Goal: Task Accomplishment & Management: Use online tool/utility

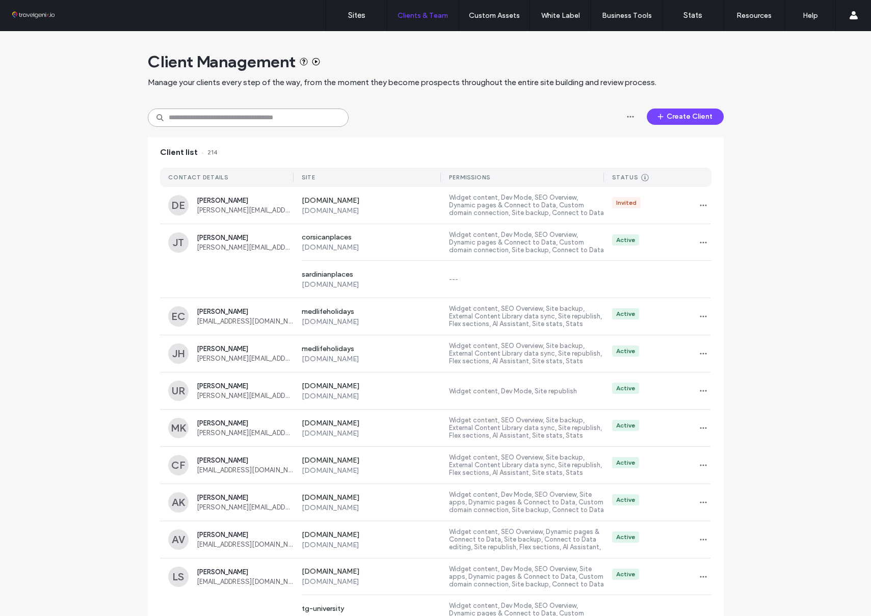
click at [286, 118] on input at bounding box center [248, 118] width 201 height 18
click at [92, 182] on div "Client Management Manage your clients every step of the way, from the moment th…" at bounding box center [435, 522] width 871 height 983
click at [269, 117] on input at bounding box center [248, 118] width 201 height 18
type input "**********"
click at [361, 15] on label "Sites" at bounding box center [356, 15] width 17 height 9
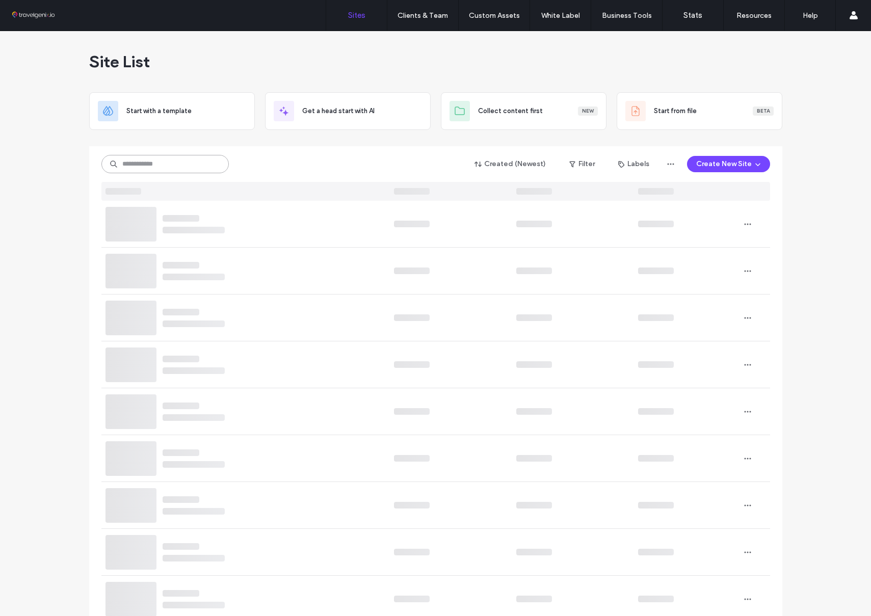
click at [196, 167] on input at bounding box center [164, 164] width 127 height 18
type input "**********"
drag, startPoint x: 266, startPoint y: 156, endPoint x: 207, endPoint y: 161, distance: 58.8
click at [263, 158] on div "**********" at bounding box center [435, 163] width 669 height 19
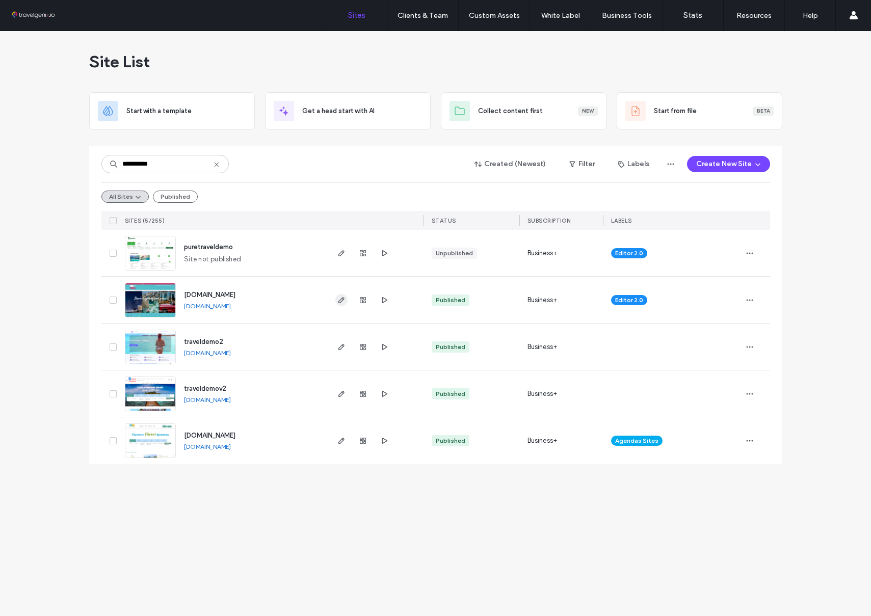
type input "**********"
click at [338, 297] on icon "button" at bounding box center [341, 300] width 8 height 8
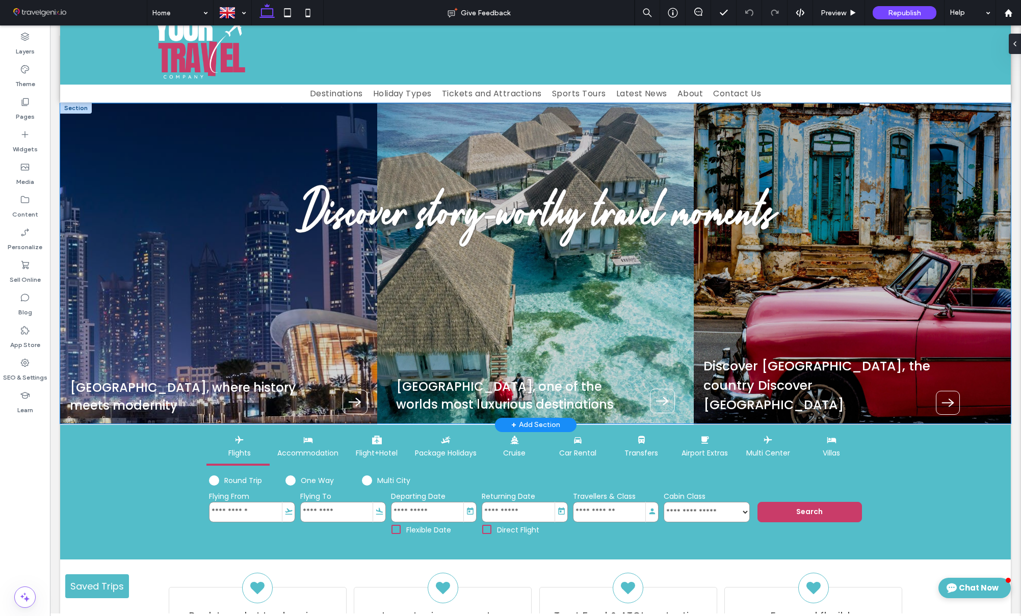
scroll to position [48, 0]
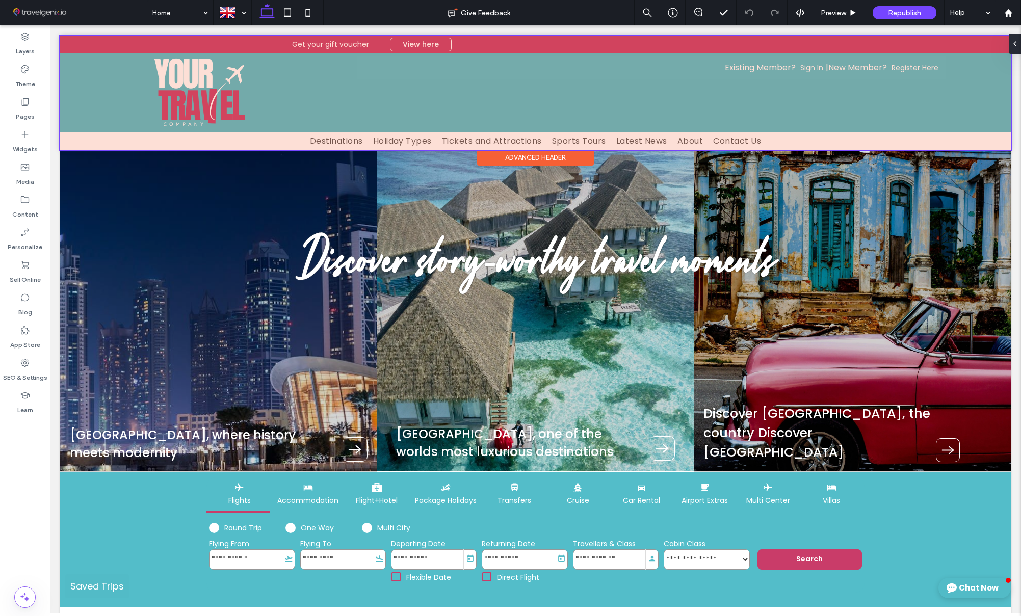
scroll to position [277, 0]
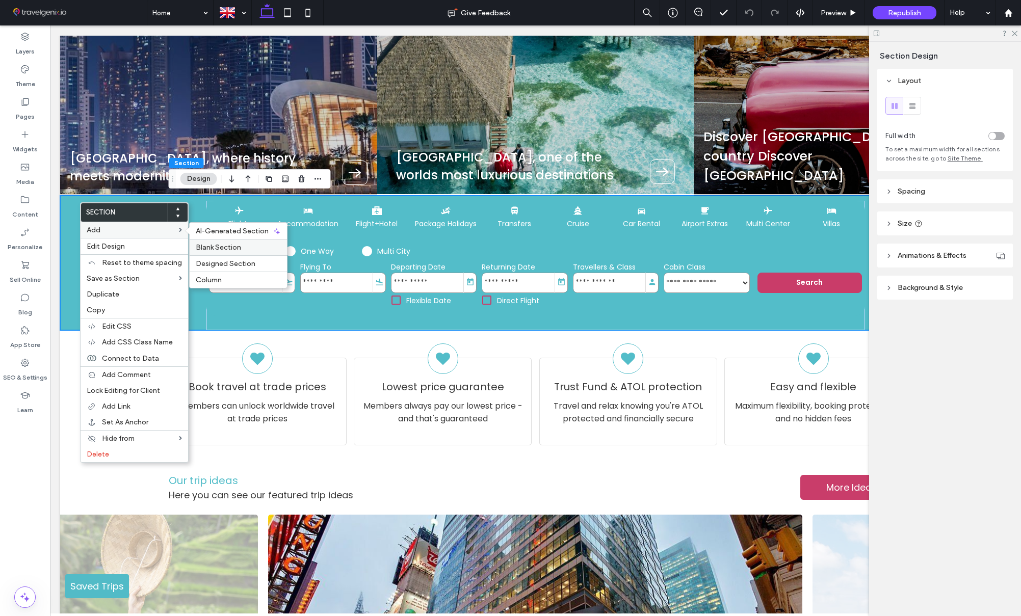
drag, startPoint x: 156, startPoint y: 217, endPoint x: 206, endPoint y: 242, distance: 55.6
click at [206, 242] on div "Blank Section" at bounding box center [238, 247] width 97 height 16
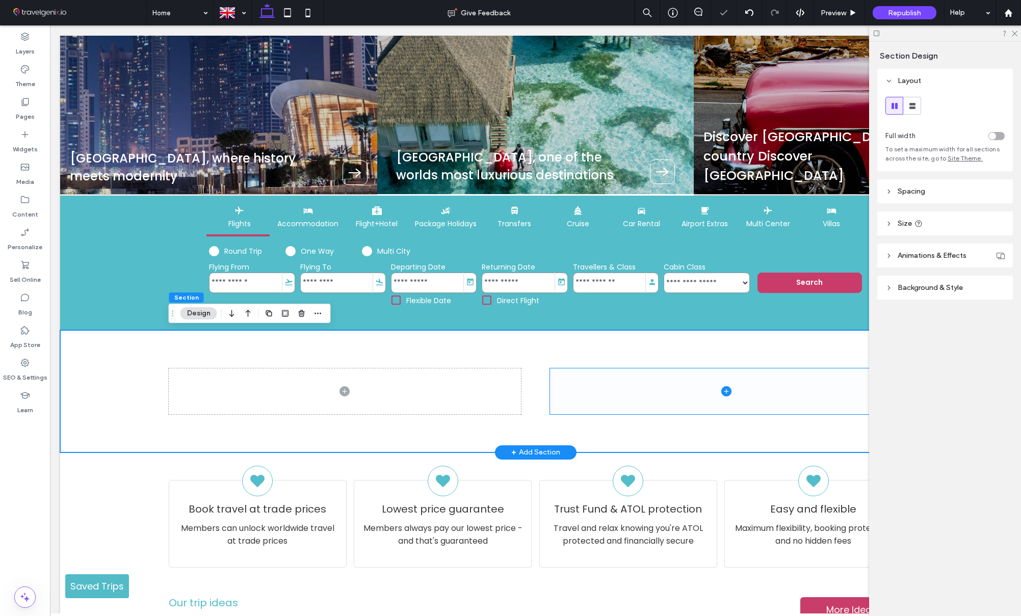
drag, startPoint x: 629, startPoint y: 401, endPoint x: 634, endPoint y: 399, distance: 5.2
click at [629, 401] on span at bounding box center [726, 392] width 352 height 46
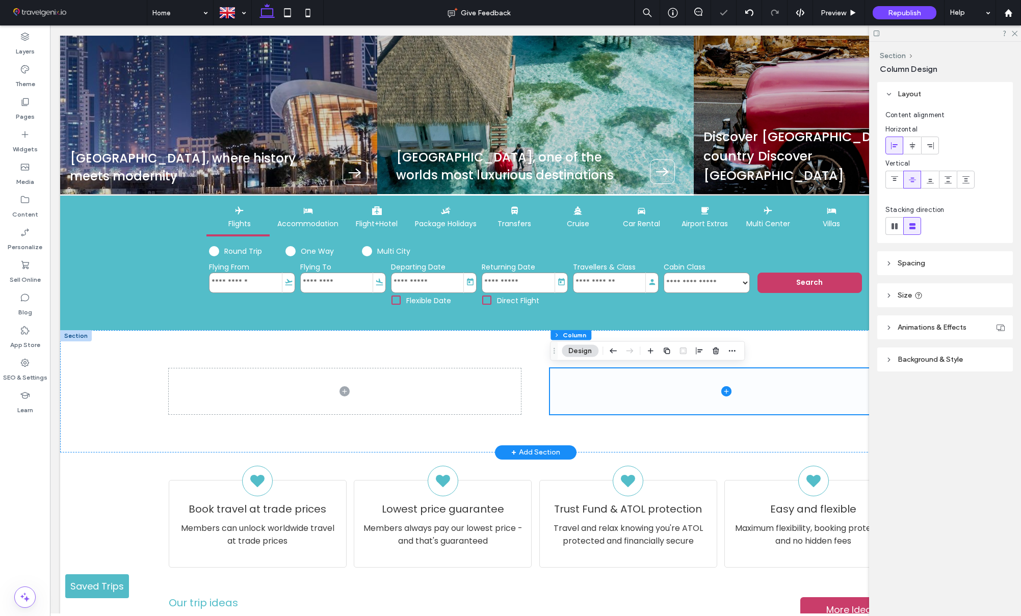
scroll to position [277, 0]
click at [714, 351] on icon "button" at bounding box center [716, 351] width 8 height 8
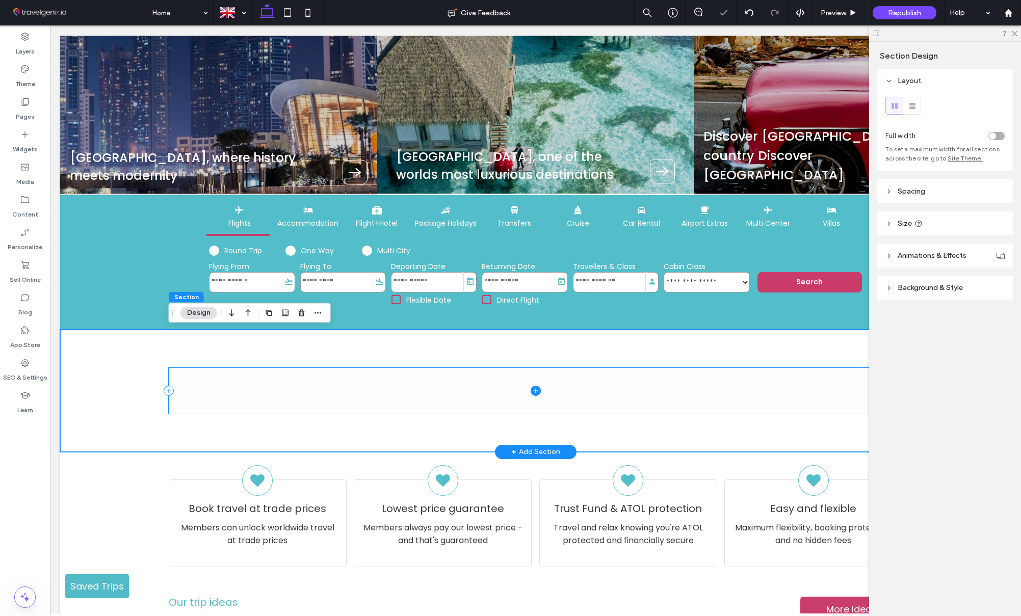
click at [535, 390] on icon at bounding box center [536, 391] width 10 height 10
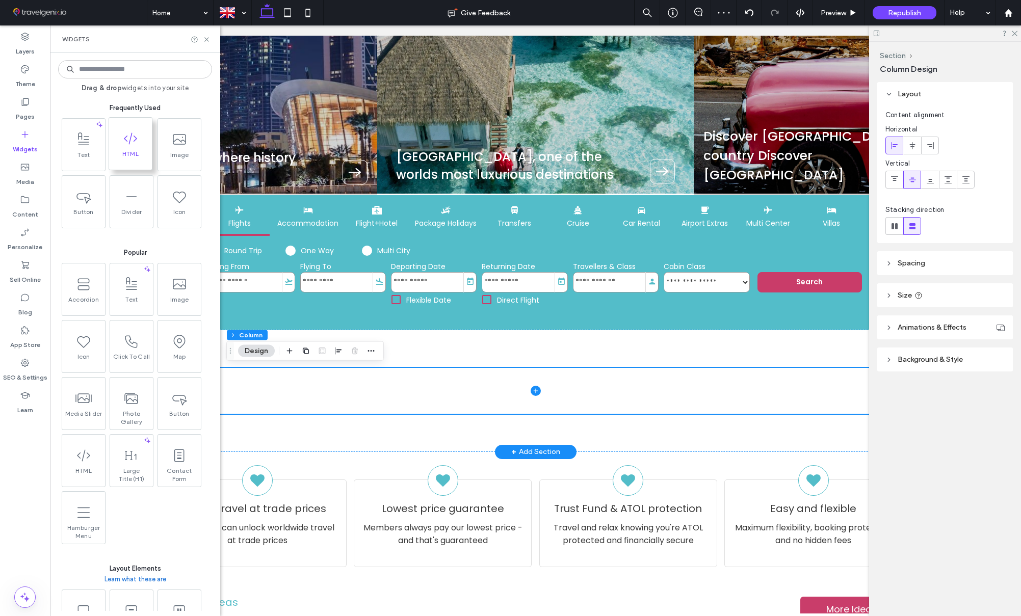
click at [124, 153] on span "HTML" at bounding box center [130, 157] width 43 height 14
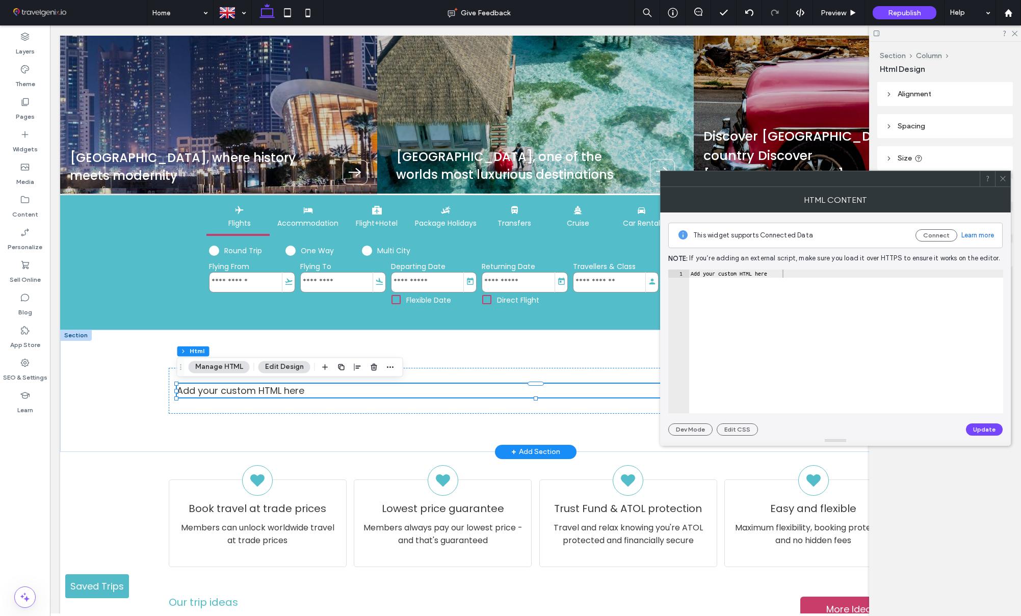
click at [723, 274] on div "Add your custom HTML here" at bounding box center [846, 350] width 315 height 160
paste textarea "**********"
type textarea "**********"
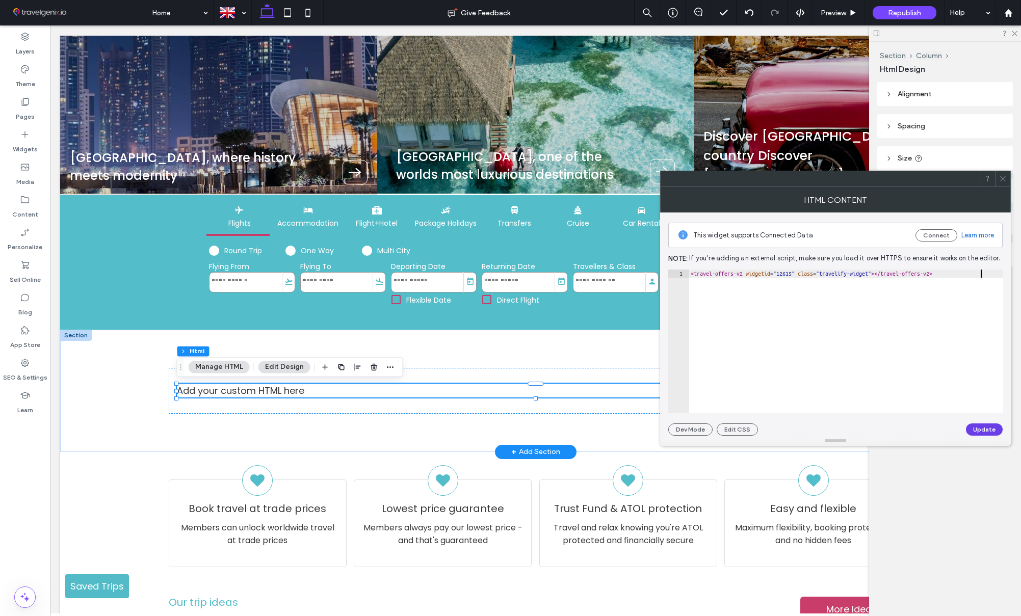
click at [985, 430] on button "Update" at bounding box center [984, 430] width 37 height 12
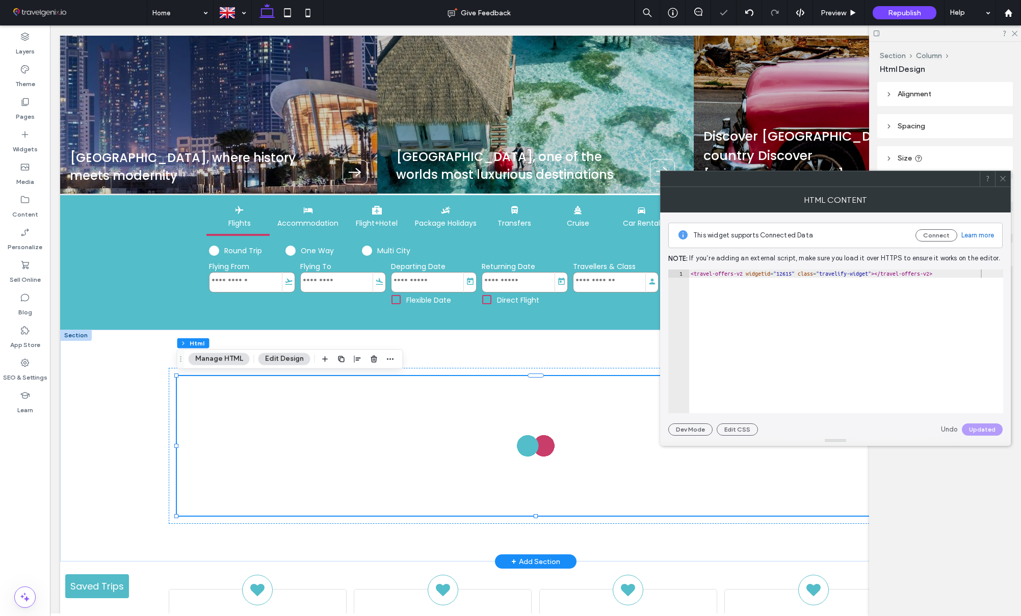
drag, startPoint x: 1003, startPoint y: 175, endPoint x: 716, endPoint y: 355, distance: 338.7
click at [1003, 175] on icon at bounding box center [1003, 179] width 8 height 8
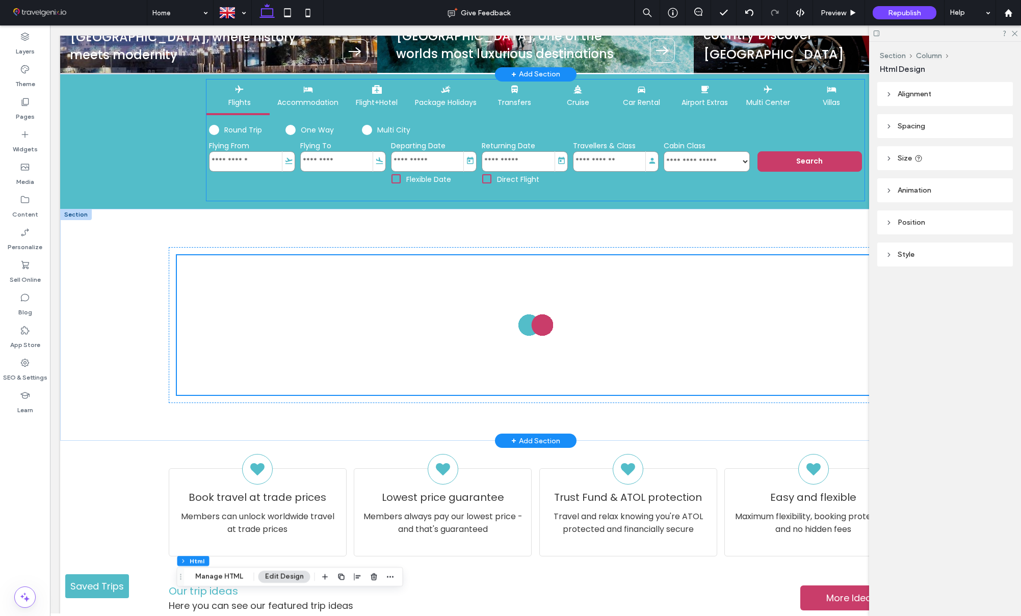
scroll to position [0, 0]
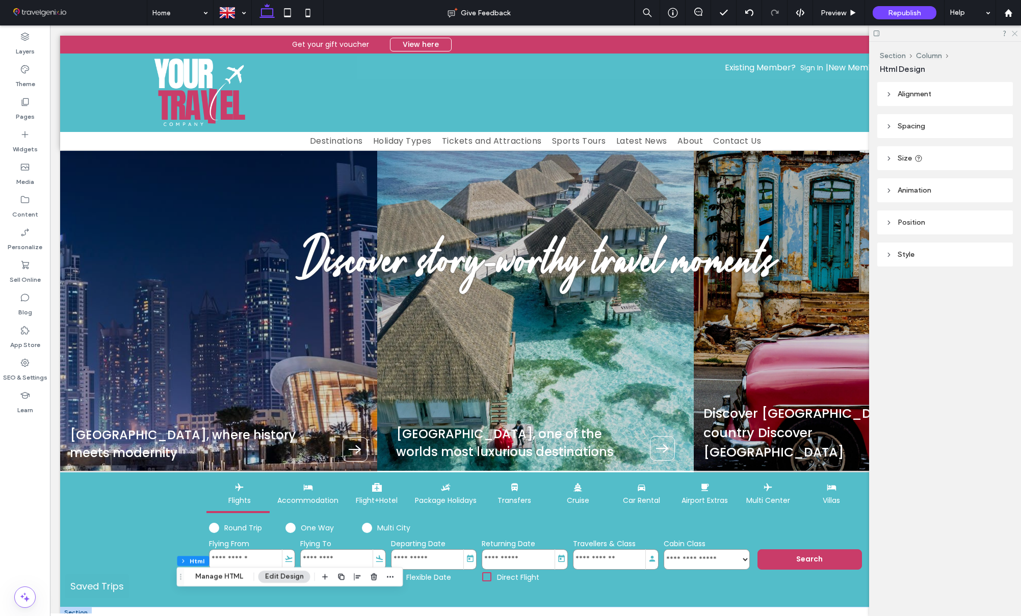
click at [1015, 33] on use at bounding box center [1015, 34] width 6 height 6
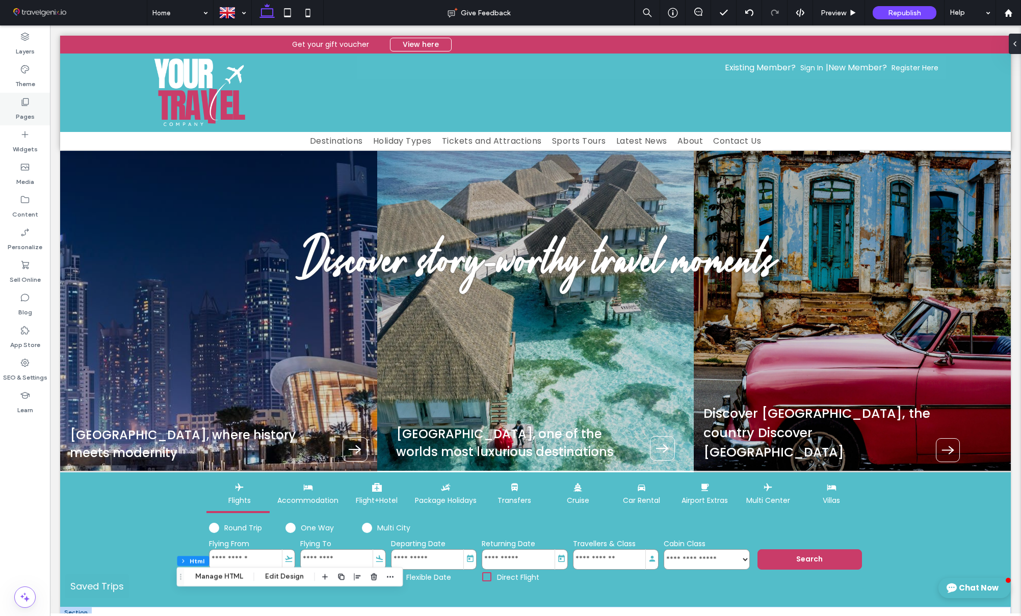
click at [19, 100] on div "Pages" at bounding box center [25, 109] width 50 height 33
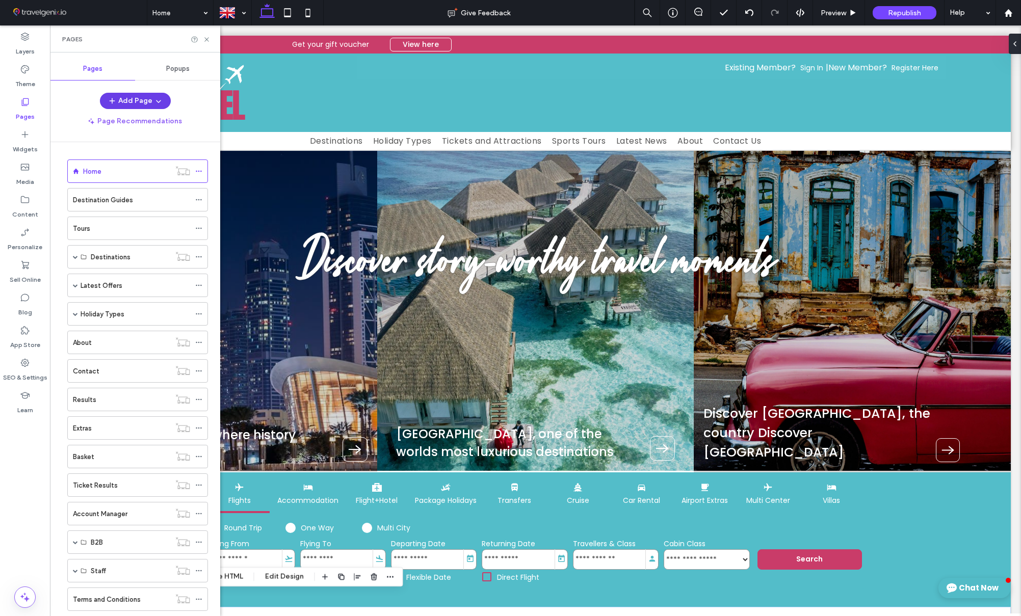
click at [158, 102] on icon "button" at bounding box center [158, 101] width 8 height 8
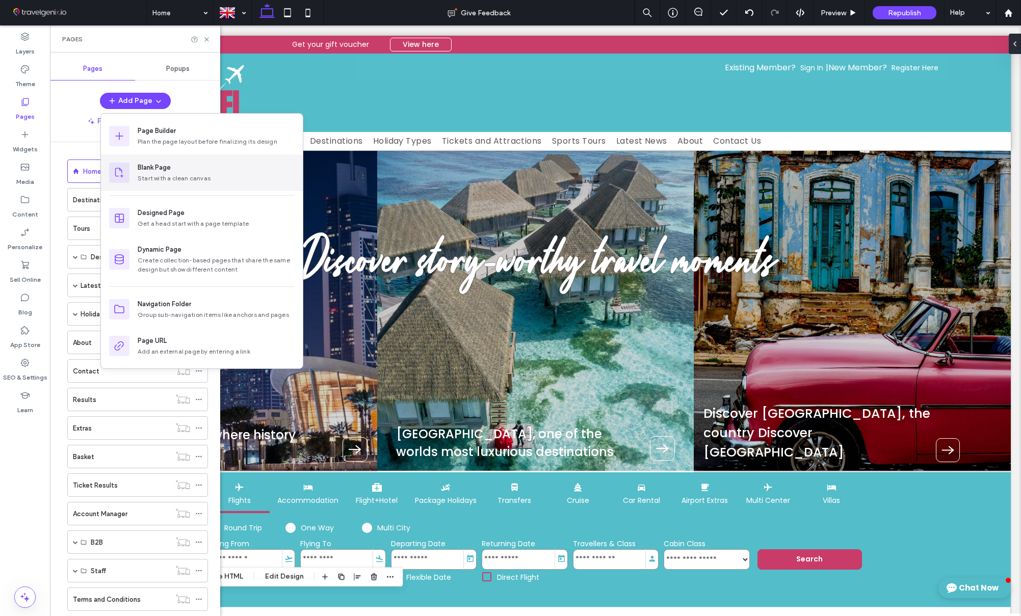
click at [164, 172] on div "Blank Page" at bounding box center [154, 168] width 33 height 10
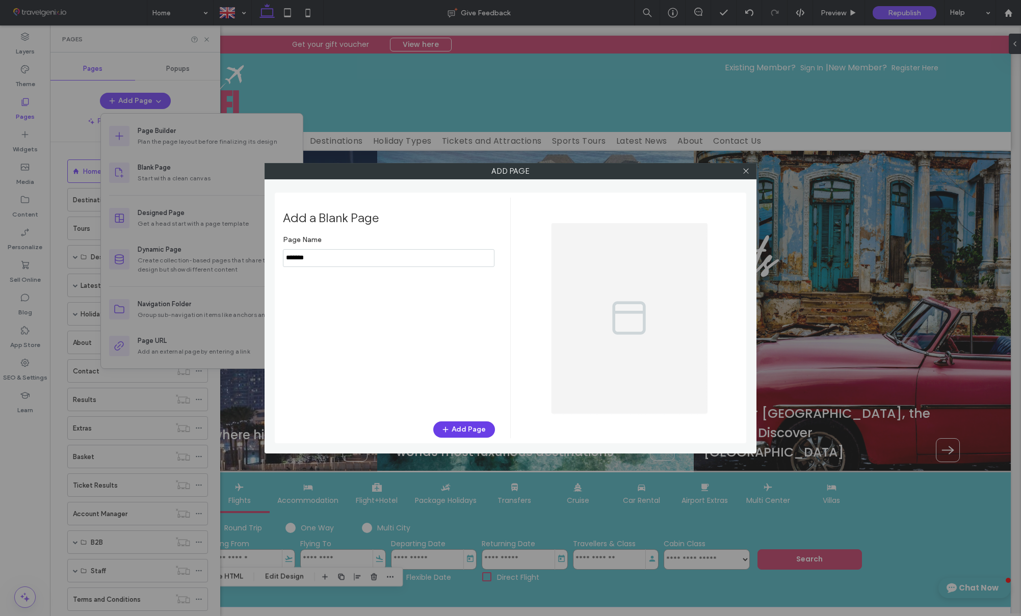
type input "*******"
click at [477, 428] on button "Add Page" at bounding box center [464, 430] width 62 height 16
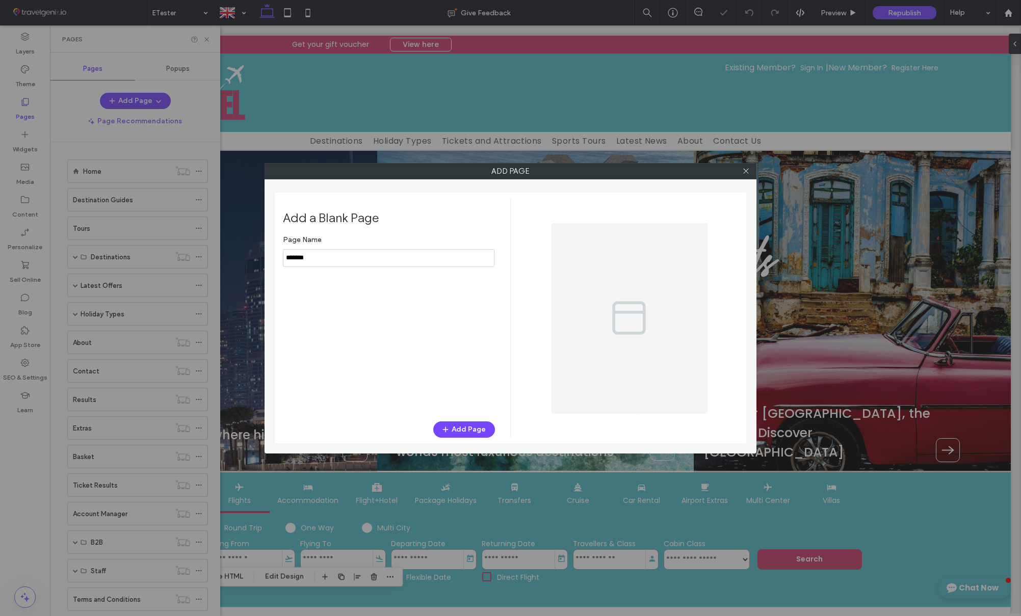
click at [205, 40] on div "Add Page Add a Blank Page Page Name Add Page" at bounding box center [510, 308] width 1021 height 616
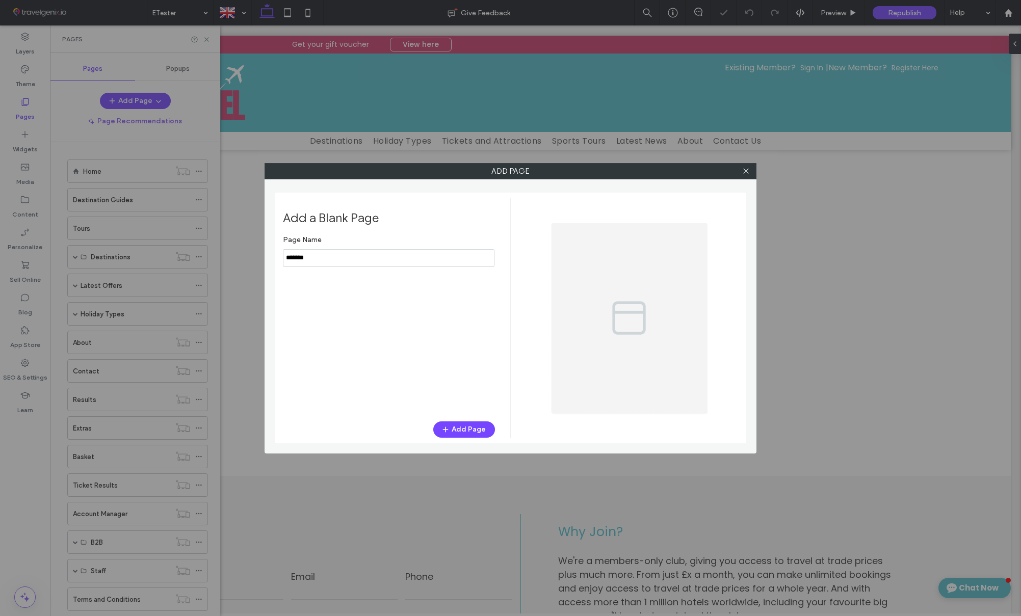
click at [207, 41] on div "Add Page Add a Blank Page Page Name Add Page" at bounding box center [510, 308] width 1021 height 616
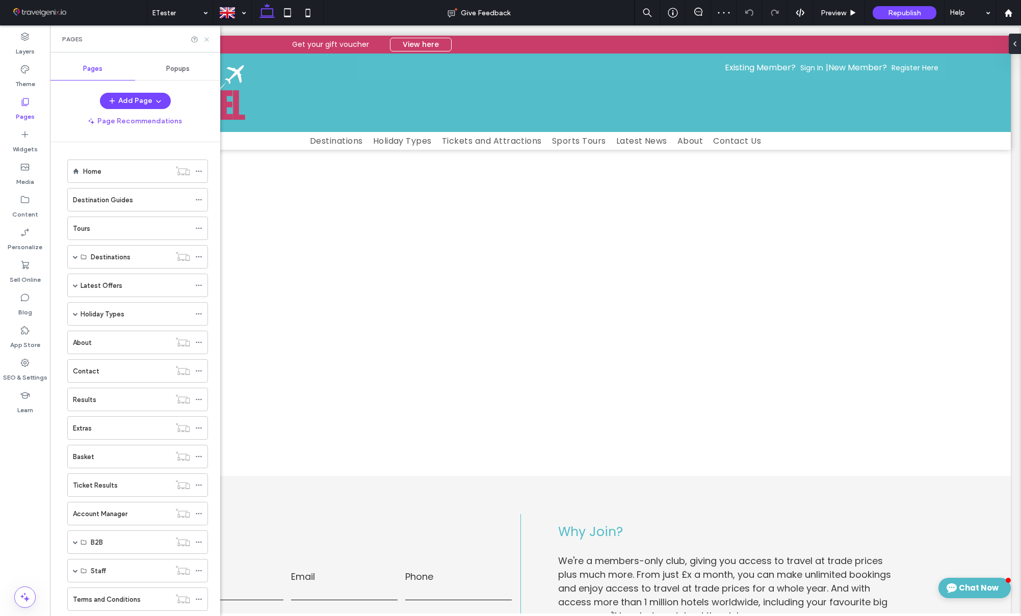
click at [206, 39] on use at bounding box center [206, 39] width 4 height 4
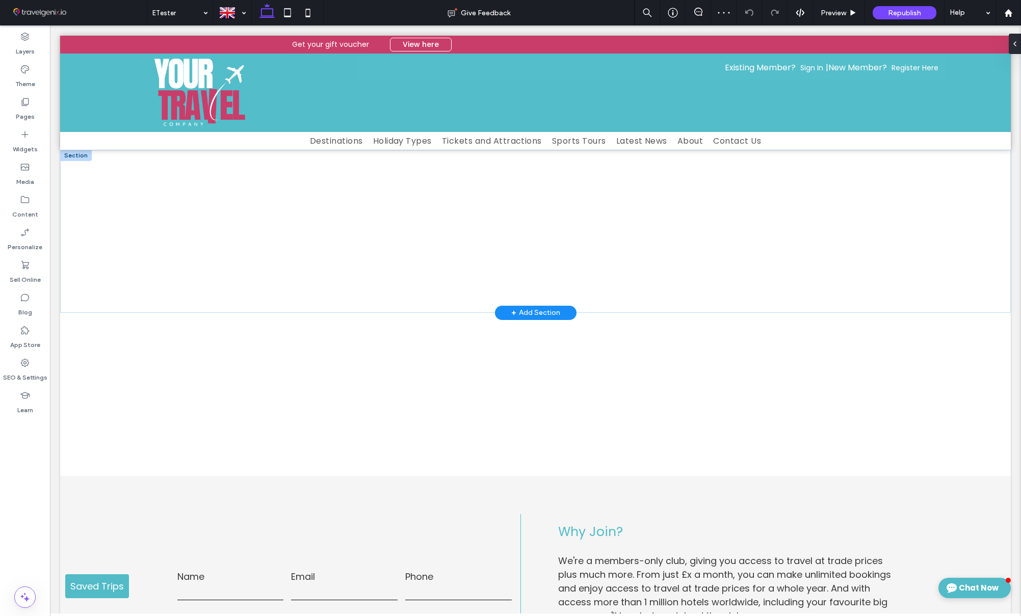
click at [533, 312] on div "+ Add Section" at bounding box center [535, 312] width 49 height 11
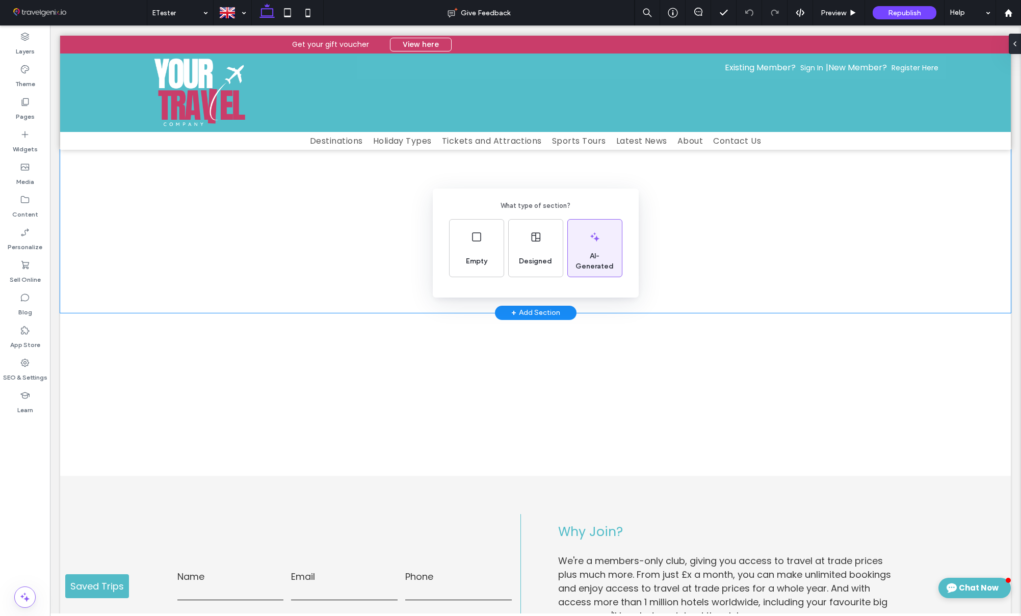
click at [588, 252] on span "AI-Generated" at bounding box center [595, 261] width 54 height 20
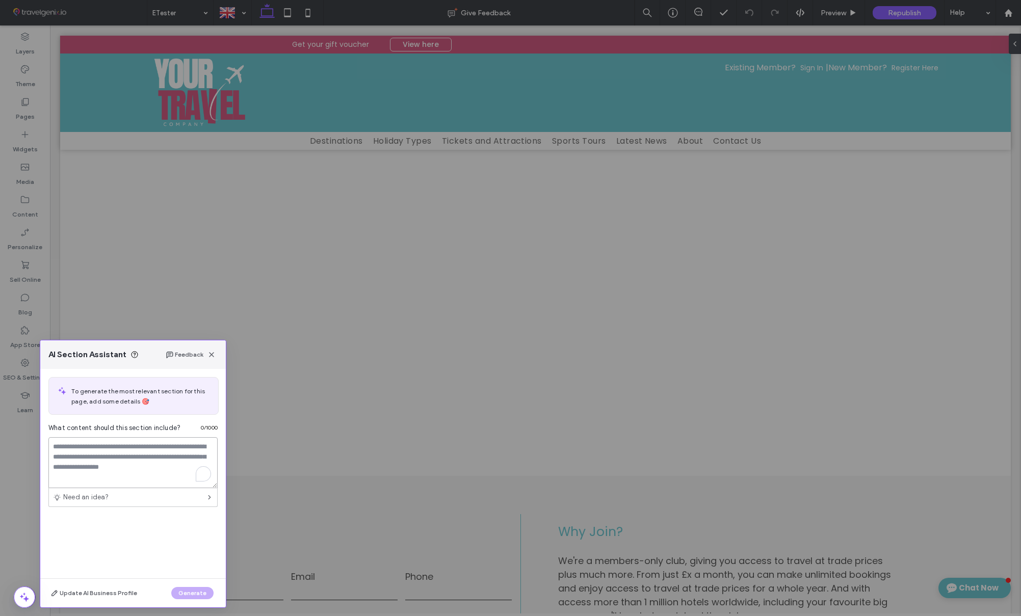
click at [102, 452] on textarea "To enrich screen reader interactions, please activate Accessibility in Grammarl…" at bounding box center [132, 462] width 169 height 51
type textarea "**********"
drag, startPoint x: 196, startPoint y: 596, endPoint x: 120, endPoint y: 401, distance: 209.3
click at [196, 596] on button "Generate" at bounding box center [192, 593] width 42 height 12
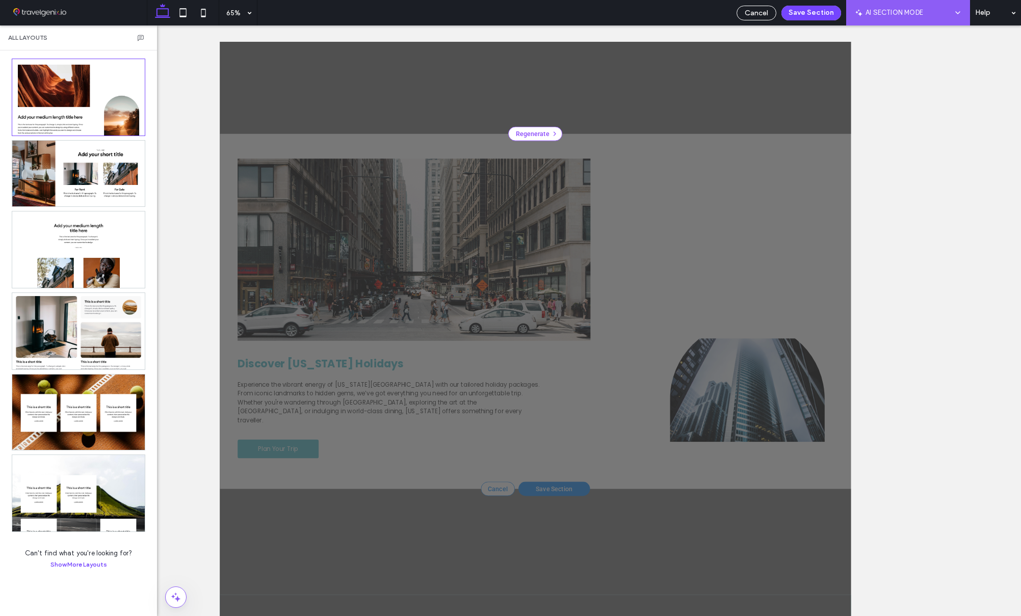
scroll to position [196, 0]
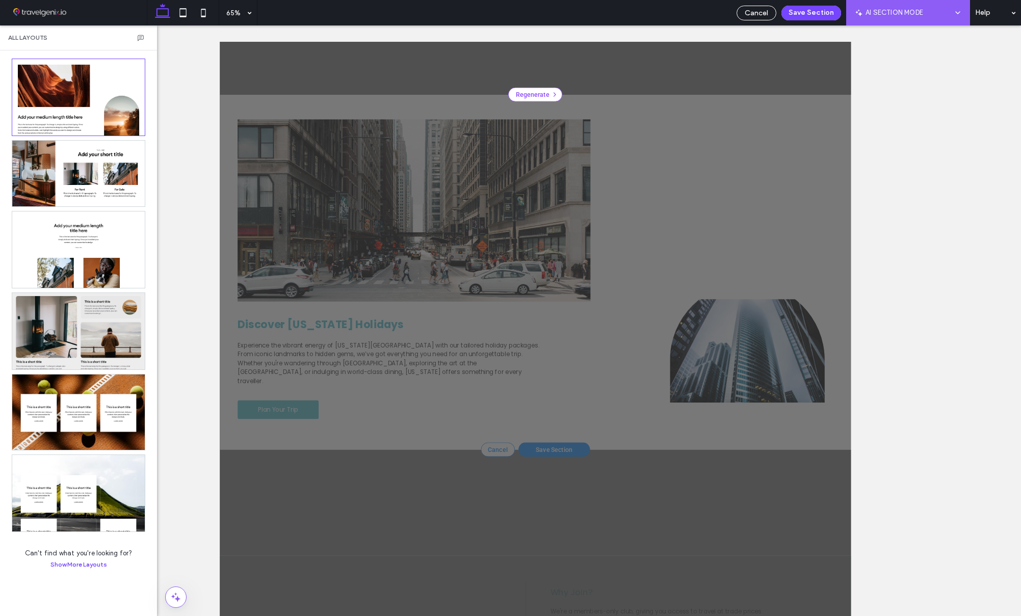
click at [90, 312] on div at bounding box center [78, 331] width 133 height 76
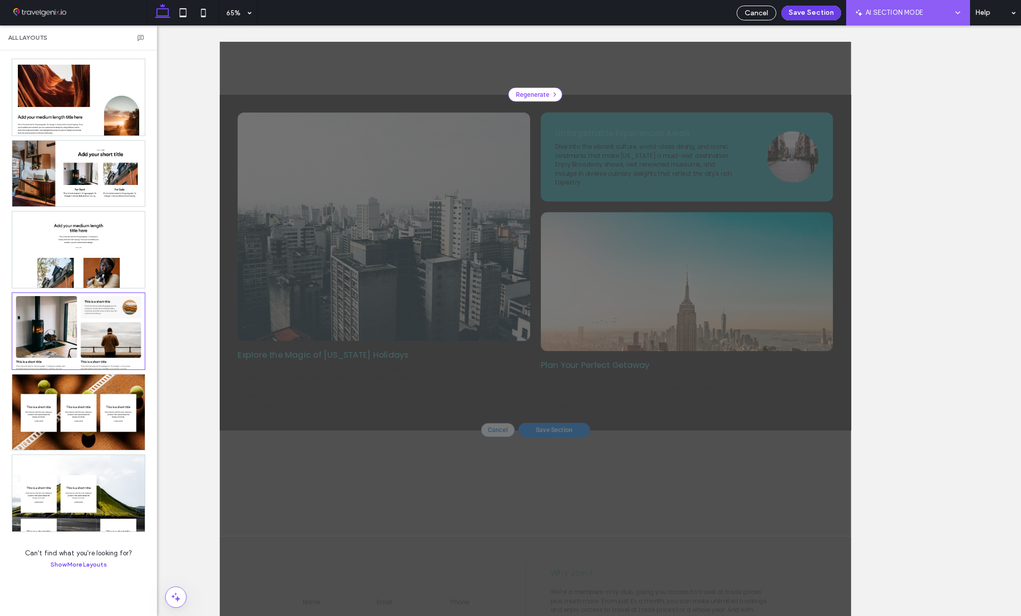
click at [803, 14] on button "Save Section" at bounding box center [811, 13] width 60 height 15
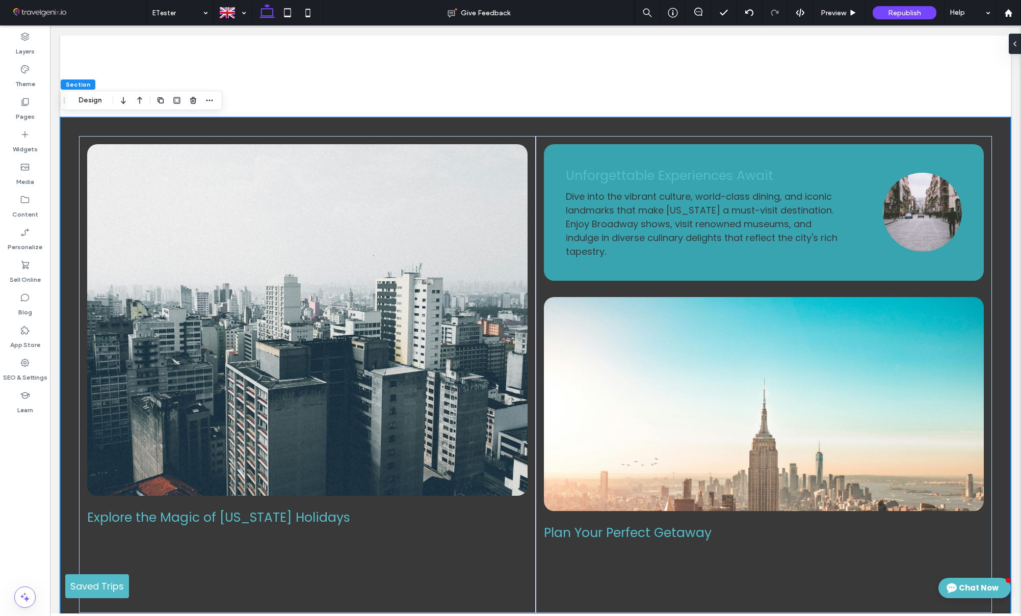
click at [73, 159] on div "Explore the Magic of New York Holidays From the bright lights of Times Square t…" at bounding box center [535, 374] width 951 height 515
click at [1014, 41] on icon at bounding box center [1011, 44] width 8 height 8
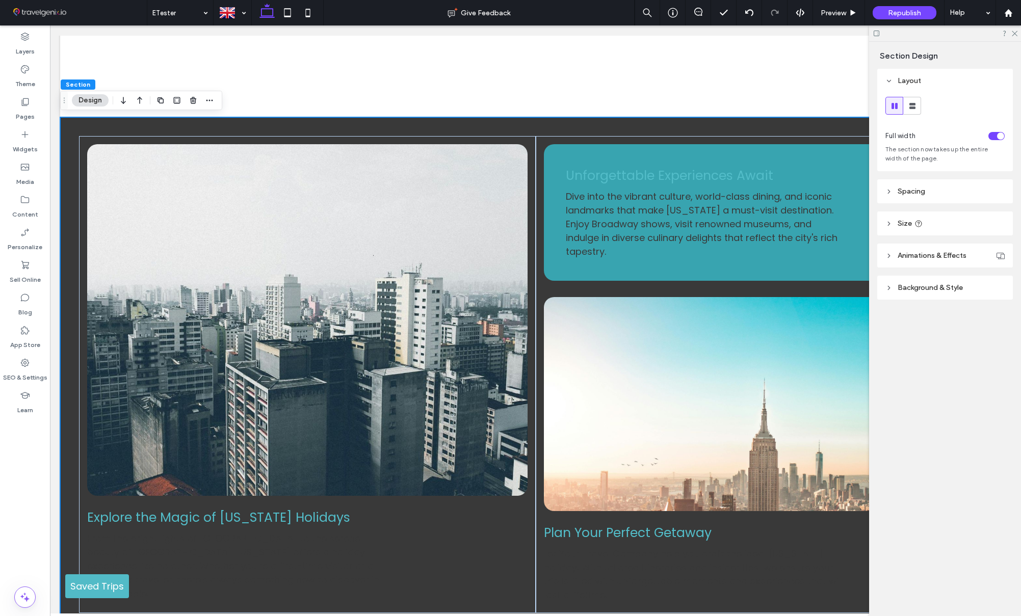
click at [957, 293] on header "Background & Style" at bounding box center [945, 288] width 136 height 24
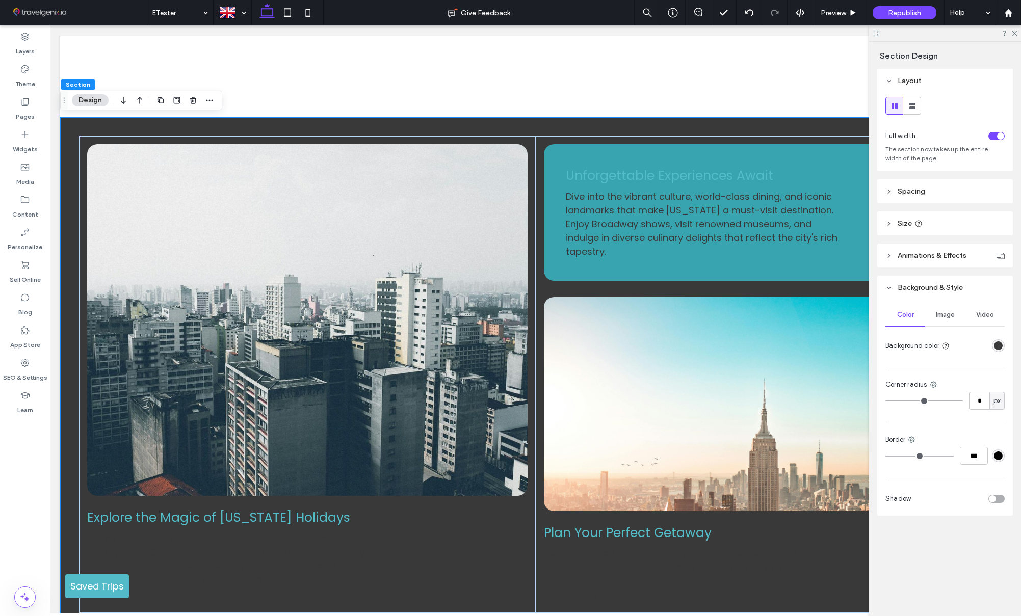
click at [998, 349] on div "rgba(57, 57, 57, 1)" at bounding box center [998, 346] width 9 height 9
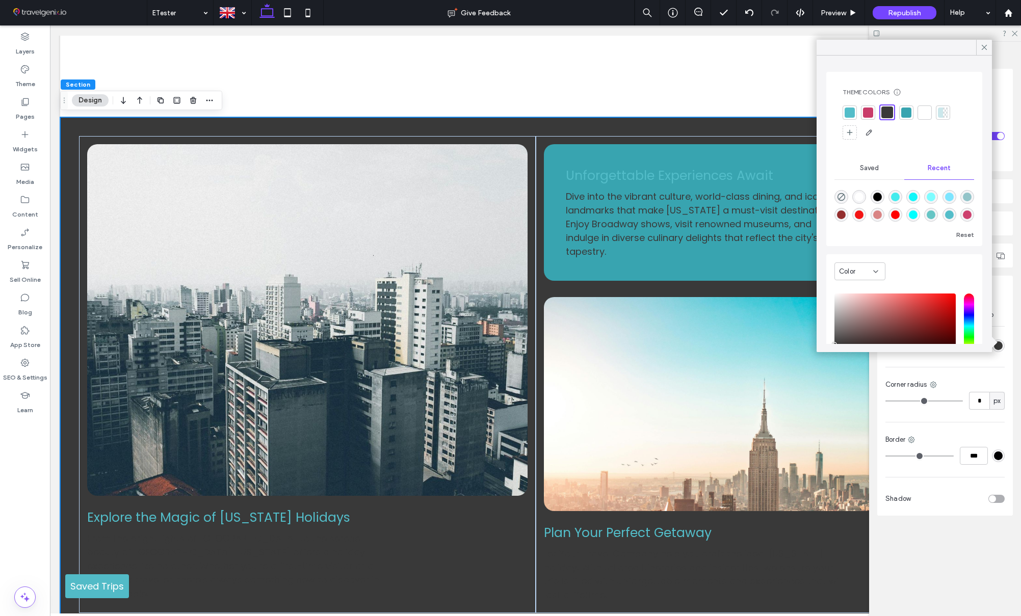
click at [920, 113] on div at bounding box center [925, 113] width 10 height 10
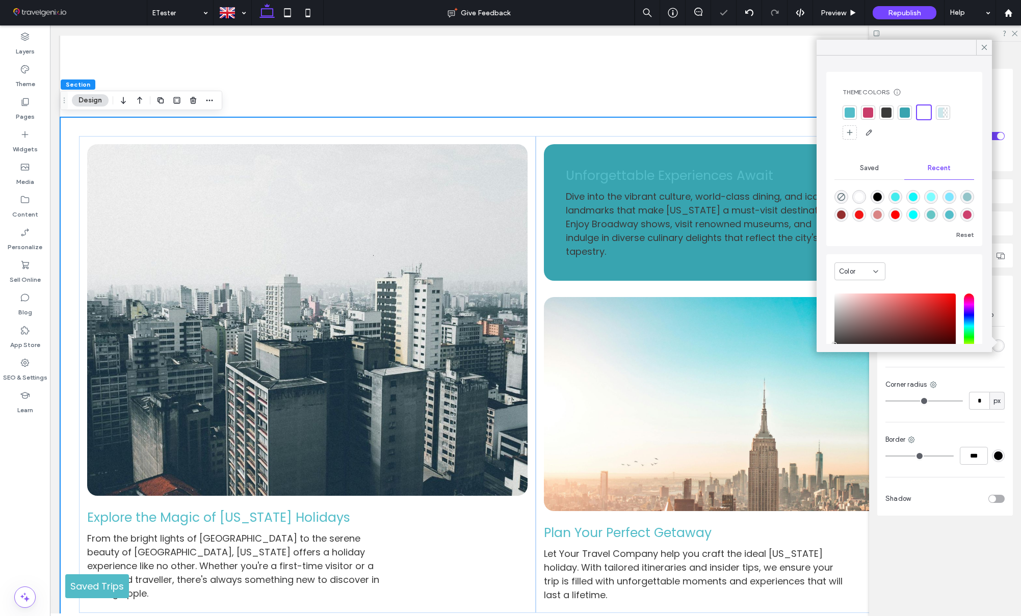
click at [984, 44] on icon at bounding box center [984, 47] width 9 height 9
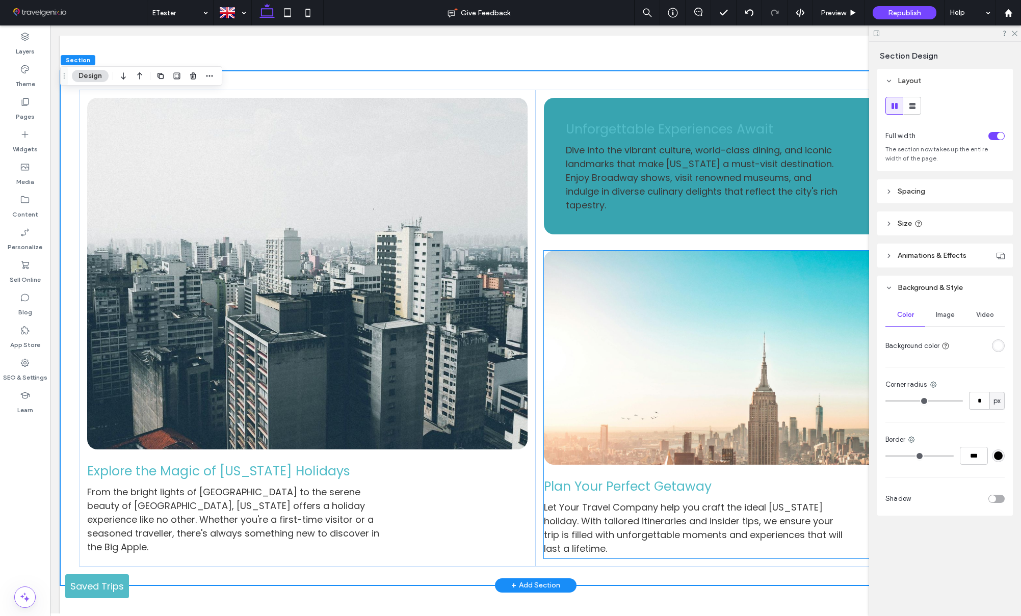
scroll to position [287, 0]
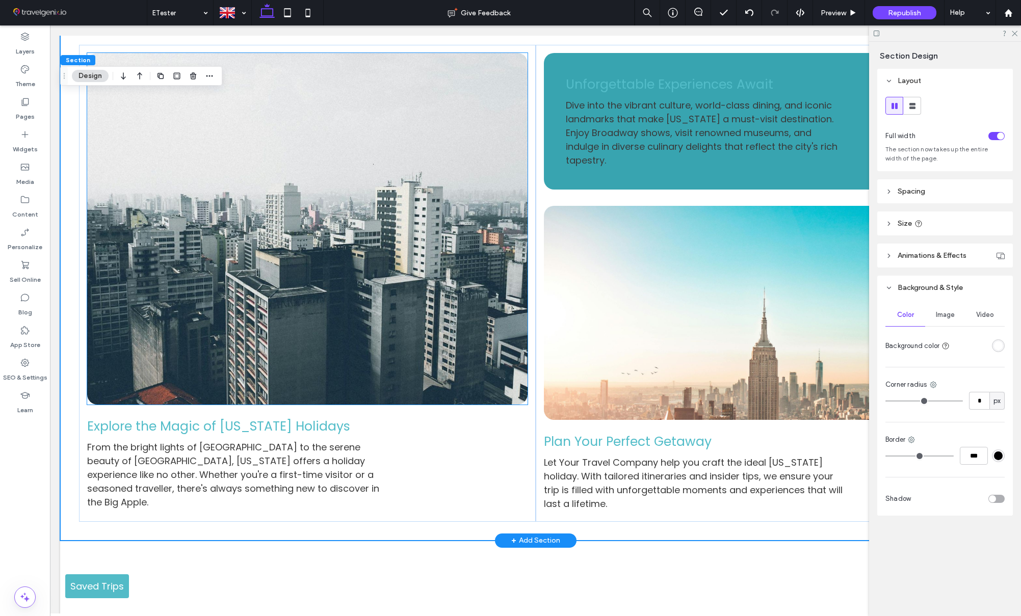
click at [287, 284] on img at bounding box center [307, 229] width 440 height 352
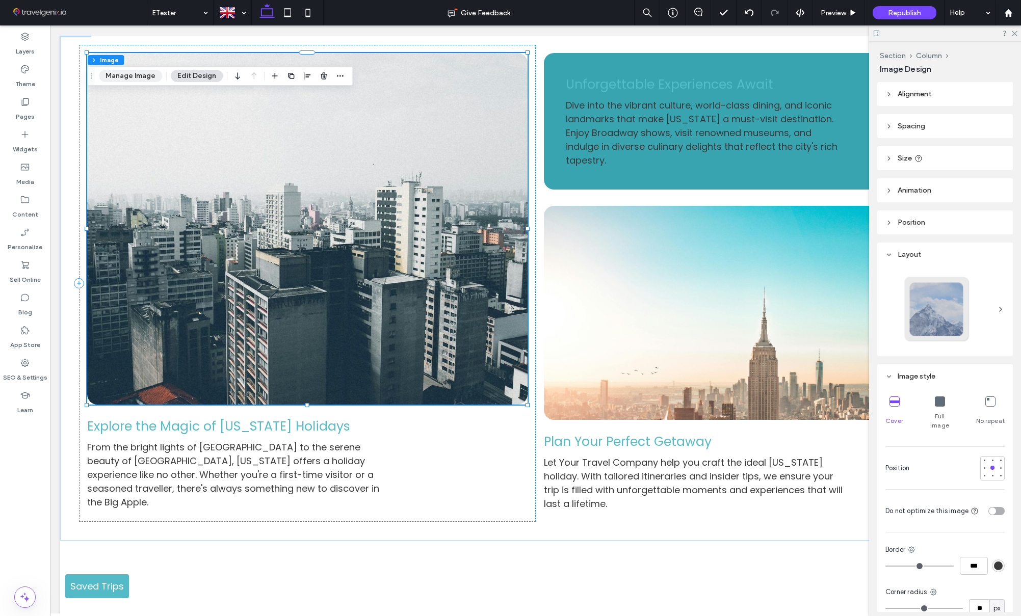
click at [140, 81] on button "Manage Image" at bounding box center [130, 76] width 63 height 12
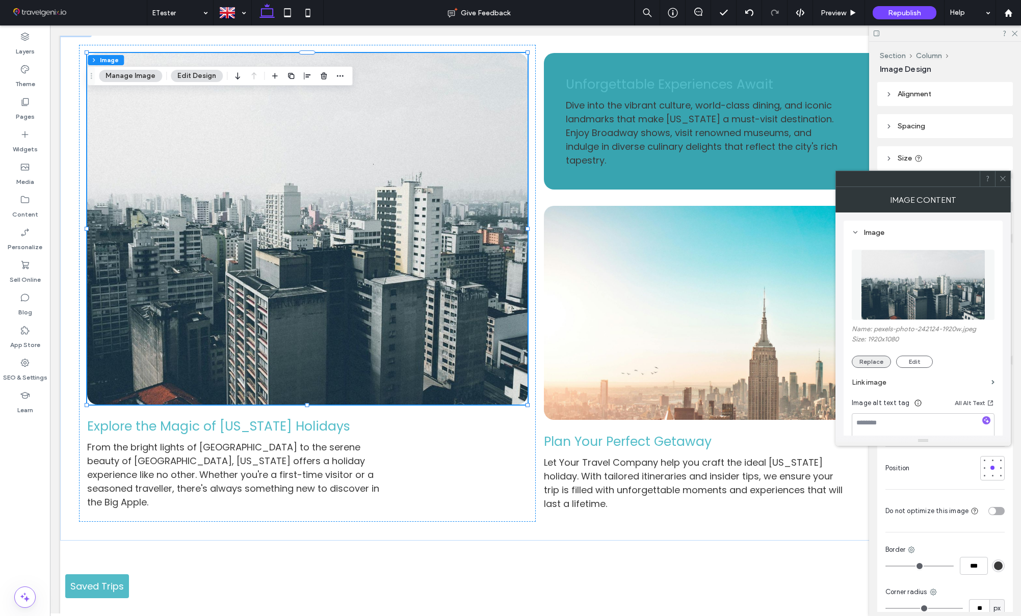
click at [861, 361] on button "Replace" at bounding box center [871, 362] width 39 height 12
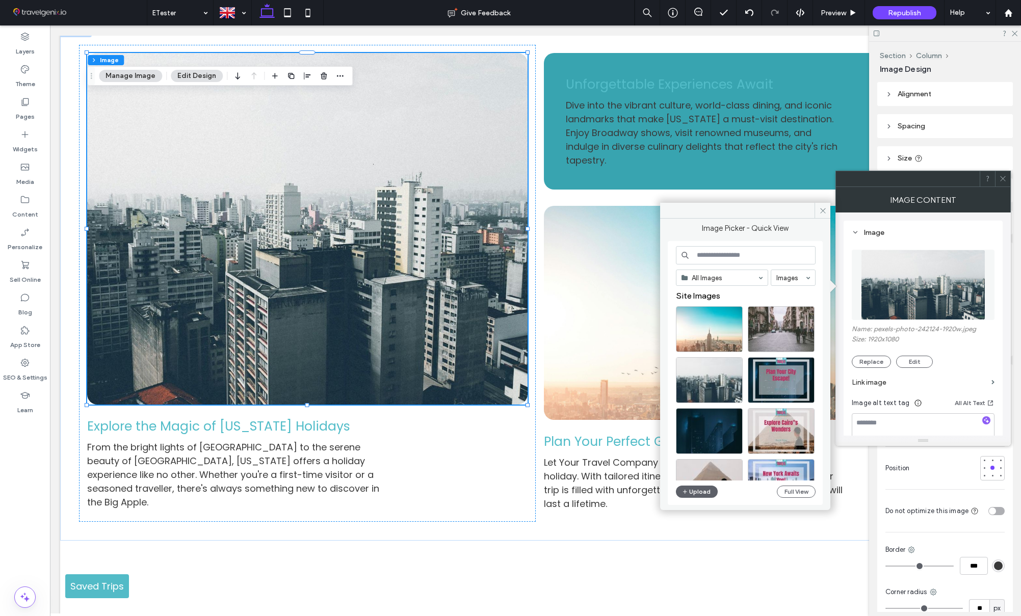
click at [714, 257] on input at bounding box center [746, 255] width 140 height 18
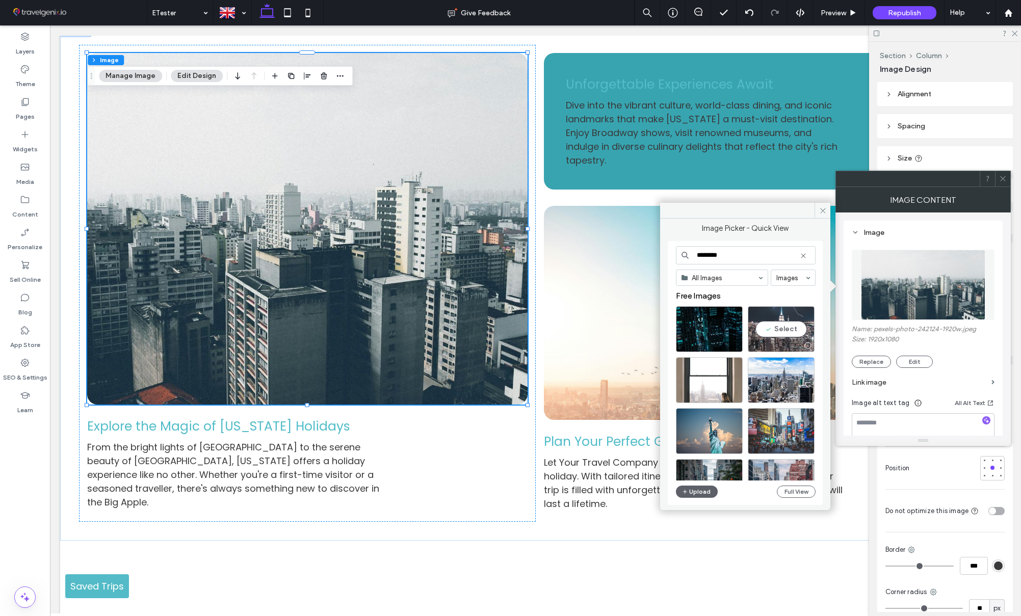
type input "********"
click at [773, 329] on div "Select" at bounding box center [781, 329] width 67 height 46
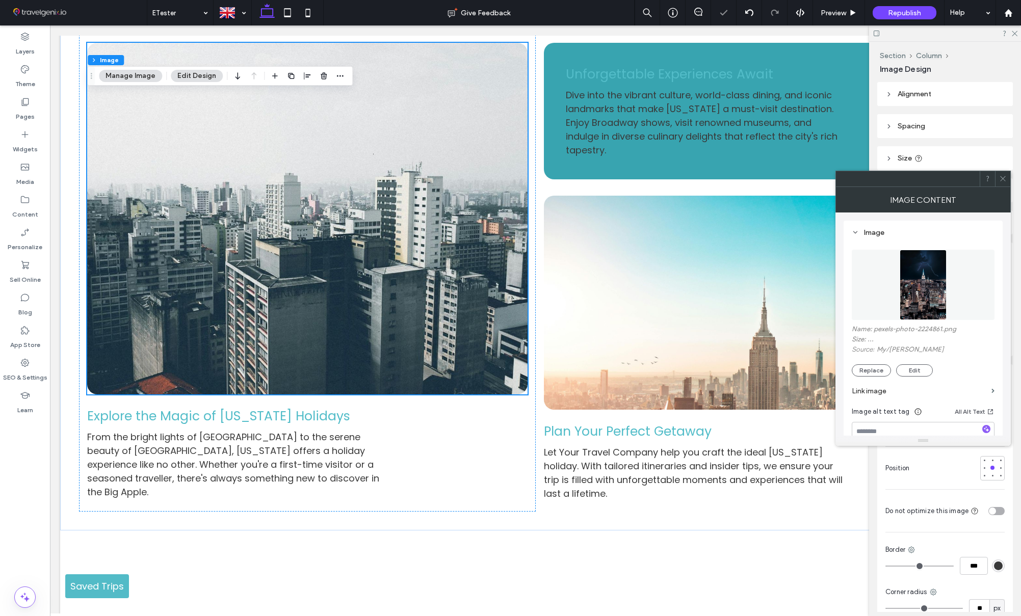
scroll to position [300, 0]
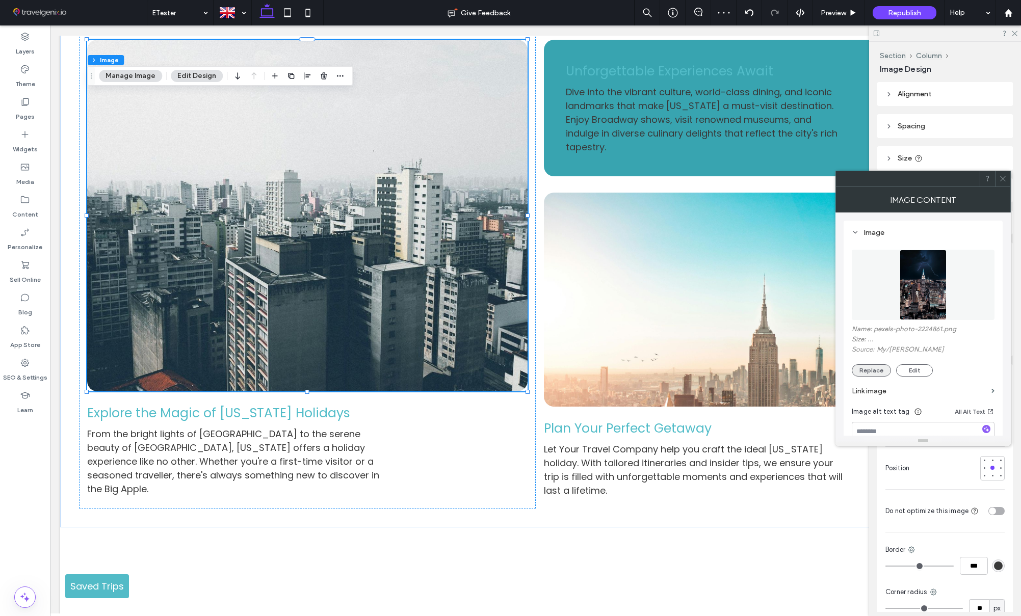
click at [875, 372] on button "Replace" at bounding box center [871, 370] width 39 height 12
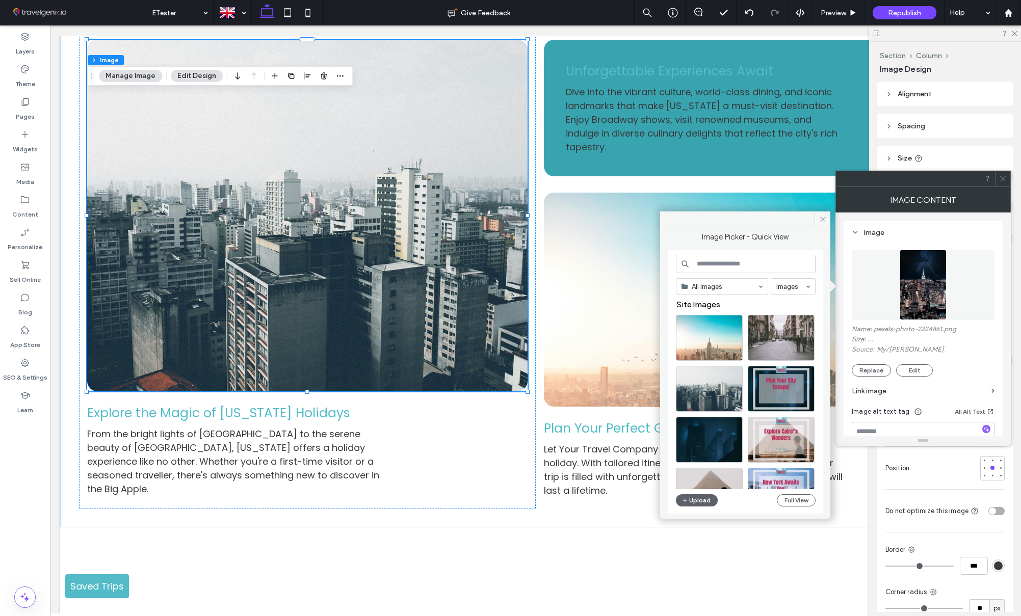
click at [723, 263] on input at bounding box center [746, 264] width 140 height 18
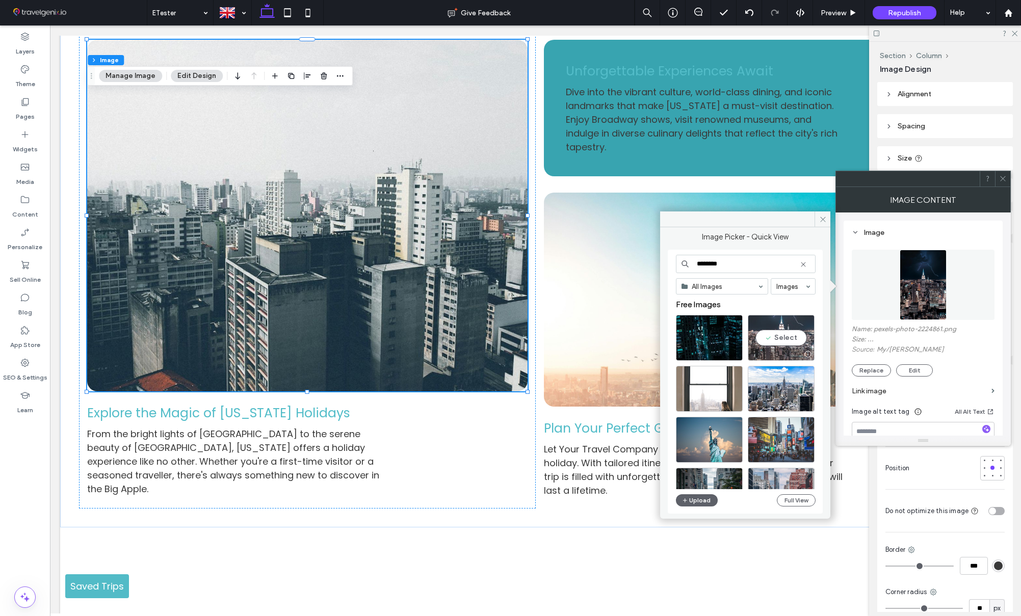
type input "********"
click at [773, 340] on div "Select" at bounding box center [781, 338] width 67 height 46
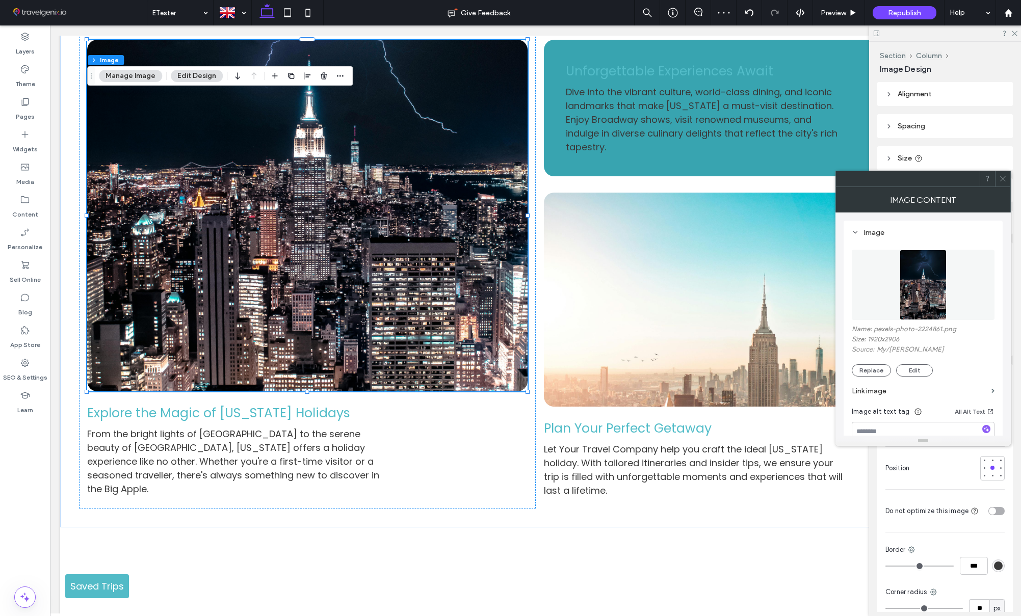
click at [1002, 176] on icon at bounding box center [1003, 179] width 8 height 8
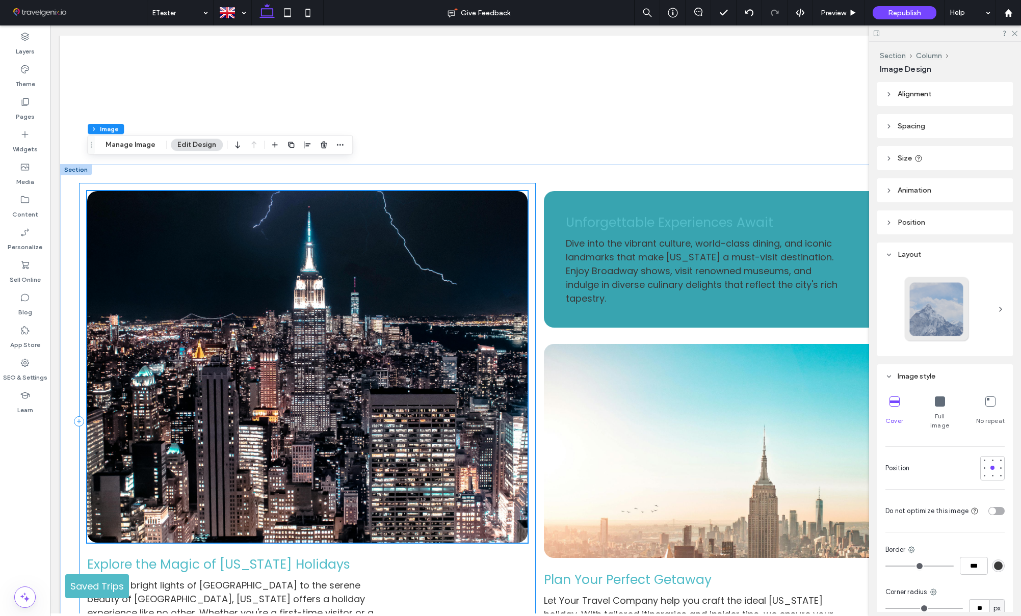
scroll to position [0, 0]
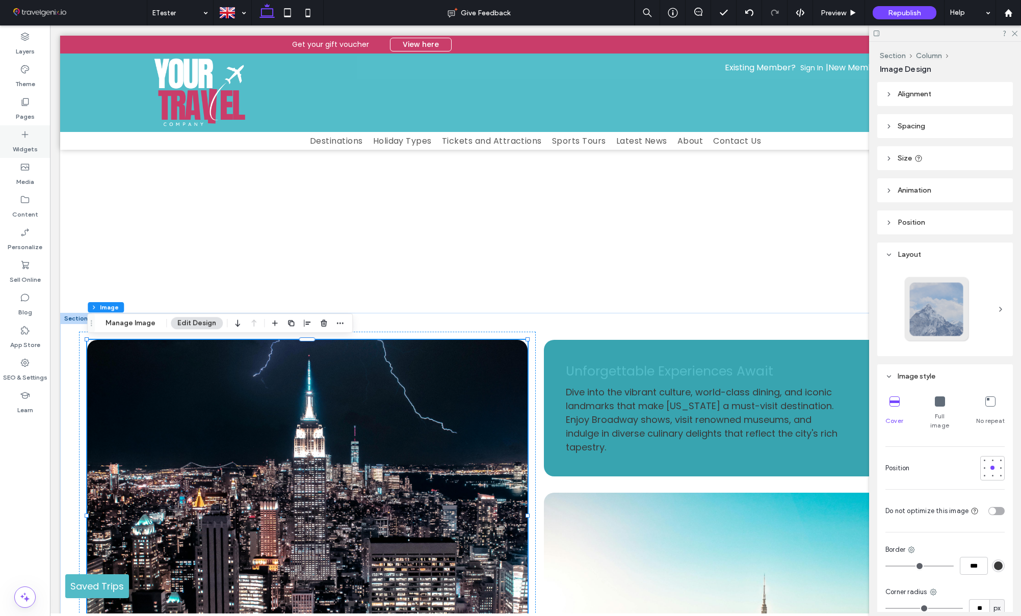
click at [27, 137] on icon at bounding box center [25, 134] width 10 height 10
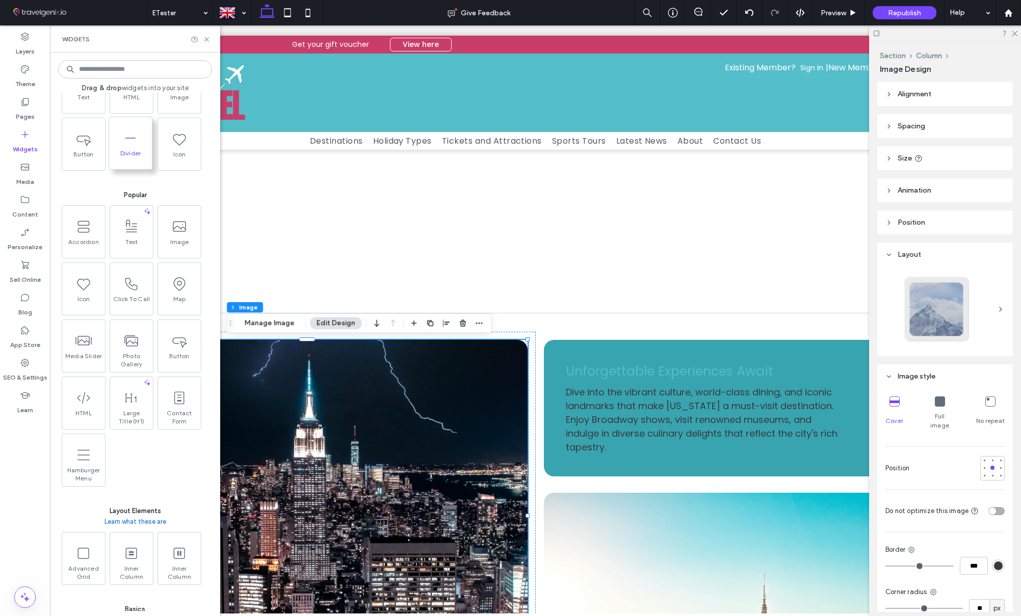
scroll to position [16, 0]
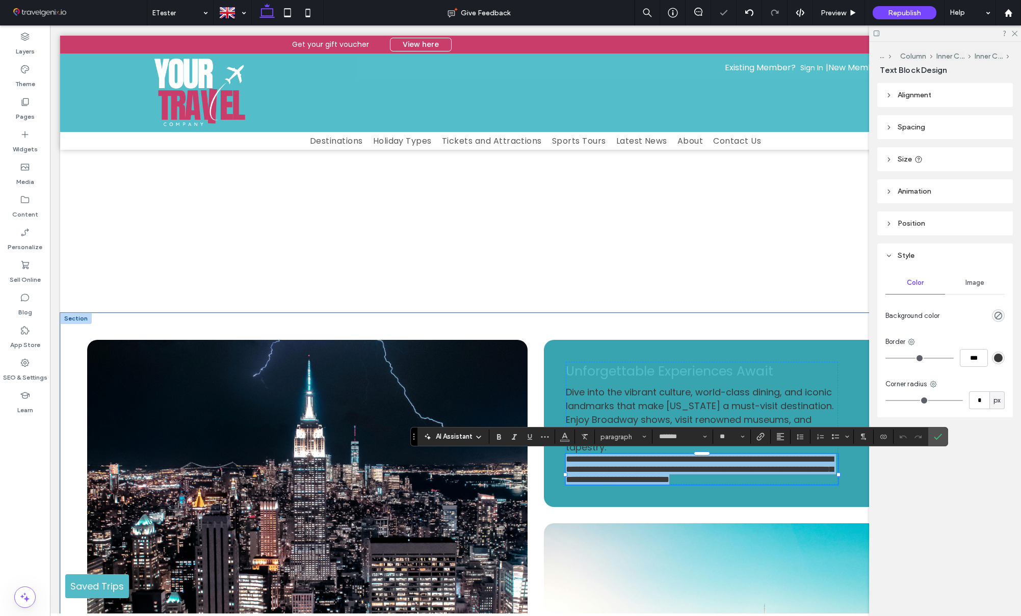
click at [621, 468] on span "**********" at bounding box center [700, 470] width 268 height 30
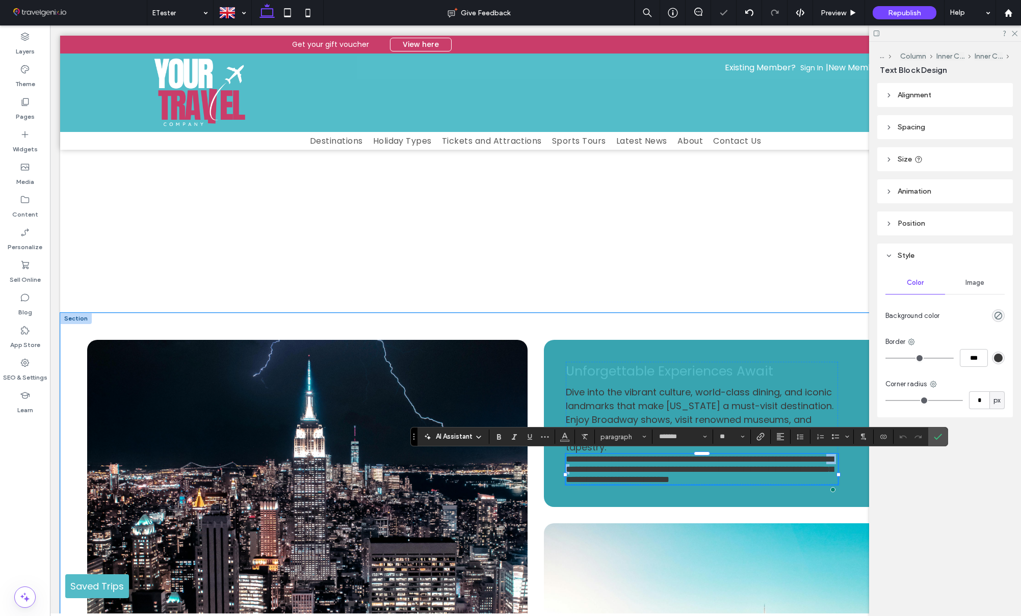
click at [621, 468] on span "**********" at bounding box center [700, 470] width 268 height 30
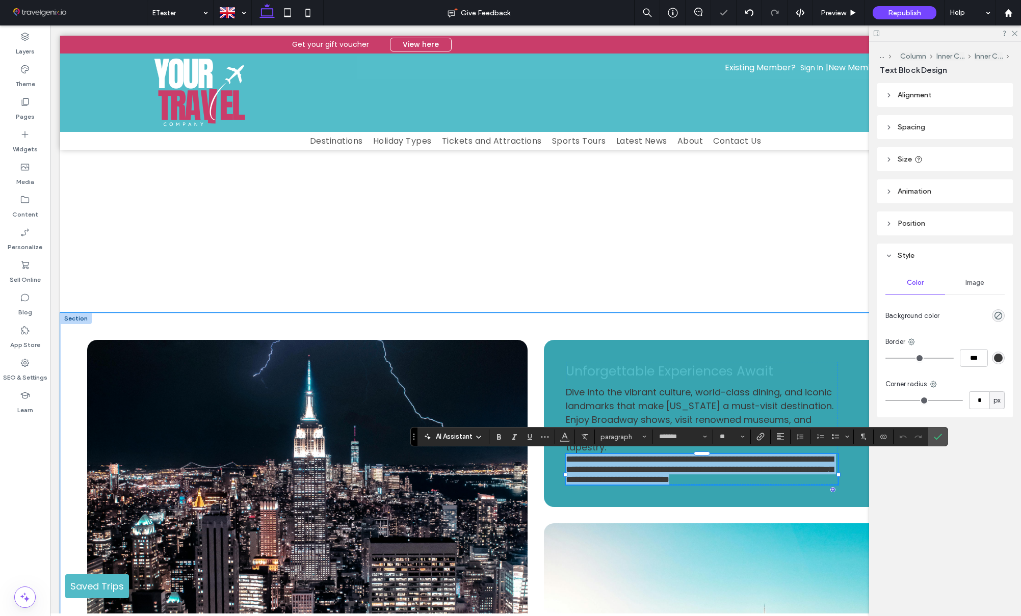
copy span "**********"
click at [621, 468] on span "**********" at bounding box center [700, 470] width 268 height 30
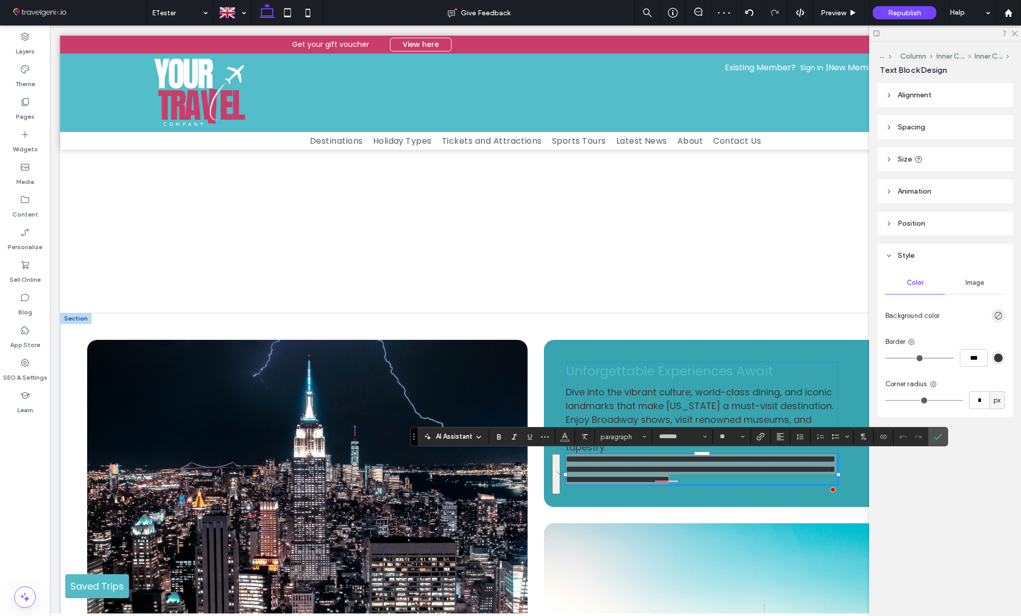
click at [451, 434] on span "AI Assistant" at bounding box center [454, 437] width 37 height 10
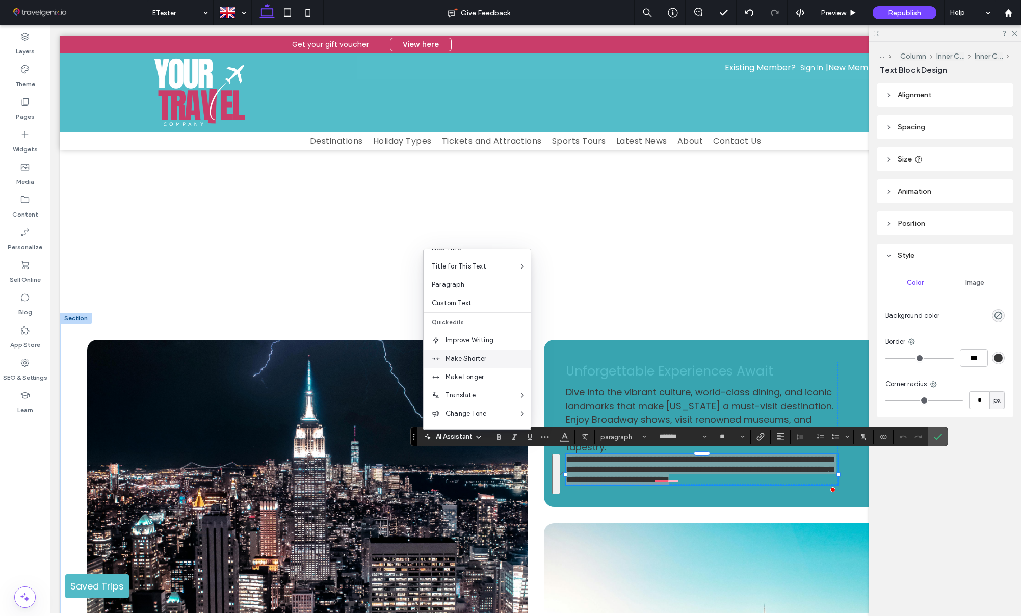
scroll to position [50, 0]
click at [456, 285] on span "Custom Text" at bounding box center [481, 286] width 99 height 10
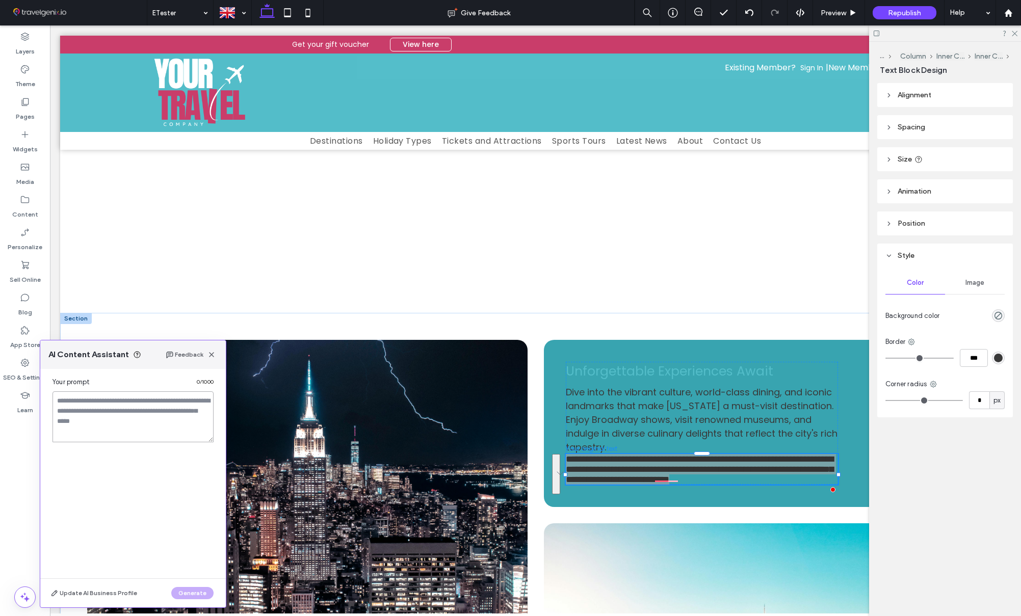
click at [136, 403] on textarea at bounding box center [133, 416] width 161 height 51
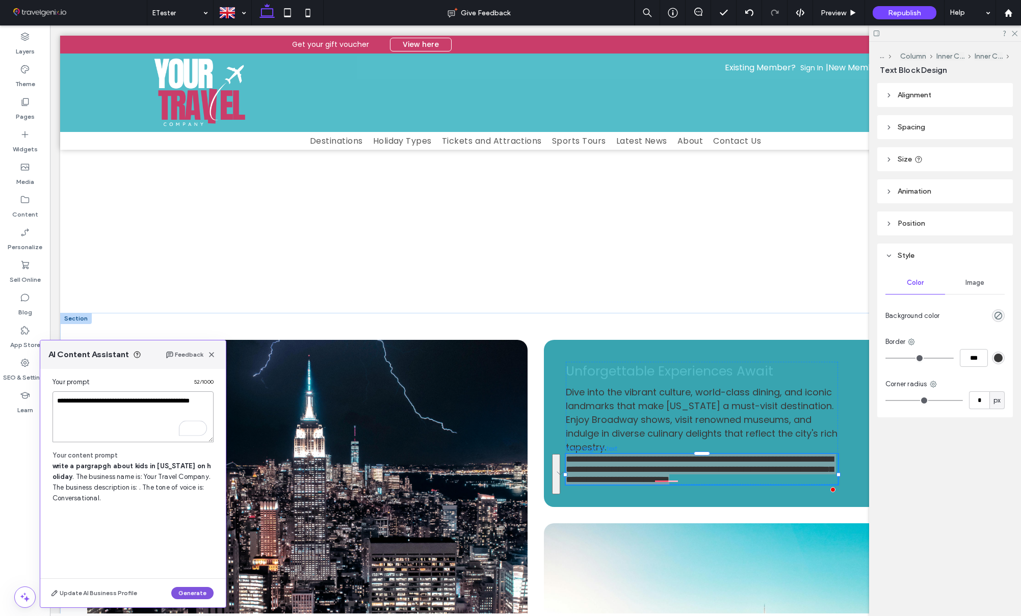
type textarea "**********"
click at [188, 592] on button "Generate" at bounding box center [192, 593] width 42 height 12
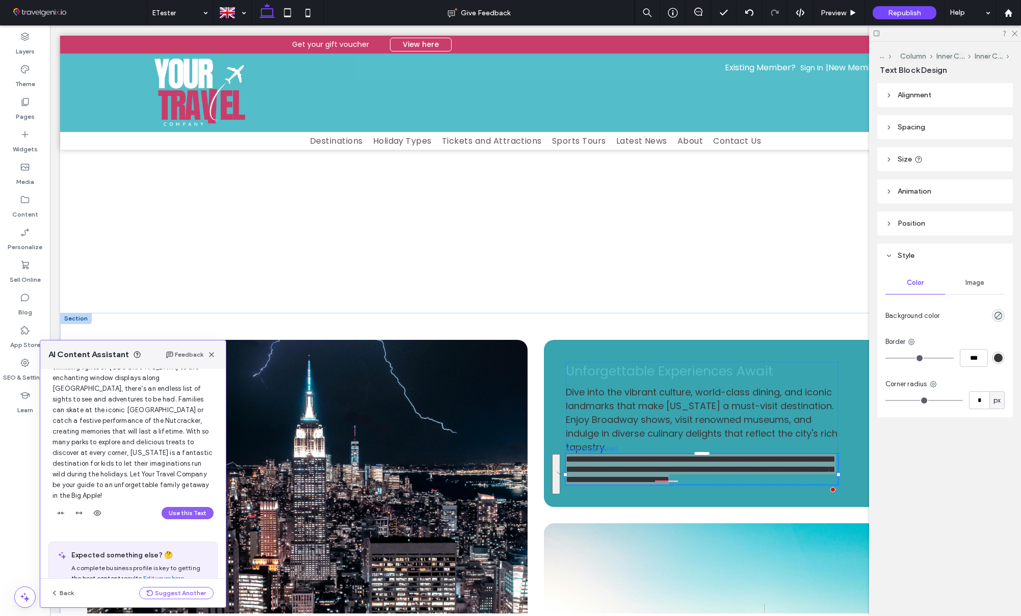
scroll to position [83, 0]
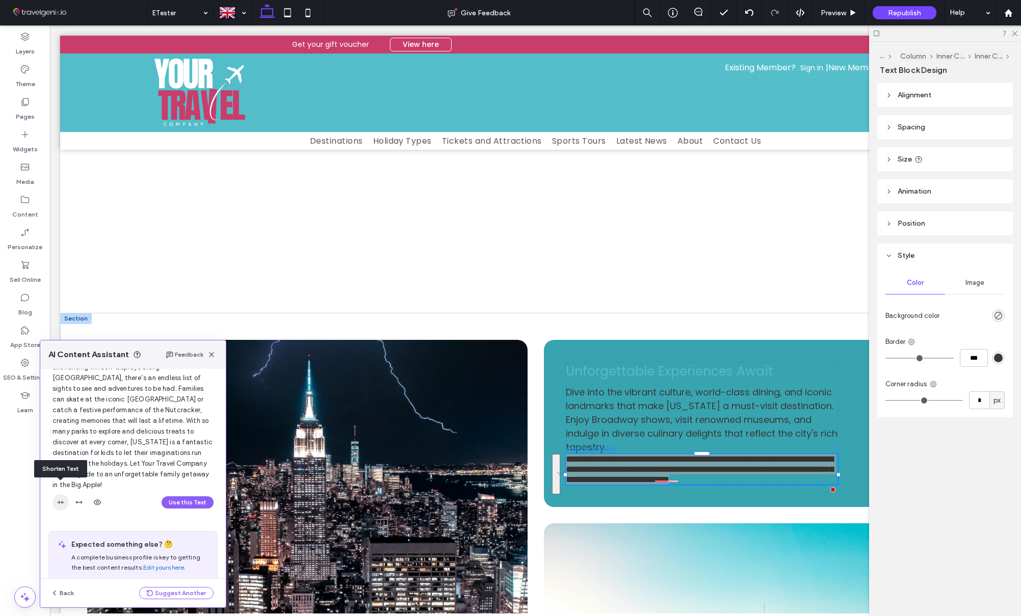
click at [65, 494] on span "button" at bounding box center [61, 502] width 16 height 16
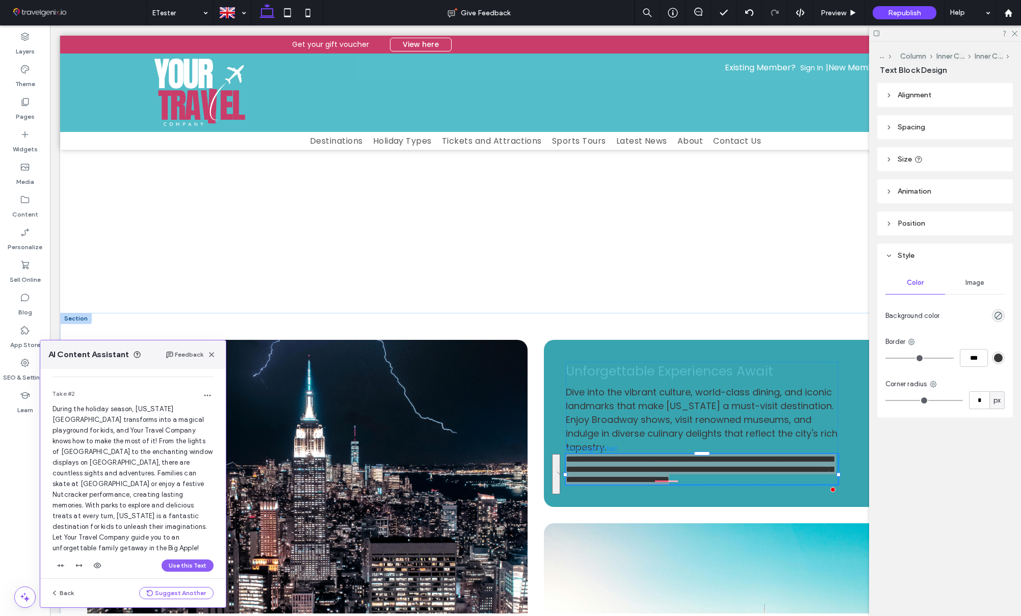
scroll to position [227, 0]
drag, startPoint x: 58, startPoint y: 543, endPoint x: 126, endPoint y: 497, distance: 82.6
click at [58, 560] on icon "button" at bounding box center [61, 564] width 8 height 8
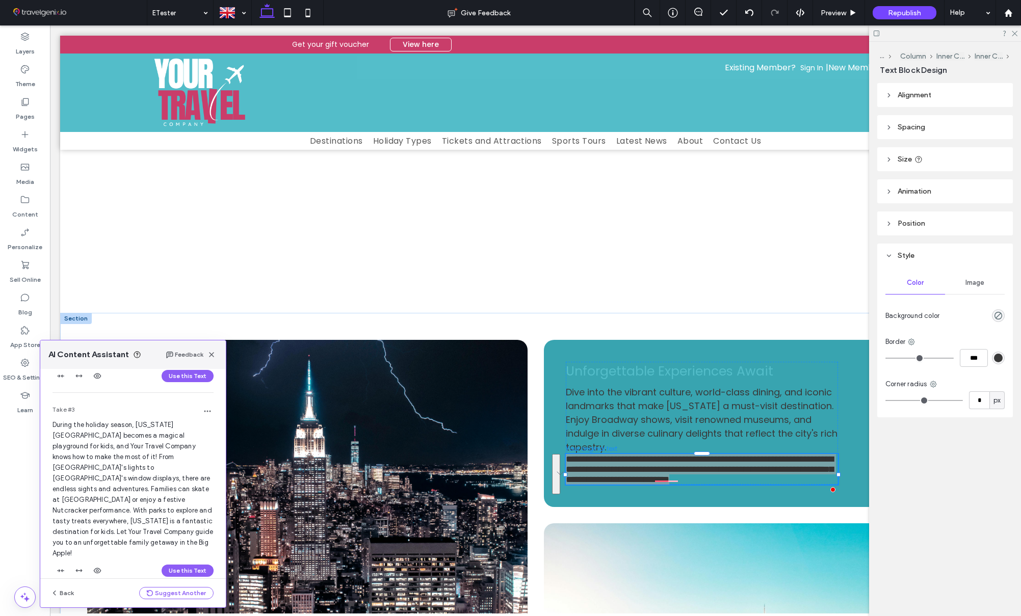
scroll to position [422, 0]
click at [180, 558] on button "Use this Text" at bounding box center [188, 564] width 52 height 12
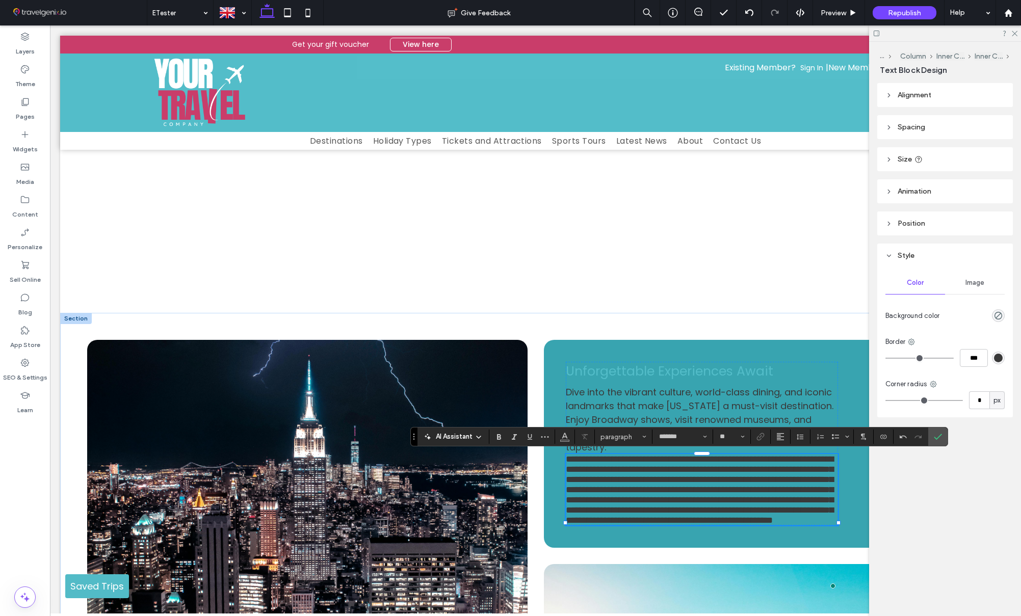
drag, startPoint x: 935, startPoint y: 437, endPoint x: 897, endPoint y: 441, distance: 38.4
click at [935, 437] on icon "Confirm" at bounding box center [938, 437] width 8 height 8
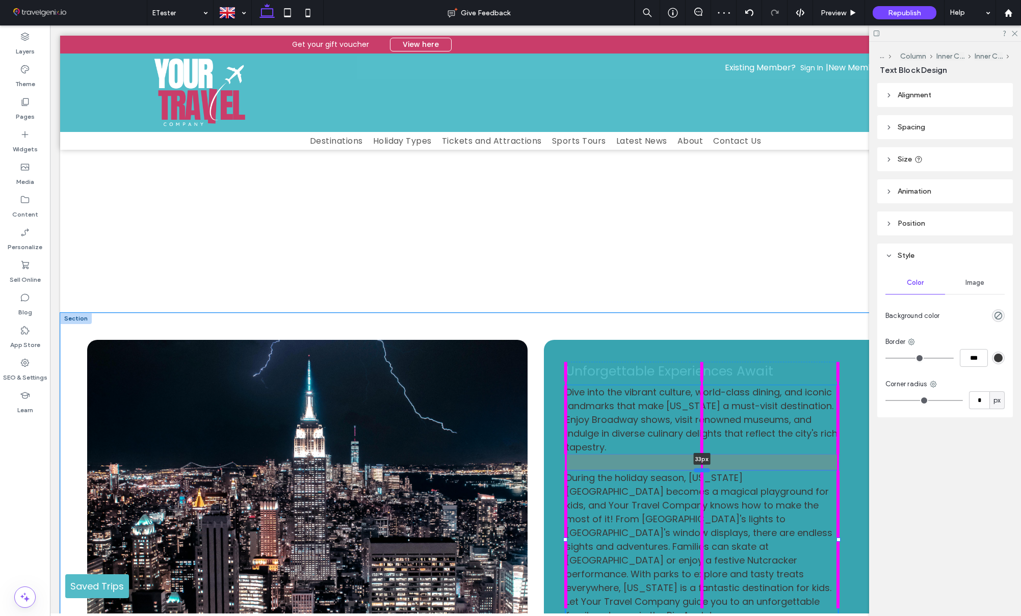
drag, startPoint x: 704, startPoint y: 452, endPoint x: 703, endPoint y: 470, distance: 17.8
click at [703, 470] on div at bounding box center [702, 470] width 16 height 4
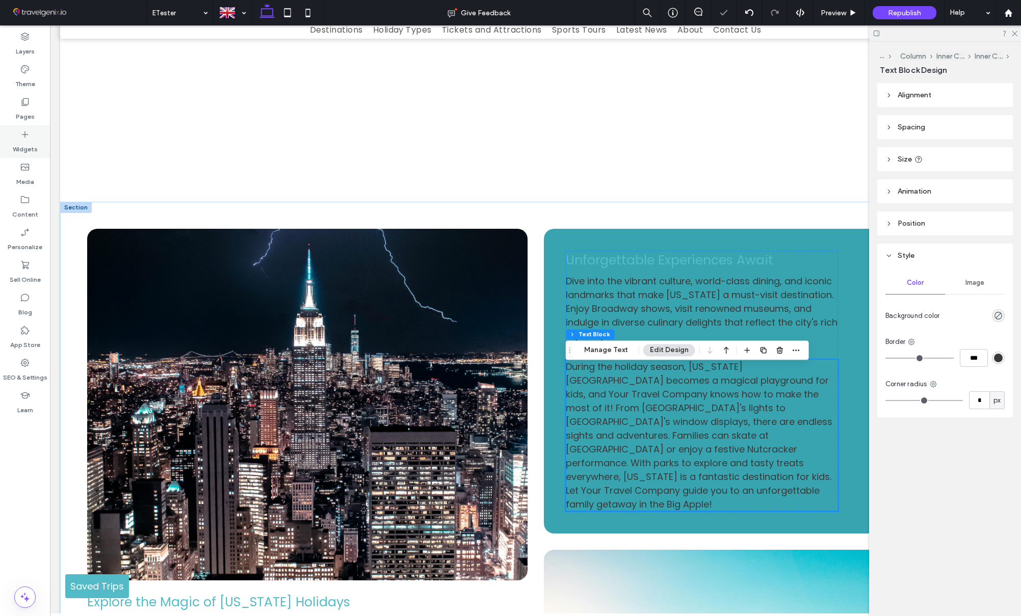
scroll to position [121, 0]
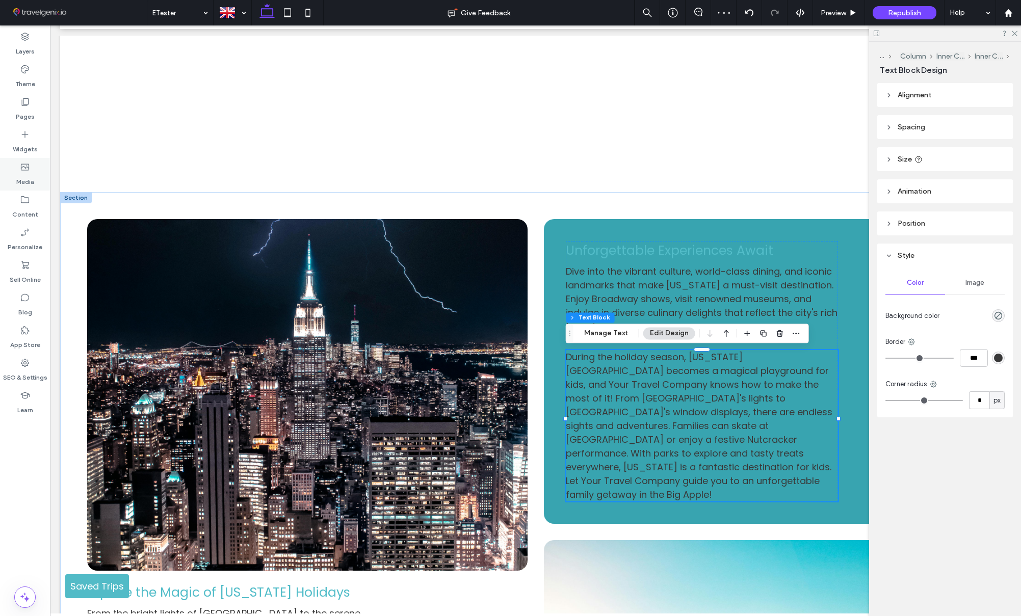
click at [21, 171] on icon at bounding box center [25, 167] width 10 height 10
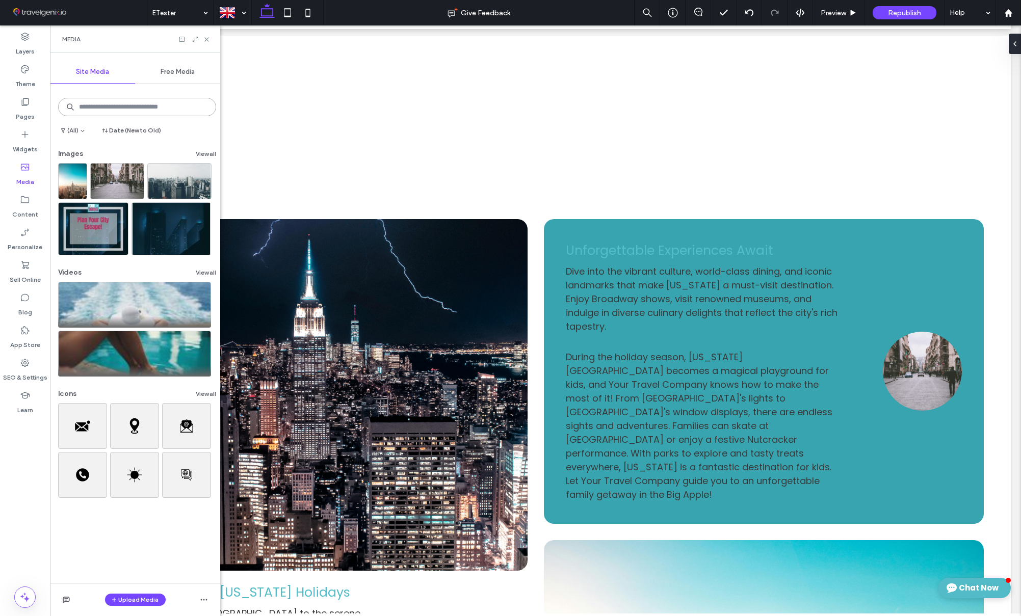
click at [127, 108] on input at bounding box center [137, 107] width 158 height 18
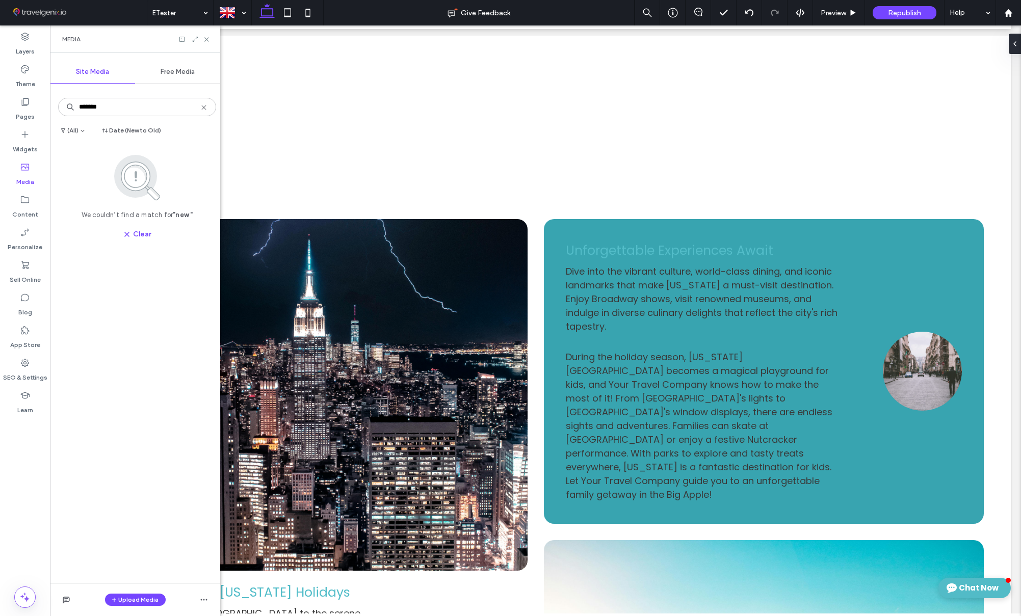
type input "********"
click at [170, 71] on span "Free Media" at bounding box center [178, 72] width 34 height 8
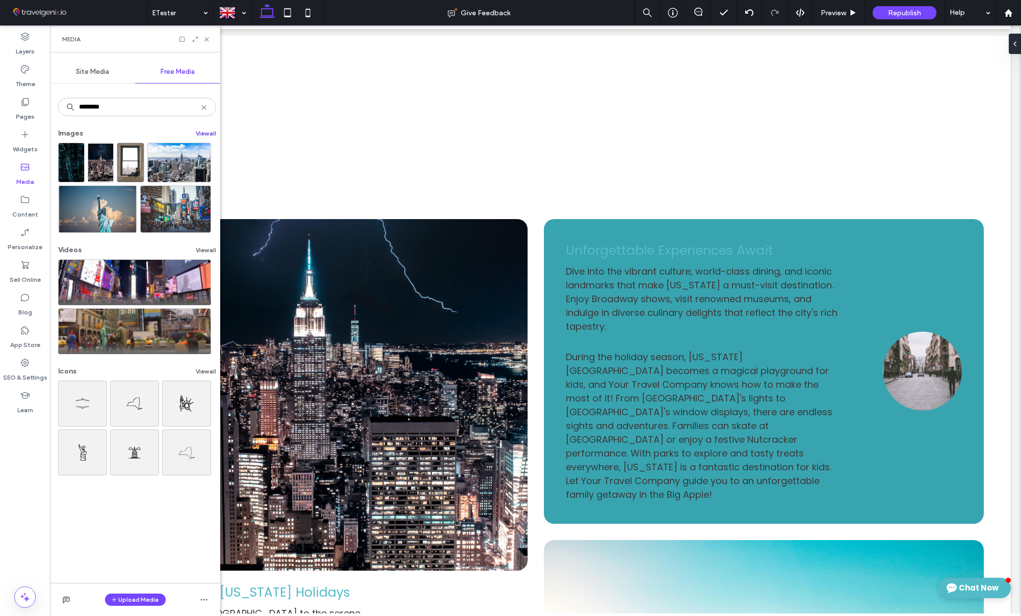
click at [196, 132] on button "View all" at bounding box center [206, 133] width 20 height 12
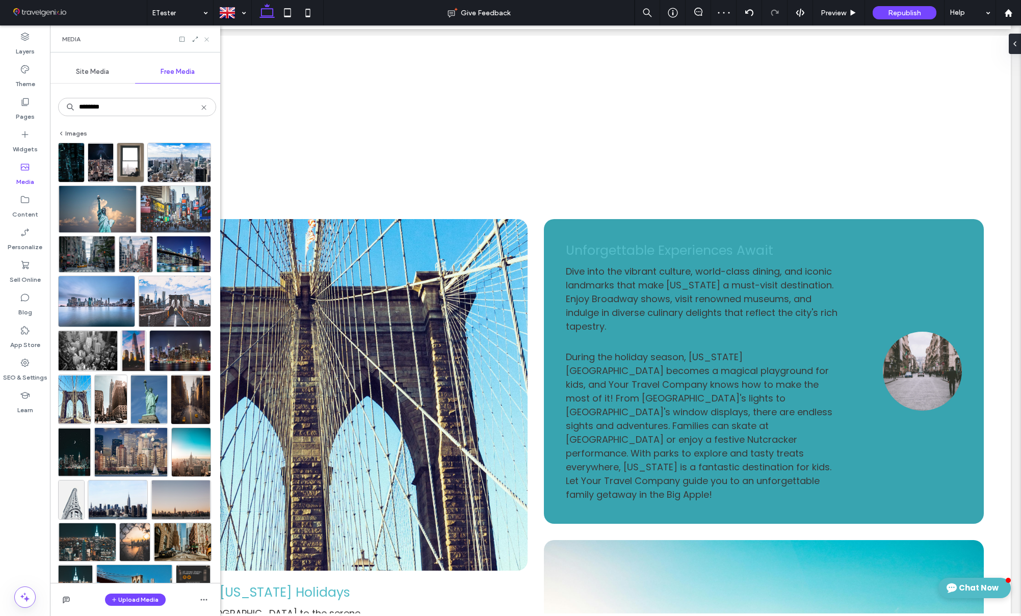
click at [207, 40] on icon at bounding box center [207, 40] width 8 height 8
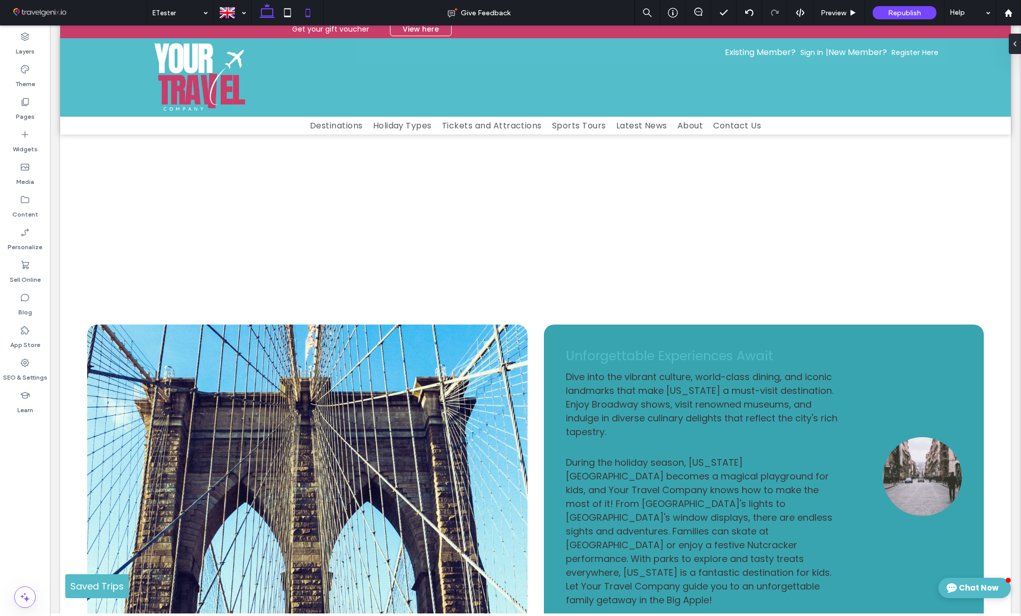
scroll to position [27, 0]
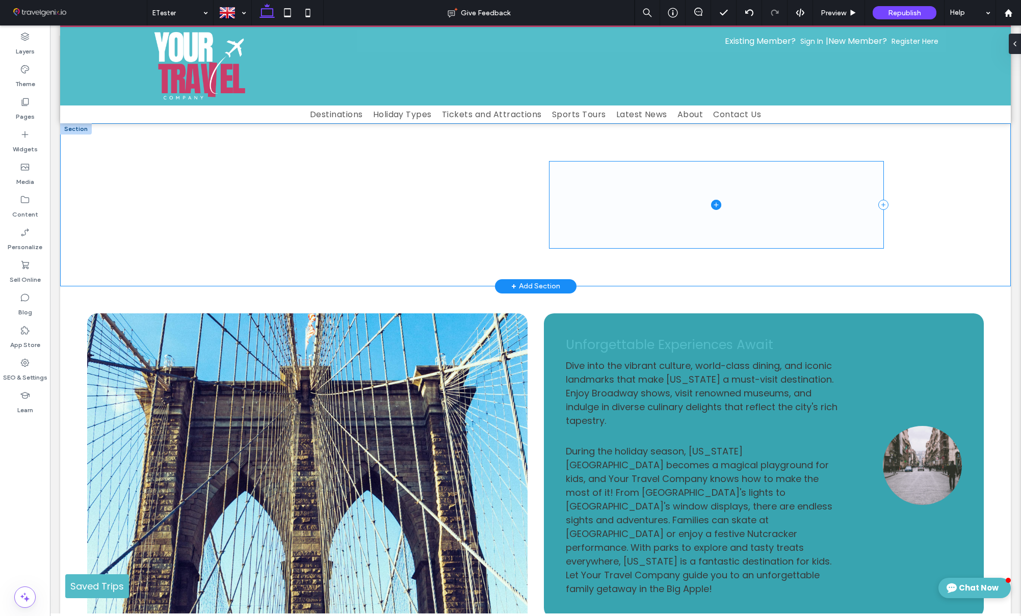
click at [612, 213] on span at bounding box center [716, 205] width 334 height 87
click at [714, 143] on icon "button" at bounding box center [715, 145] width 8 height 8
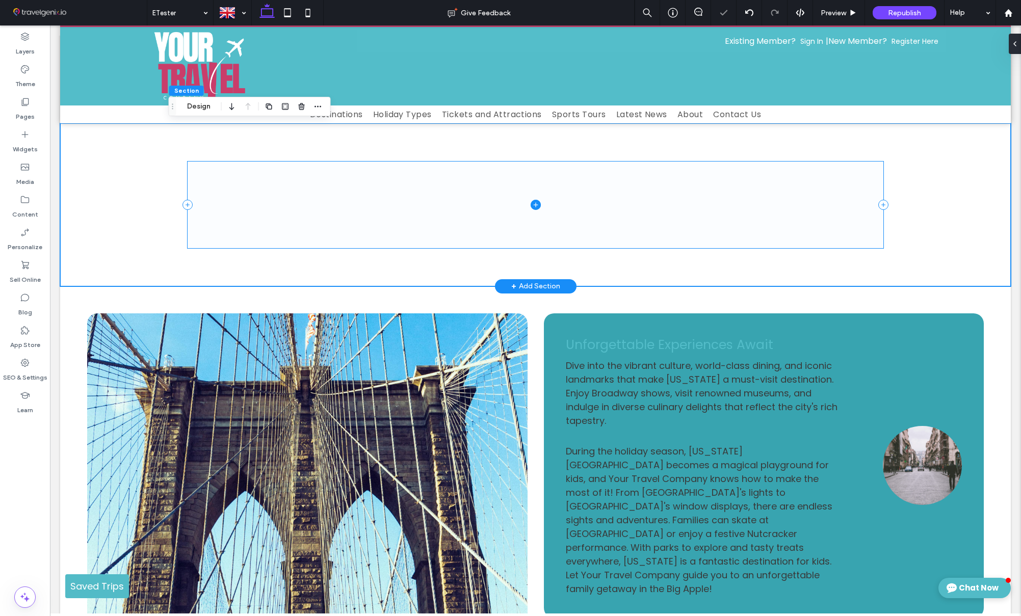
click at [535, 206] on icon at bounding box center [536, 205] width 10 height 10
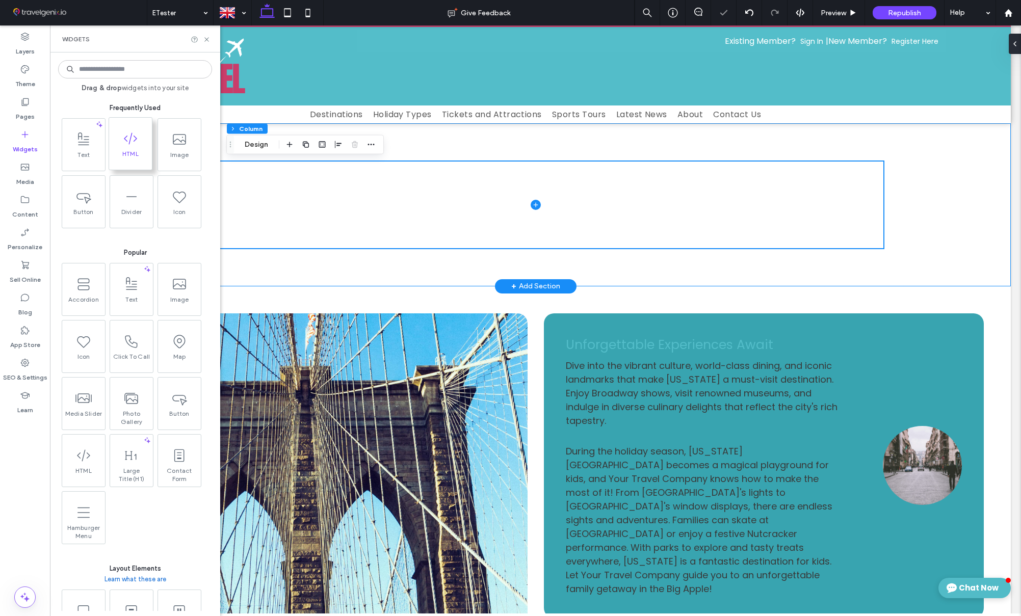
click at [125, 146] on span at bounding box center [130, 138] width 43 height 23
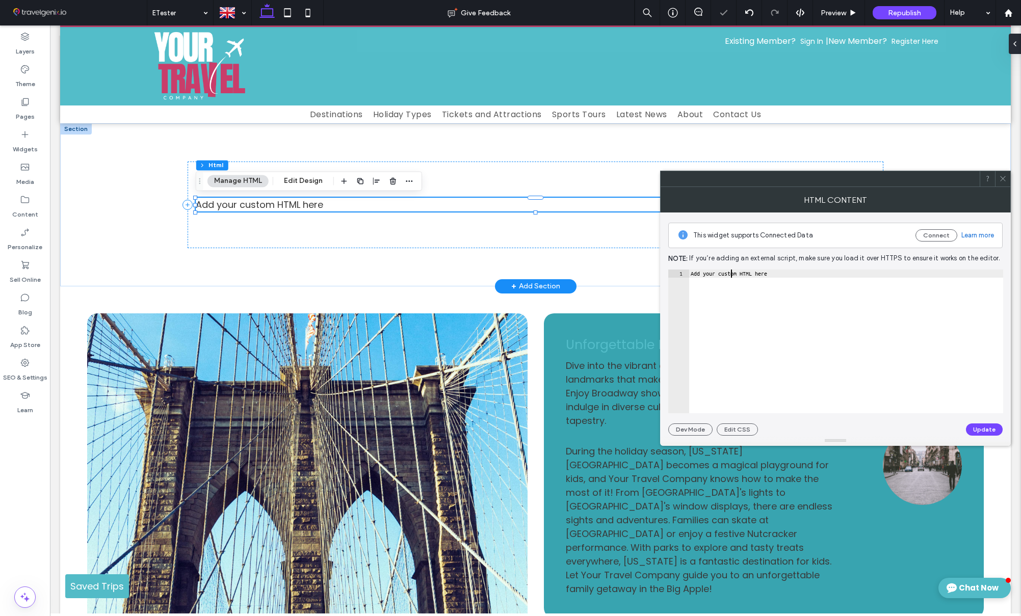
click at [730, 270] on div "Add your custom HTML here" at bounding box center [846, 350] width 315 height 160
paste textarea "**********"
type textarea "**********"
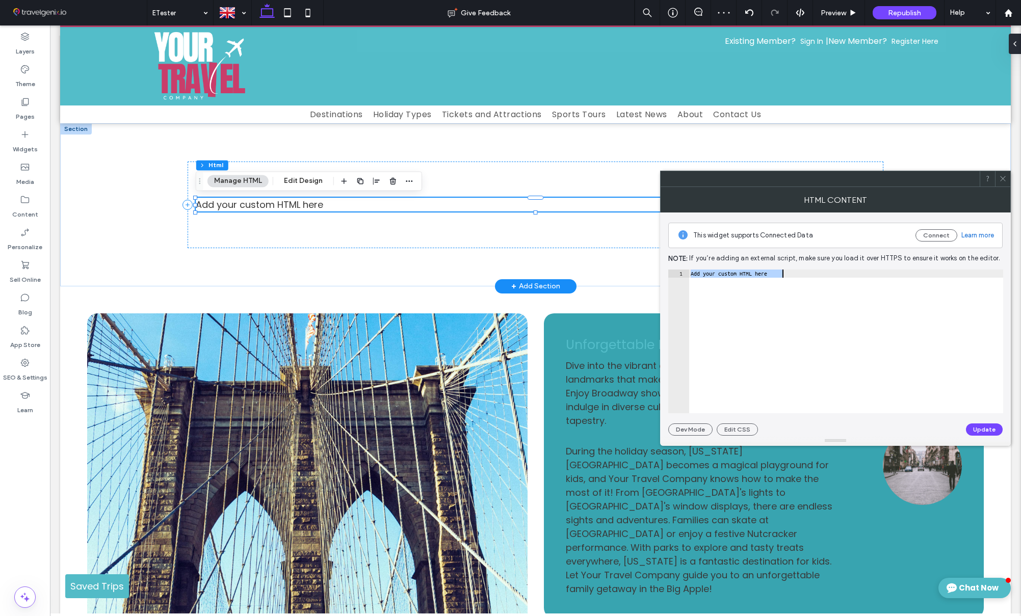
scroll to position [0, 53]
click at [982, 430] on button "Update" at bounding box center [984, 430] width 37 height 12
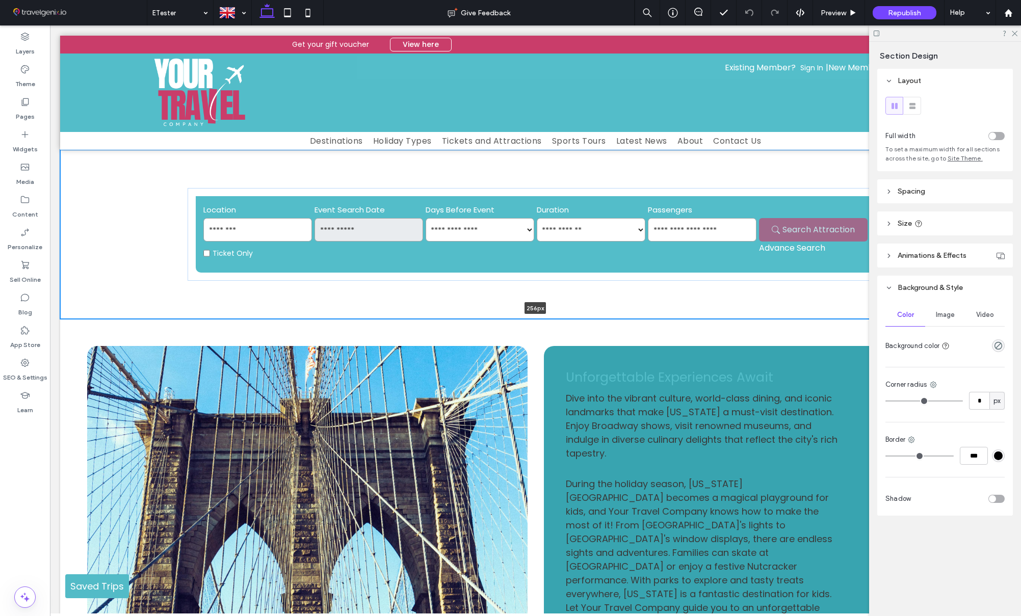
drag, startPoint x: 709, startPoint y: 309, endPoint x: 707, endPoint y: 278, distance: 31.2
click at [705, 278] on div "256px Section + Add Section" at bounding box center [535, 234] width 951 height 169
type input "***"
click at [931, 191] on header "Spacing" at bounding box center [945, 191] width 136 height 24
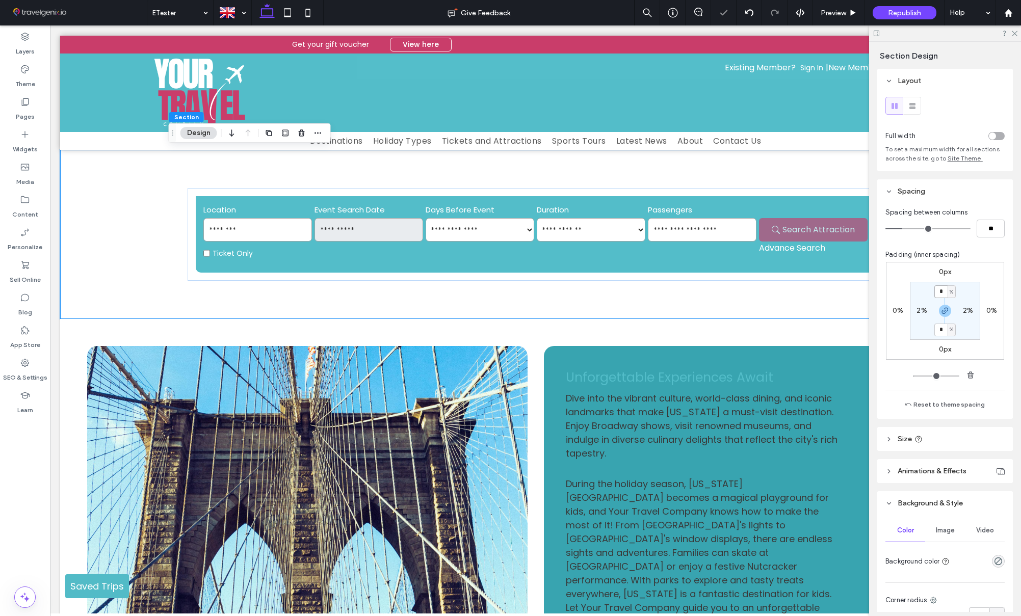
click at [940, 293] on input "*" at bounding box center [940, 291] width 13 height 13
type input "*"
drag, startPoint x: 941, startPoint y: 330, endPoint x: 970, endPoint y: 327, distance: 28.7
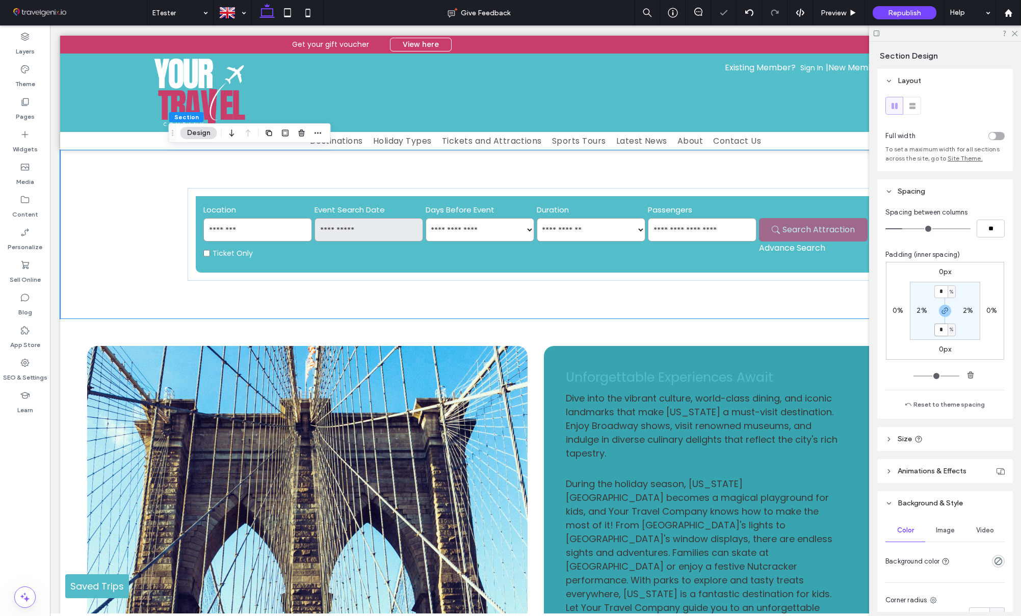
click at [942, 330] on input "*" at bounding box center [940, 330] width 13 height 13
type input "**"
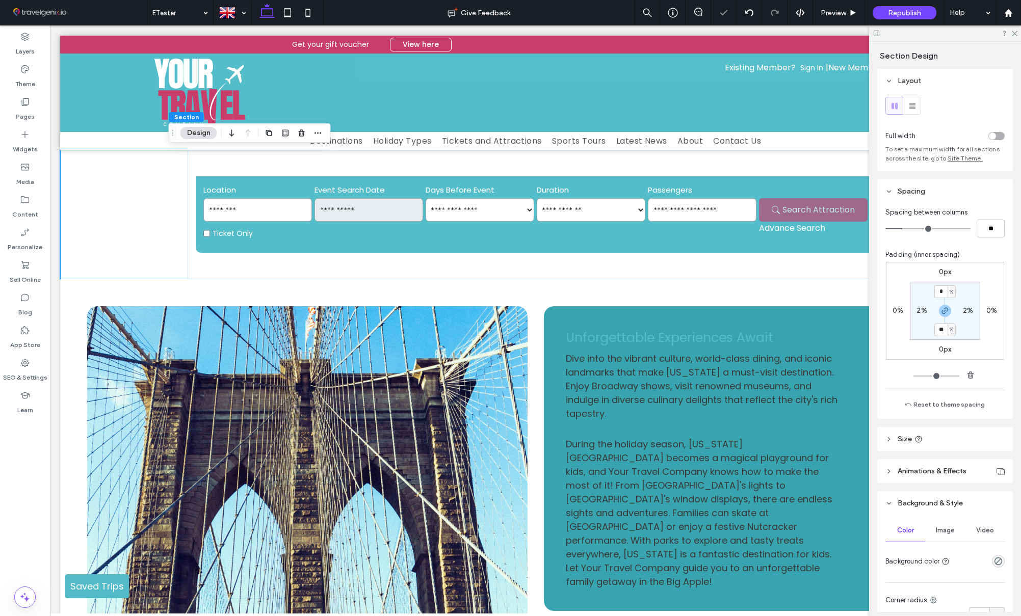
click at [971, 327] on section "* % 2% ** % 2%" at bounding box center [945, 311] width 70 height 58
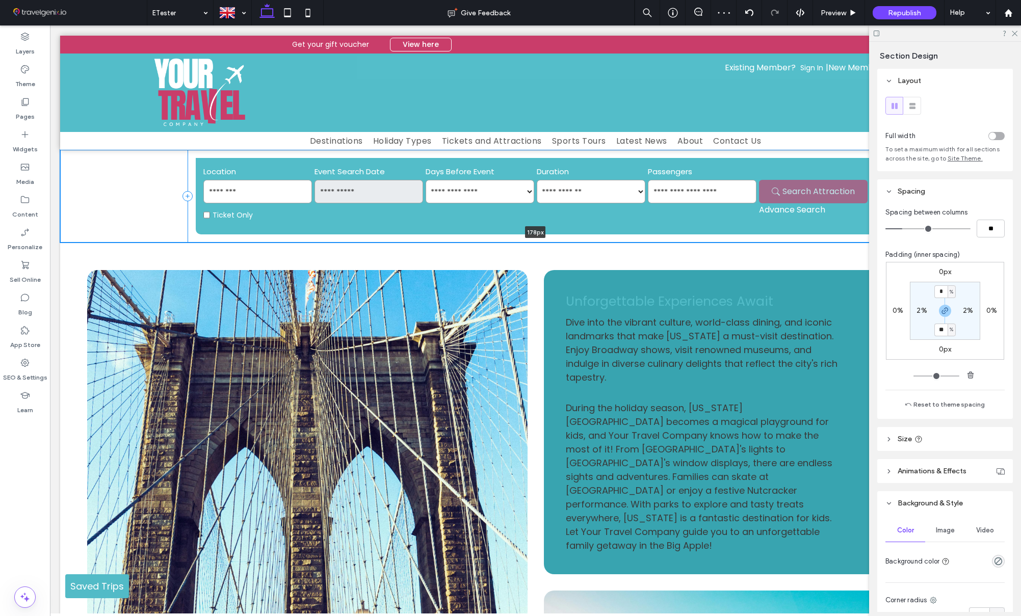
drag, startPoint x: 731, startPoint y: 277, endPoint x: 688, endPoint y: 230, distance: 63.8
click at [727, 239] on div "178px Section + Add Section" at bounding box center [535, 196] width 951 height 93
type input "***"
click at [162, 189] on div "178px" at bounding box center [535, 196] width 951 height 93
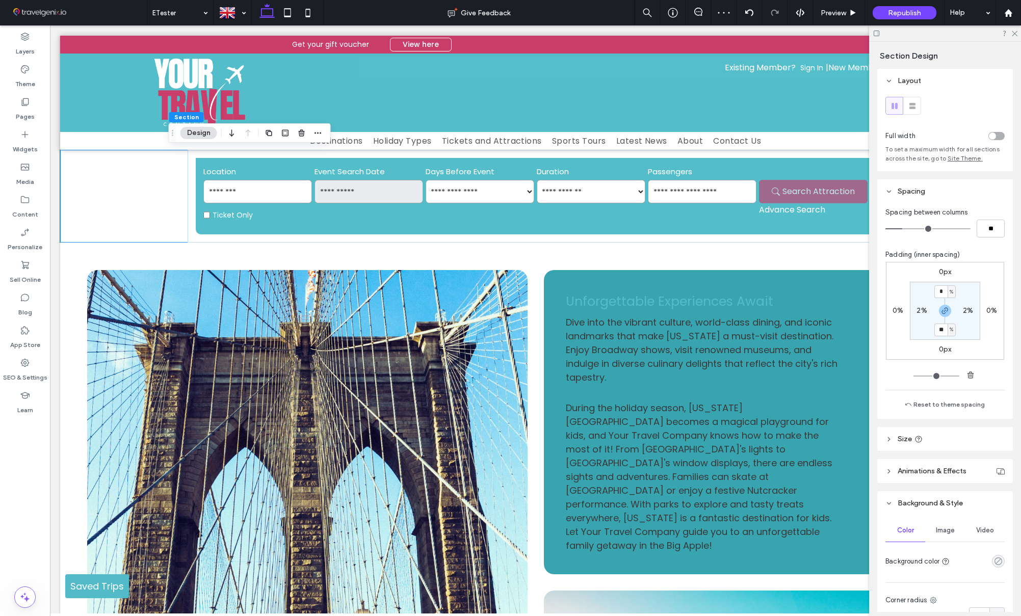
click at [1000, 557] on icon "rgba(0, 0, 0, 0)" at bounding box center [998, 561] width 9 height 9
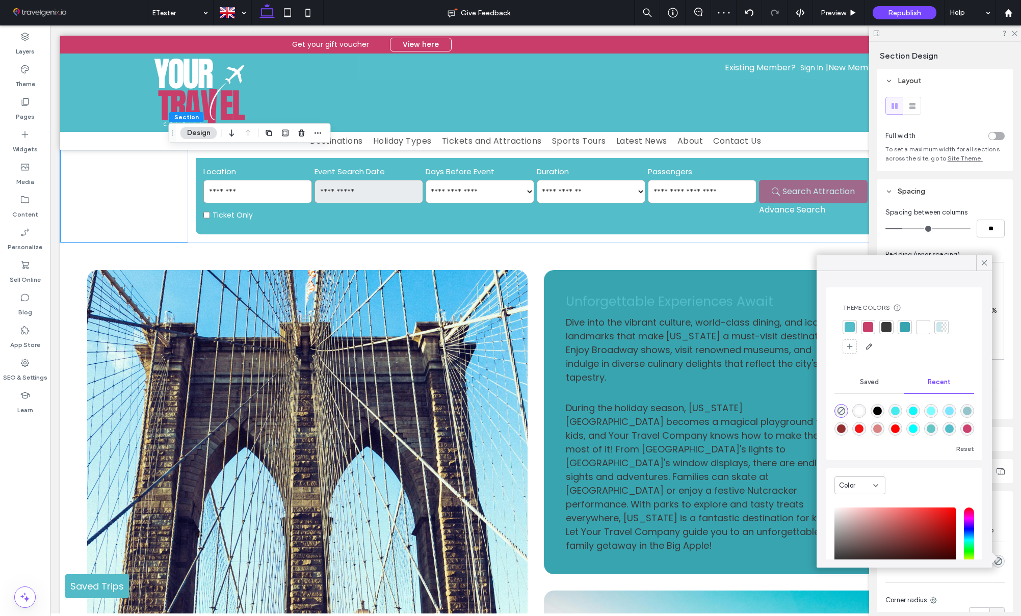
click at [850, 328] on div at bounding box center [850, 327] width 10 height 10
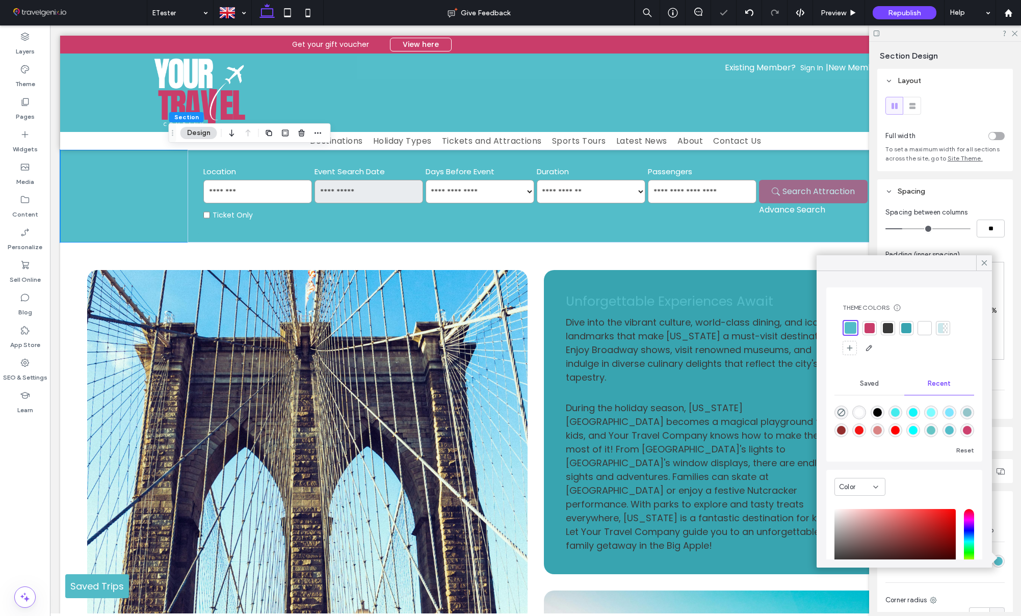
click at [987, 263] on icon at bounding box center [984, 262] width 9 height 9
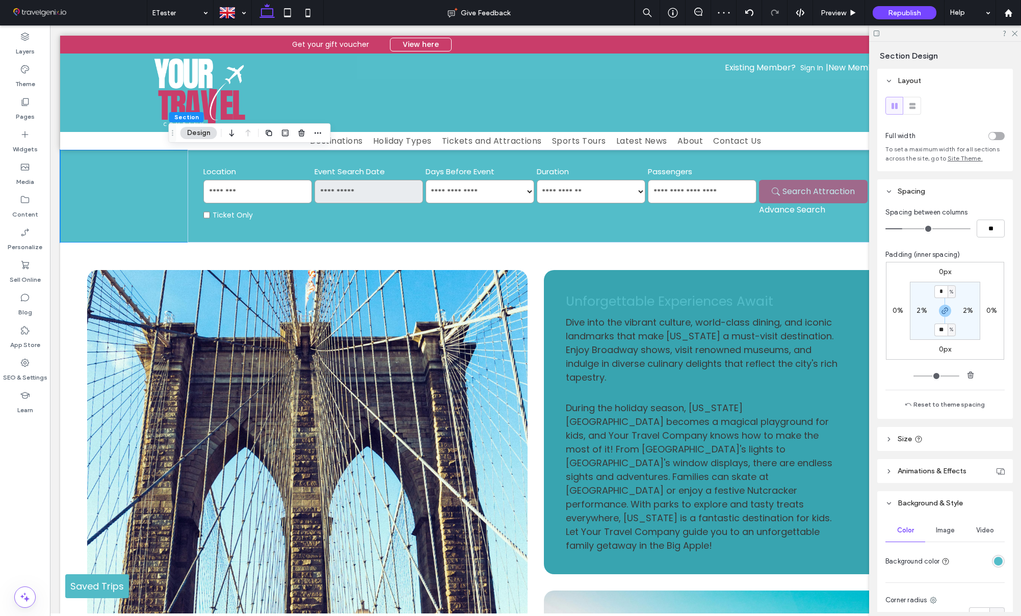
click at [1018, 31] on div at bounding box center [945, 33] width 152 height 16
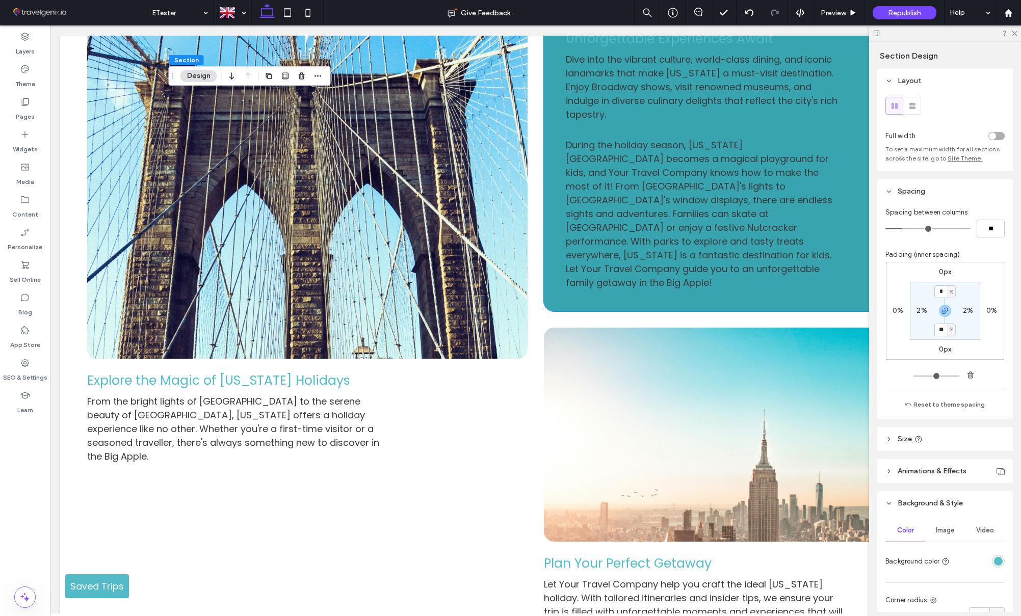
scroll to position [463, 0]
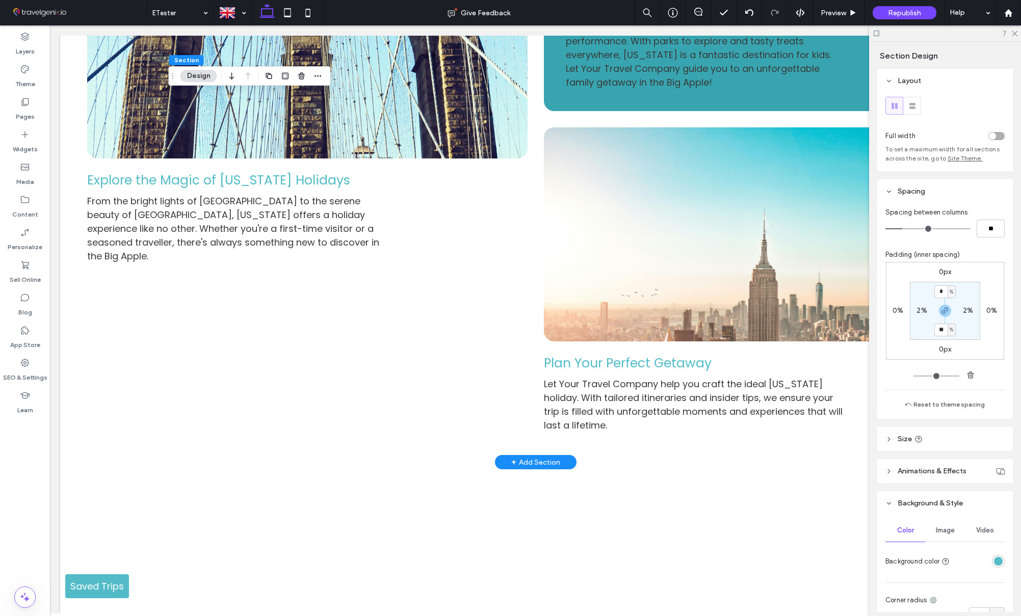
click at [545, 457] on div "+ Add Section" at bounding box center [535, 462] width 49 height 11
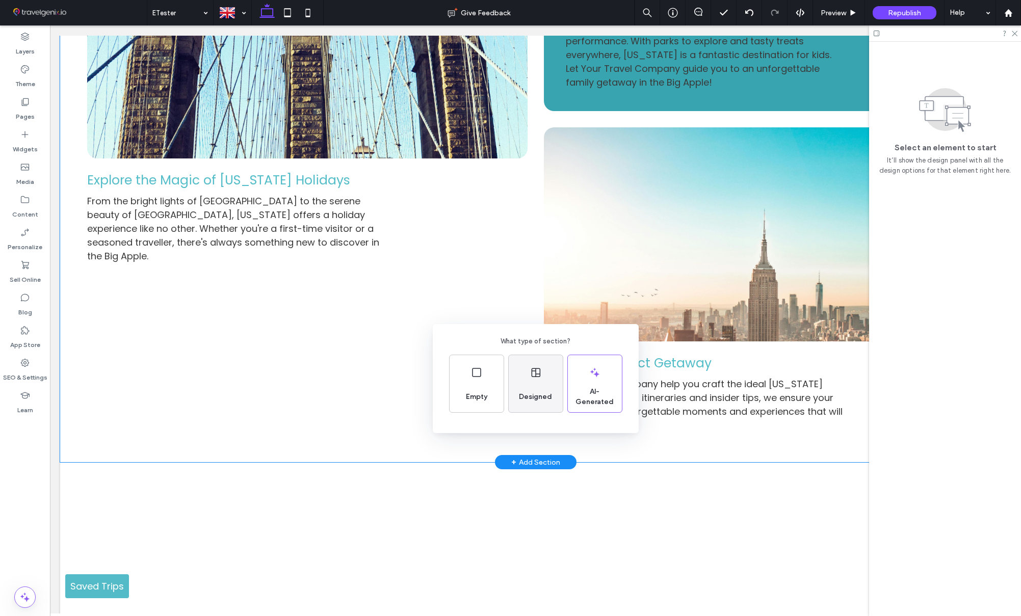
click at [532, 386] on div "Designed" at bounding box center [535, 397] width 41 height 22
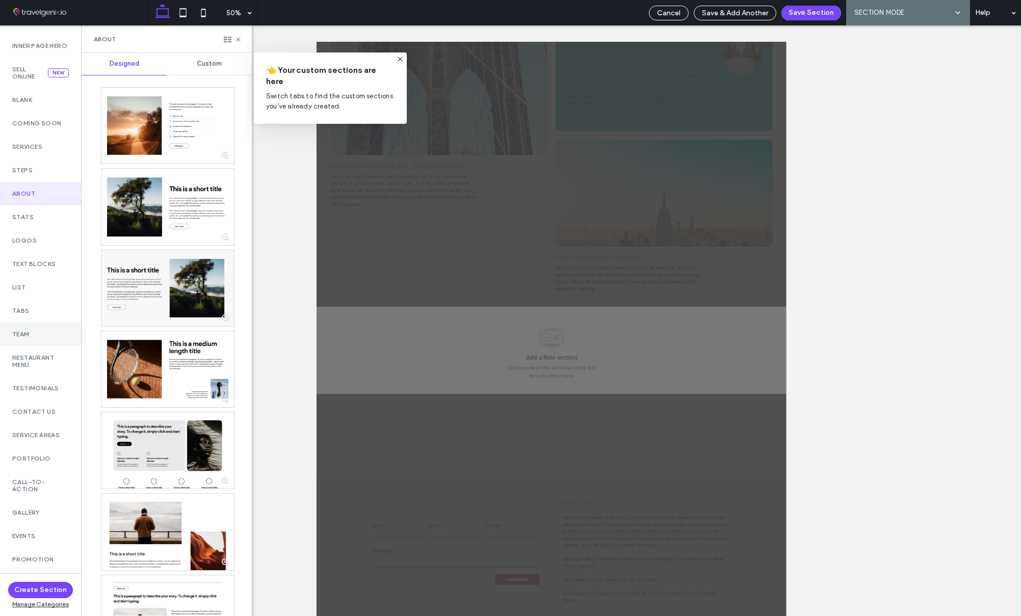
scroll to position [82, 0]
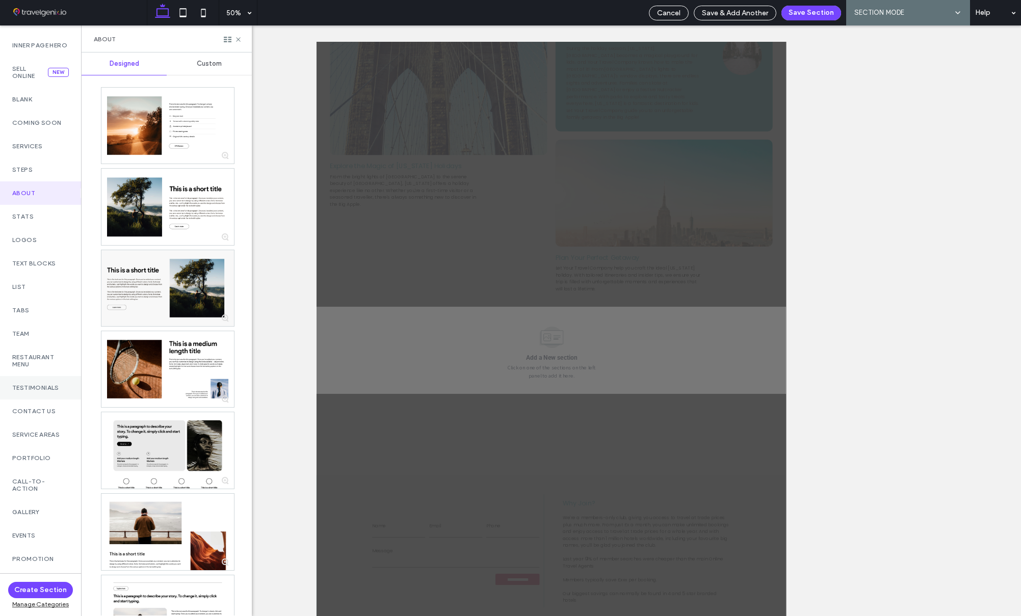
click at [36, 391] on label "Testimonials" at bounding box center [40, 387] width 57 height 7
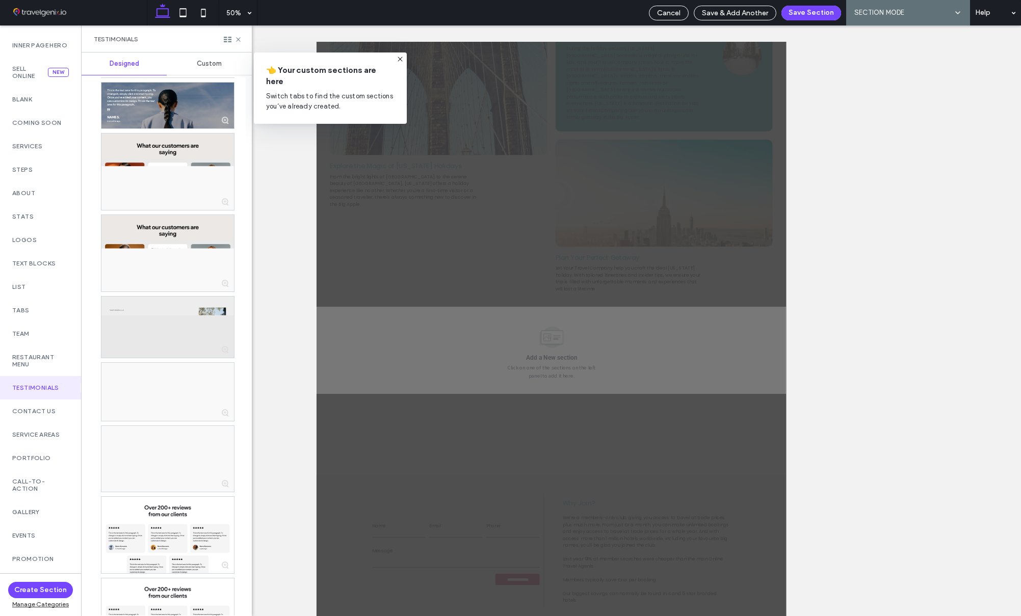
scroll to position [331, 0]
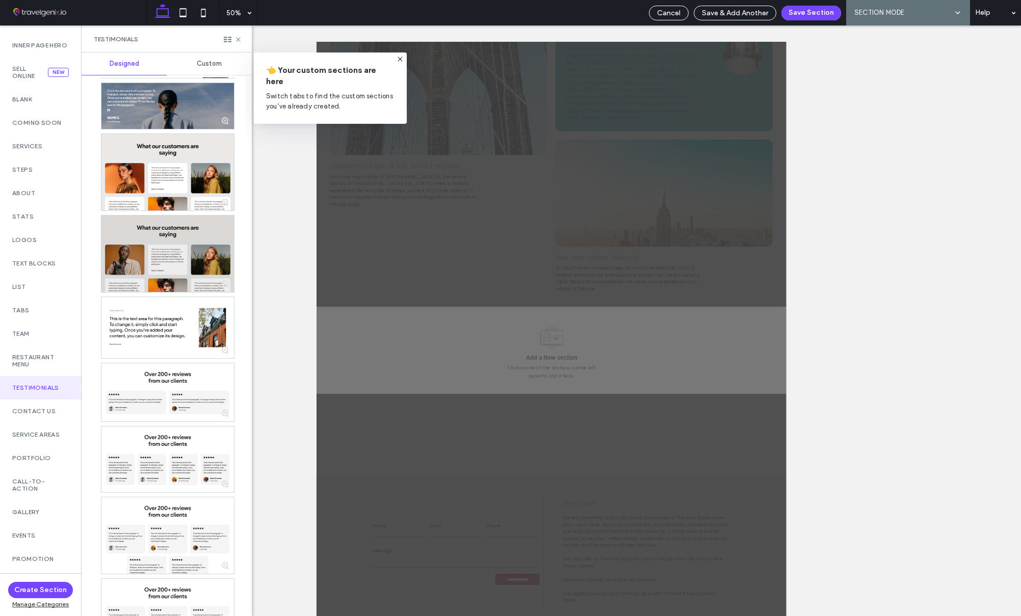
click at [164, 253] on div at bounding box center [167, 254] width 133 height 76
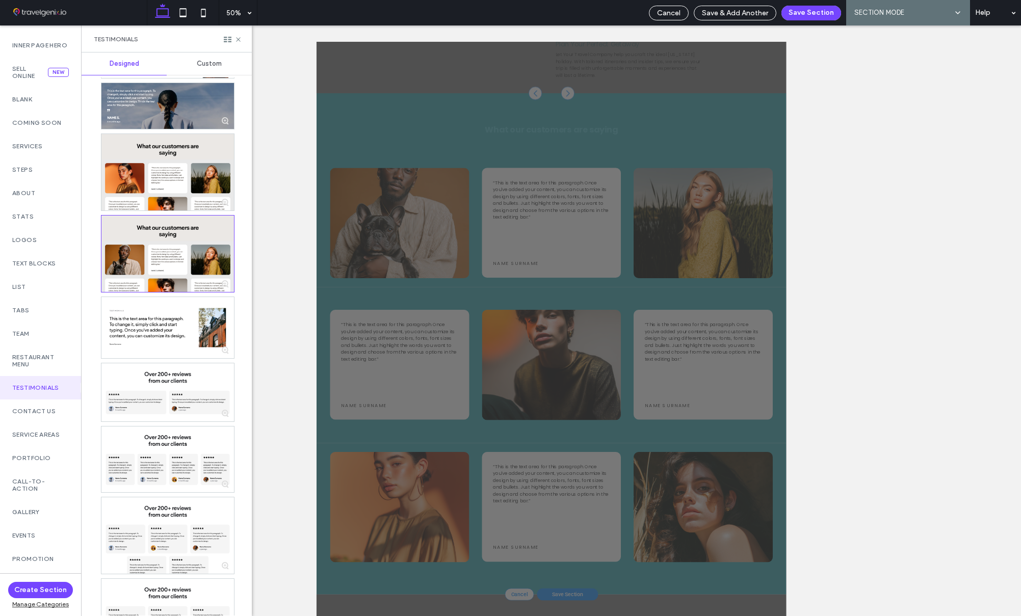
scroll to position [794, 0]
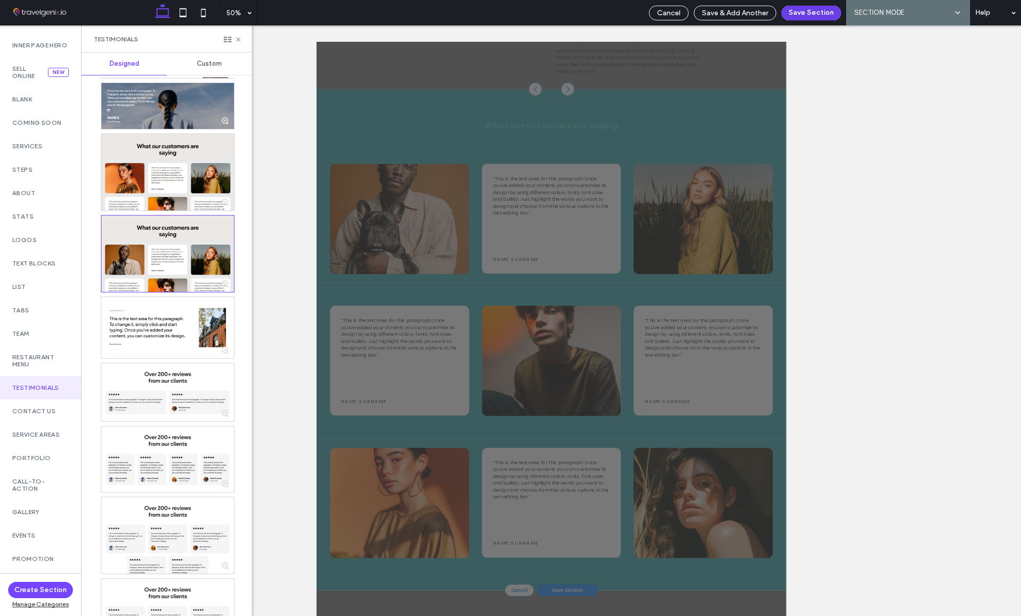
click at [803, 12] on button "Save Section" at bounding box center [811, 13] width 60 height 15
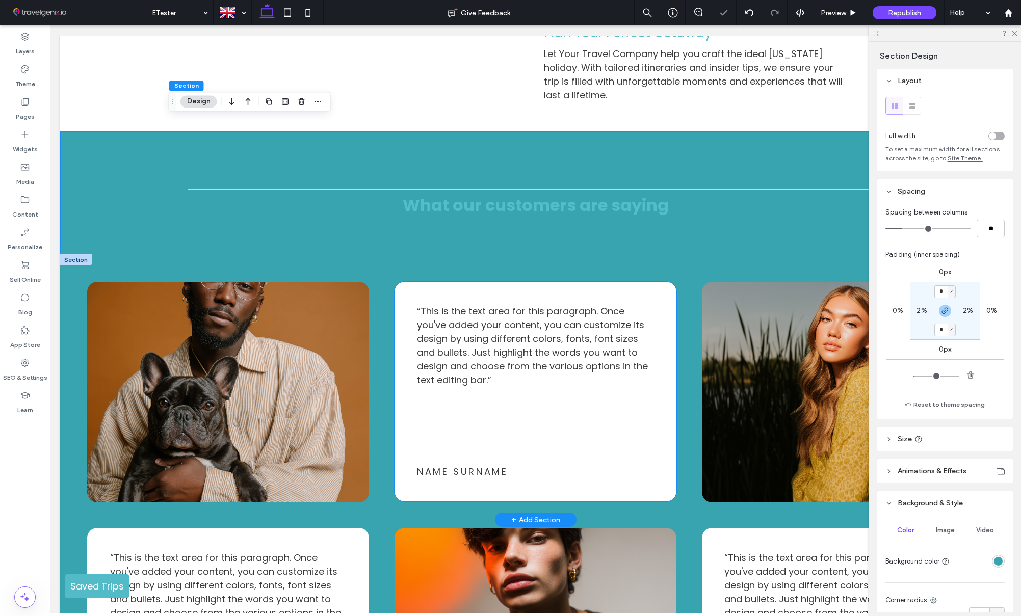
click at [468, 326] on span "“This is the text area for this paragraph. Once you've added your content, you …" at bounding box center [532, 346] width 231 height 82
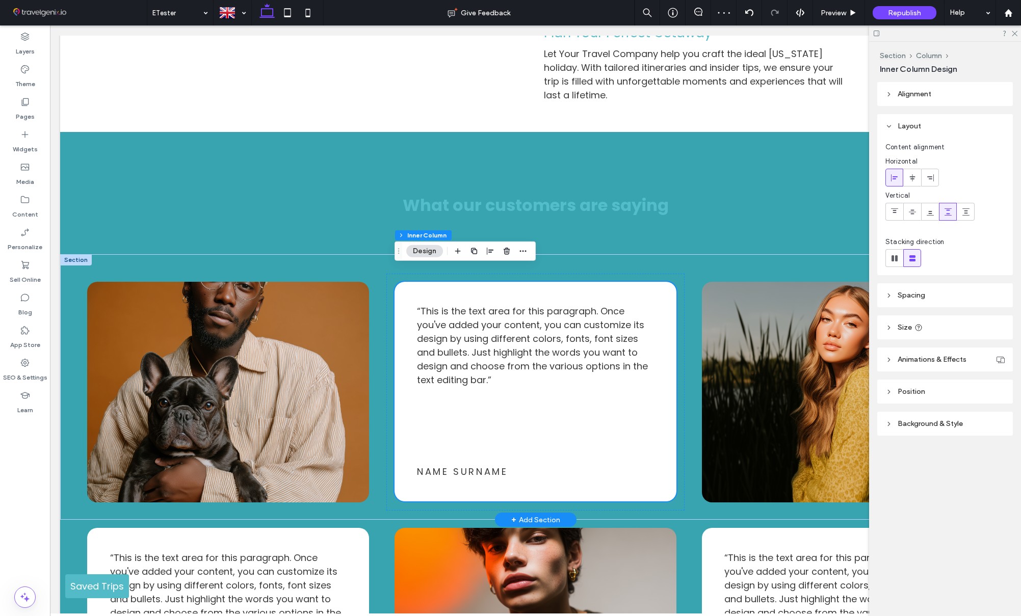
scroll to position [865, 0]
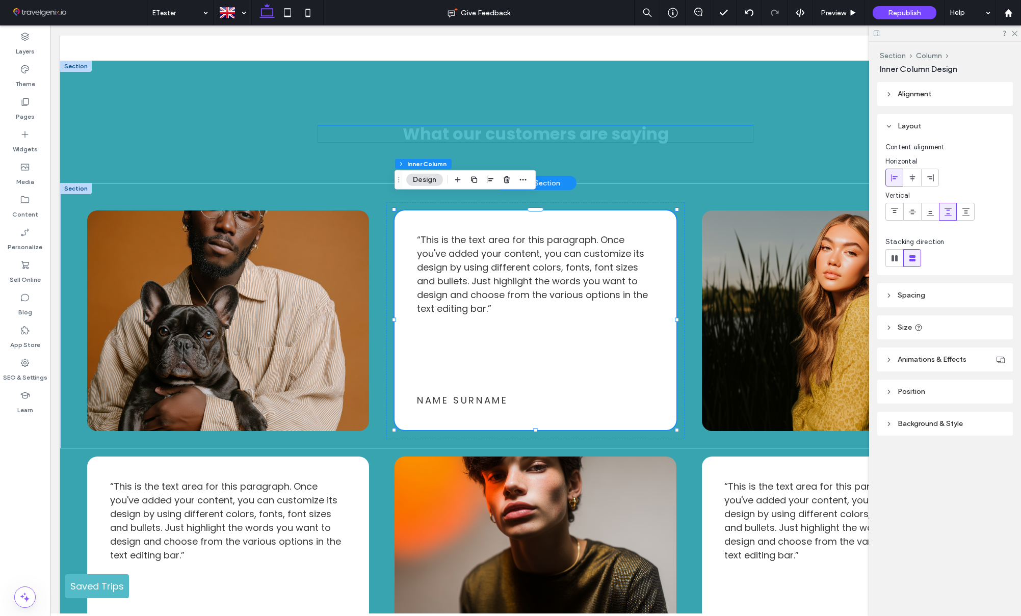
click at [501, 122] on span "What our customers are saying" at bounding box center [536, 133] width 266 height 23
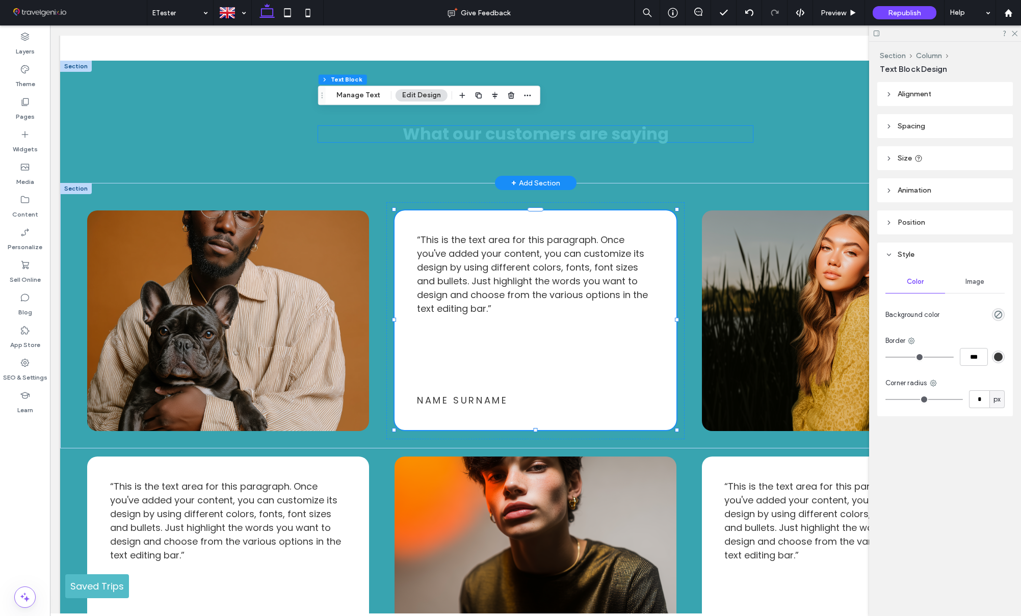
click at [501, 126] on div "What our customers are saying" at bounding box center [535, 134] width 435 height 16
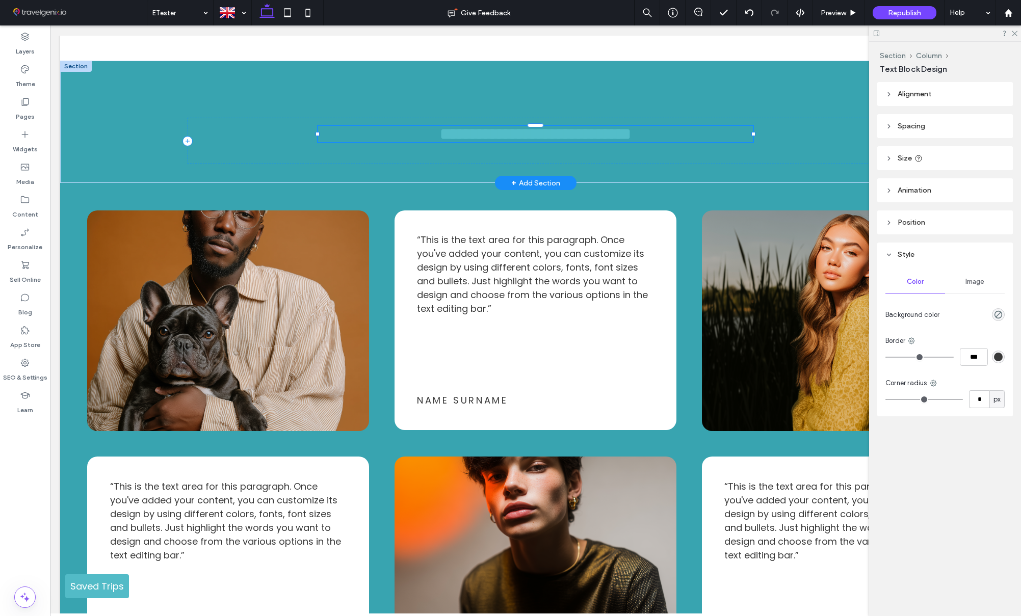
type input "*******"
type input "**"
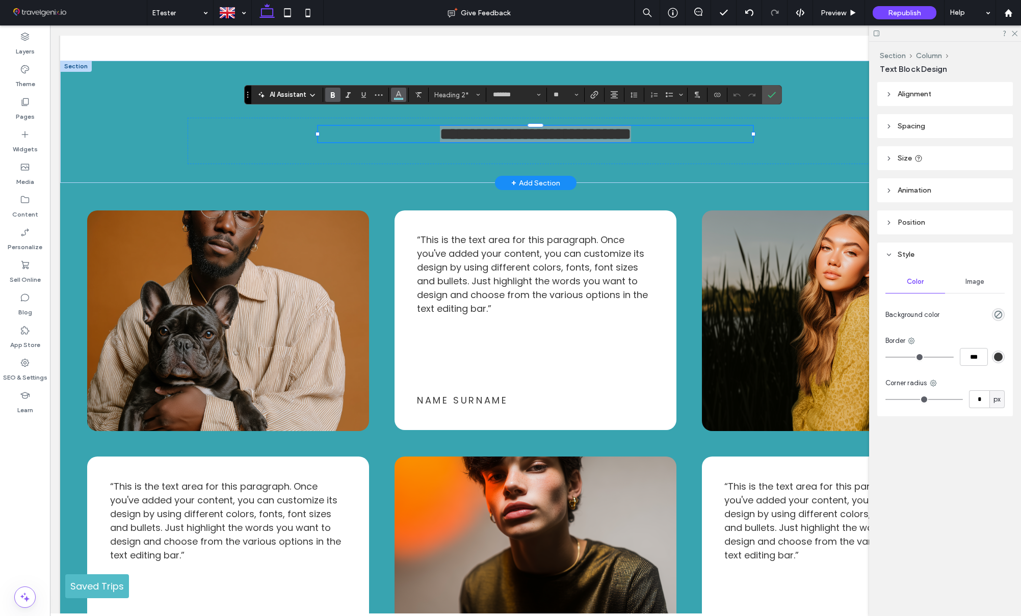
click at [396, 95] on icon "Color" at bounding box center [399, 94] width 8 height 8
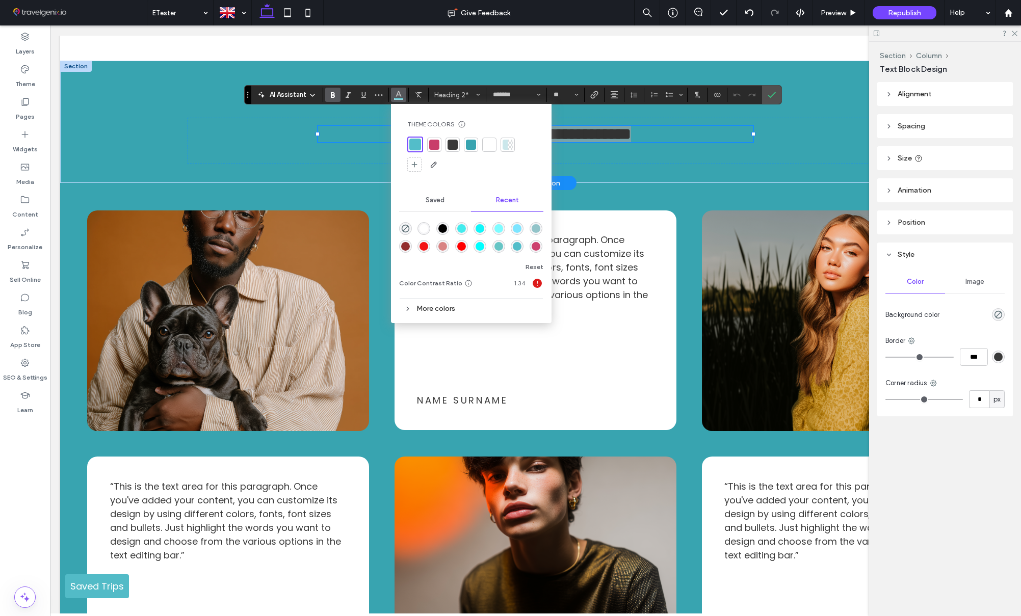
drag, startPoint x: 488, startPoint y: 144, endPoint x: 483, endPoint y: 147, distance: 6.2
click at [488, 144] on div at bounding box center [489, 145] width 10 height 10
click at [770, 95] on icon "Confirm" at bounding box center [772, 95] width 8 height 8
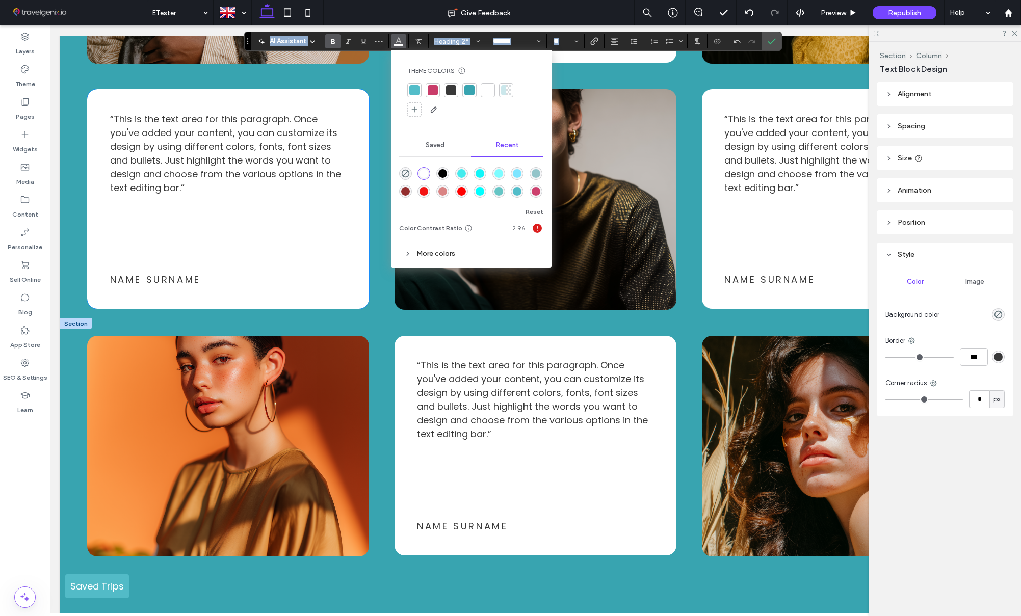
scroll to position [1236, 0]
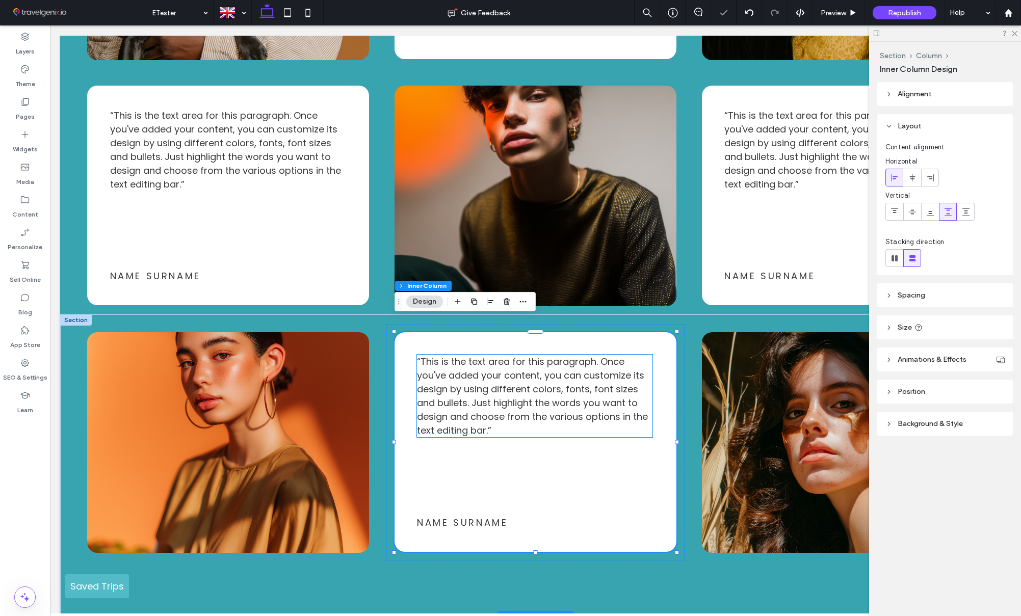
click at [488, 389] on span "“This is the text area for this paragraph. Once you've added your content, you …" at bounding box center [532, 396] width 231 height 82
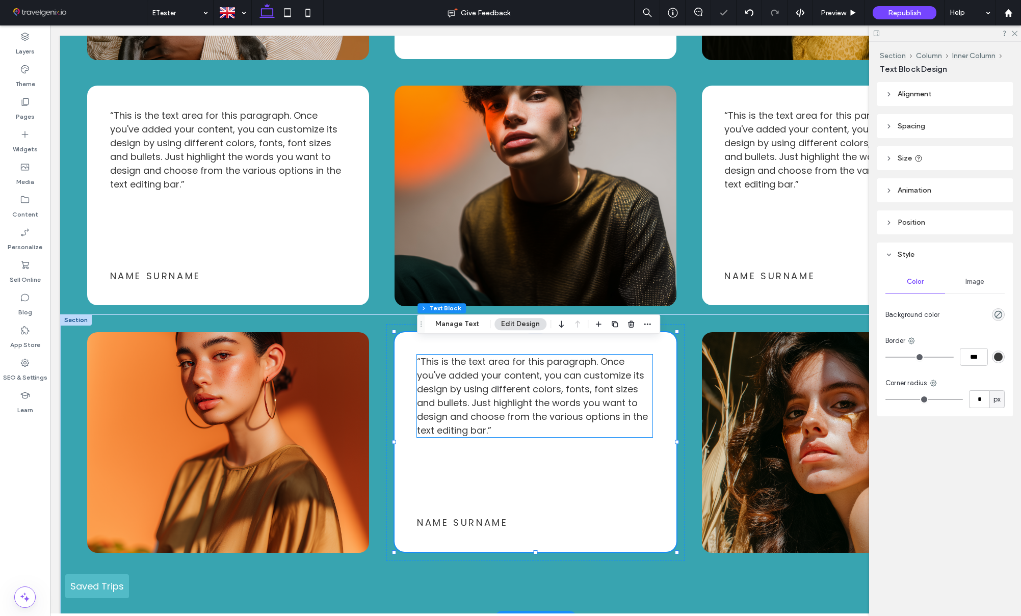
click at [488, 389] on span "“This is the text area for this paragraph. Once you've added your content, you …" at bounding box center [532, 396] width 231 height 82
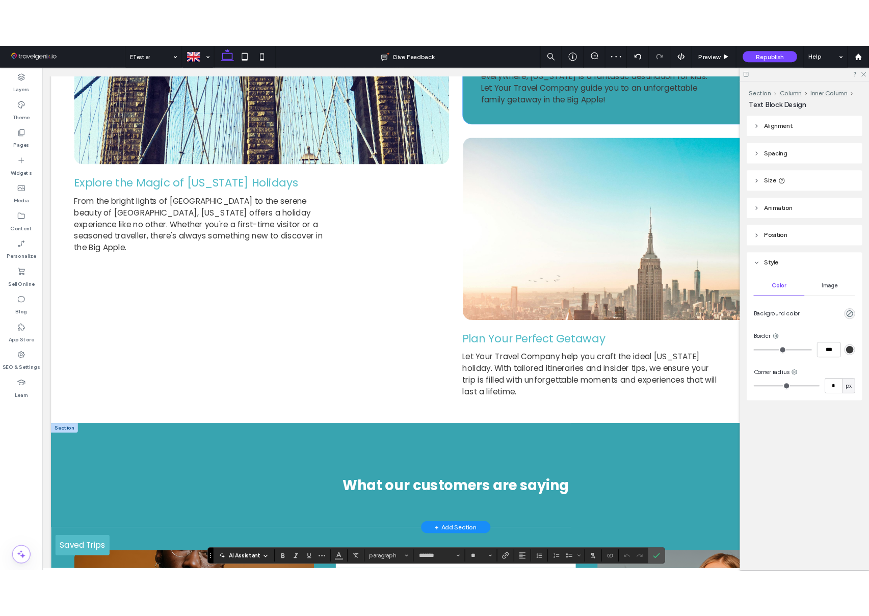
scroll to position [0, 0]
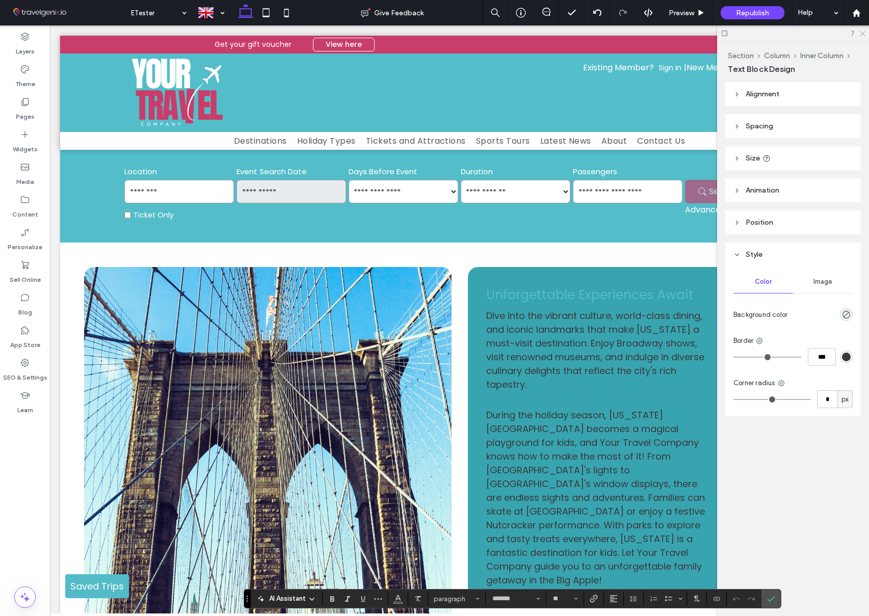
click at [862, 32] on icon at bounding box center [862, 33] width 7 height 7
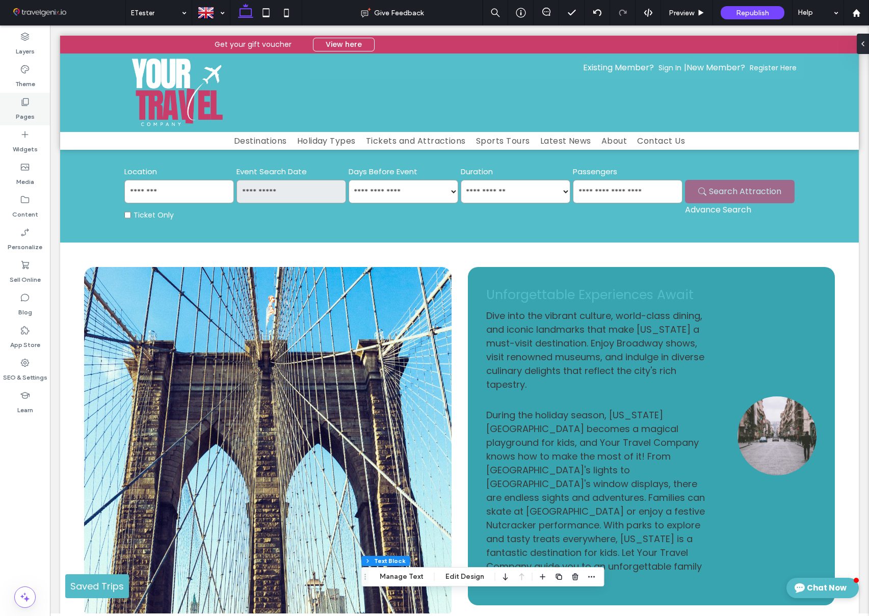
click at [27, 111] on label "Pages" at bounding box center [25, 114] width 19 height 14
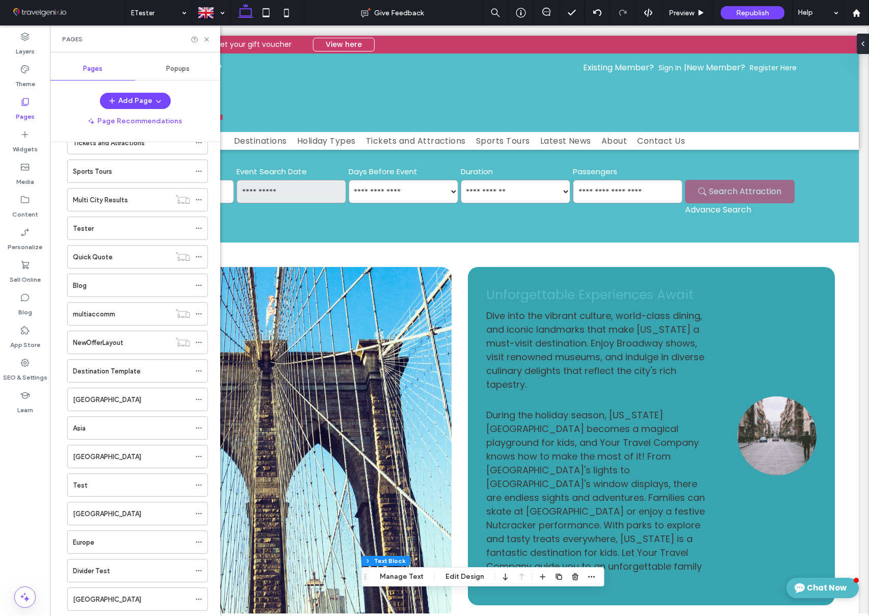
scroll to position [682, 0]
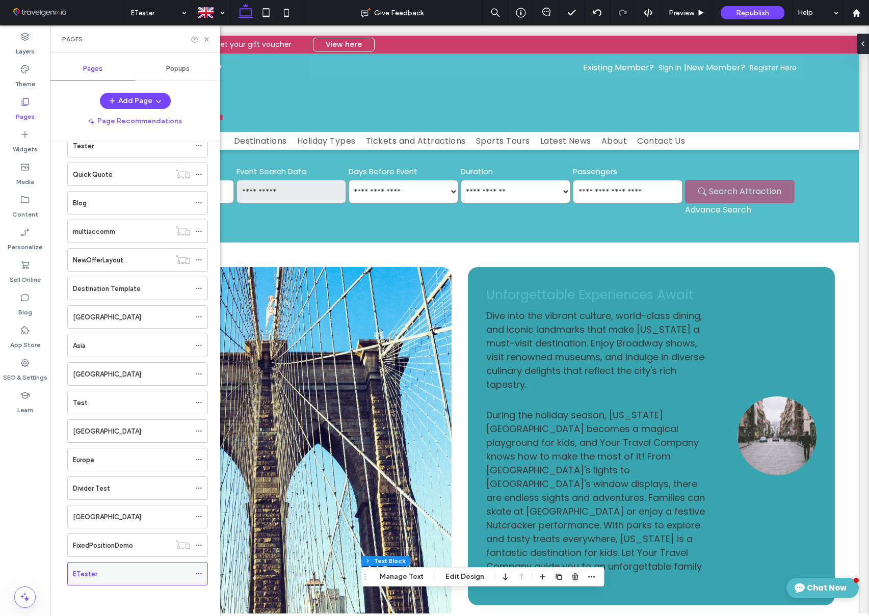
click at [198, 573] on use at bounding box center [199, 574] width 6 height 2
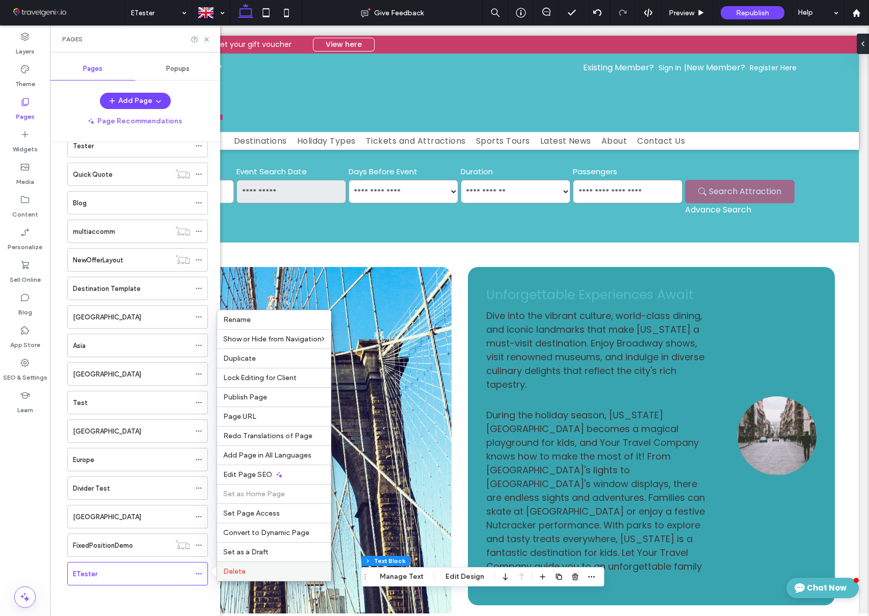
click at [235, 566] on div "Delete" at bounding box center [274, 571] width 114 height 19
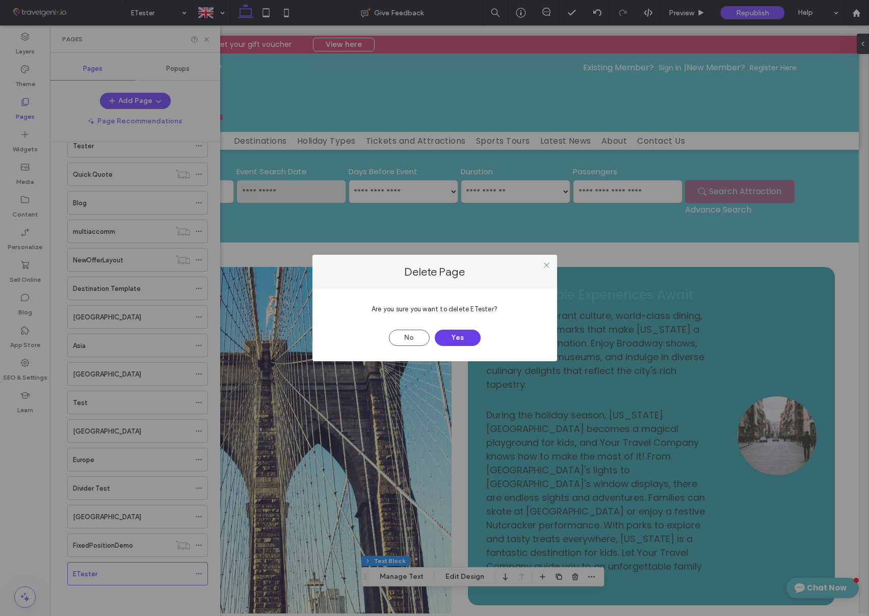
click at [445, 336] on button "Yes" at bounding box center [458, 338] width 46 height 16
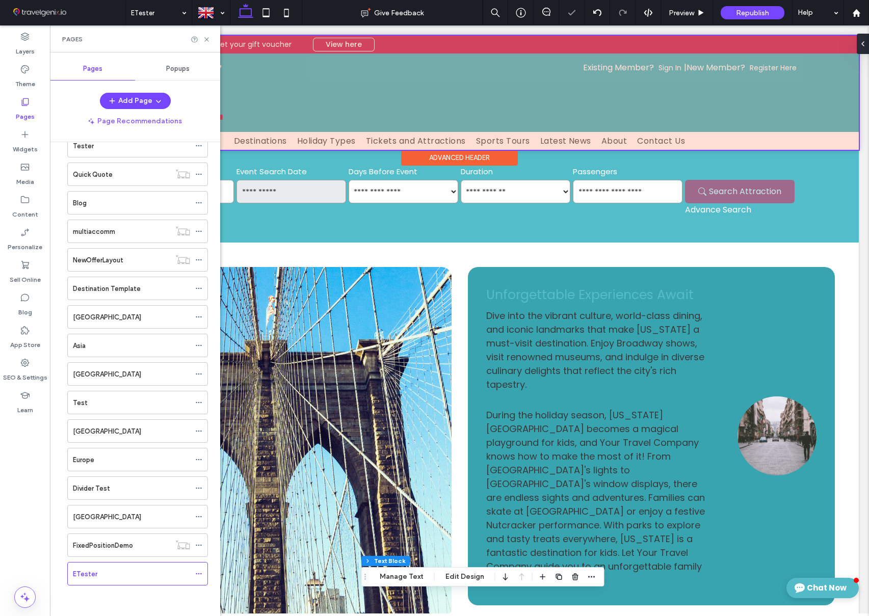
scroll to position [653, 0]
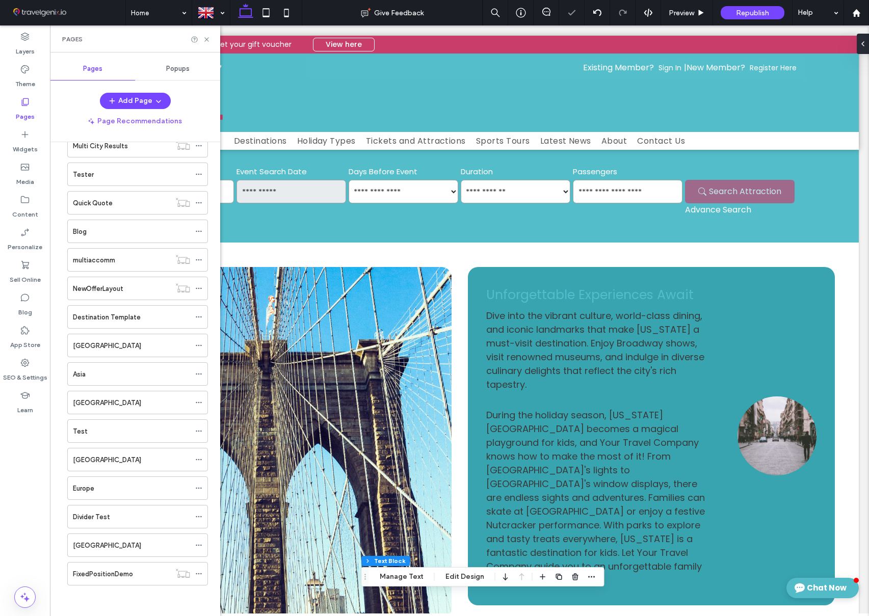
click at [206, 38] on div at bounding box center [434, 308] width 869 height 616
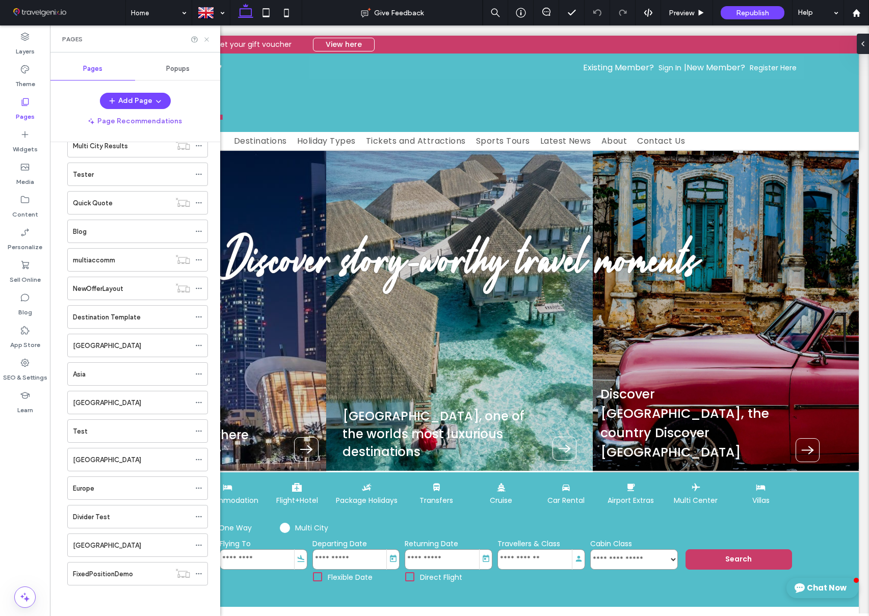
click at [208, 40] on icon at bounding box center [207, 40] width 8 height 8
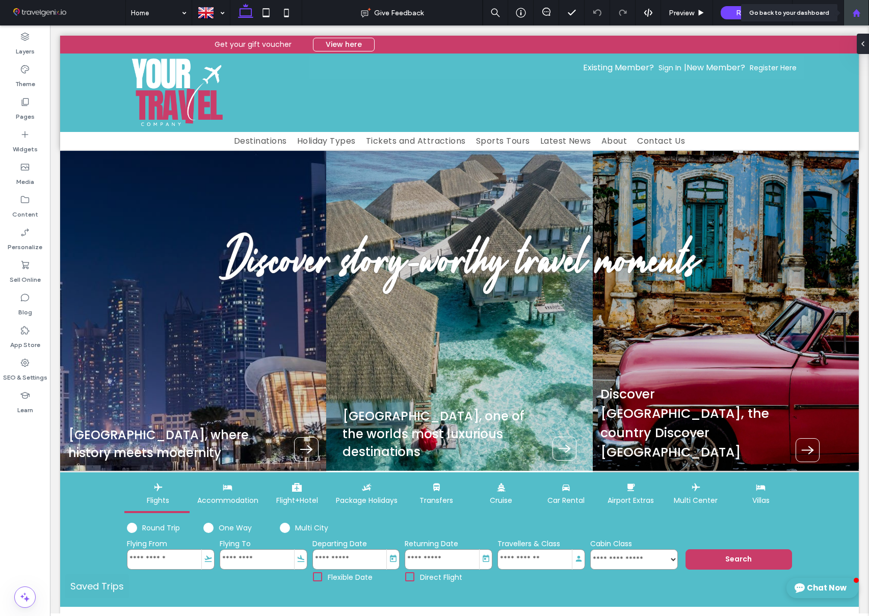
click at [857, 11] on use at bounding box center [856, 13] width 8 height 8
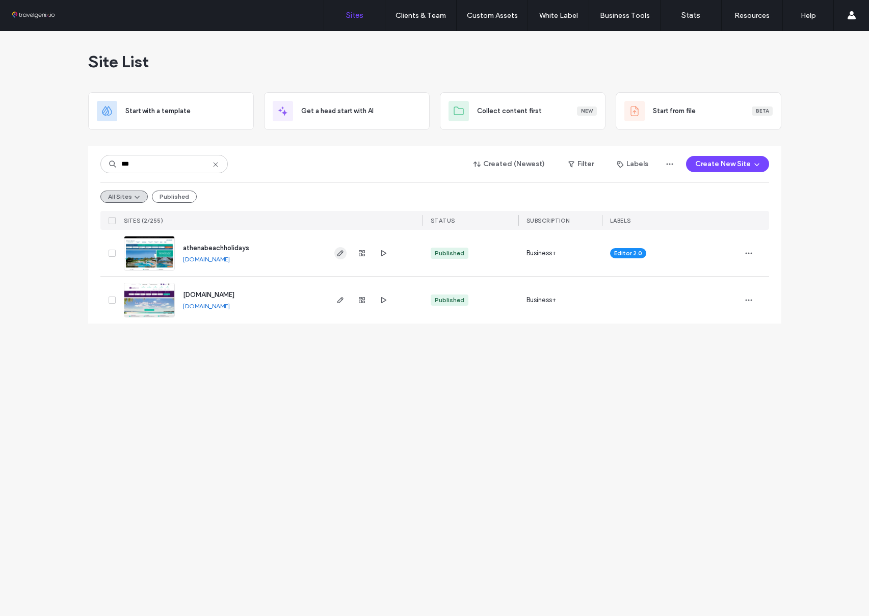
type input "***"
click at [339, 253] on icon "button" at bounding box center [340, 253] width 8 height 8
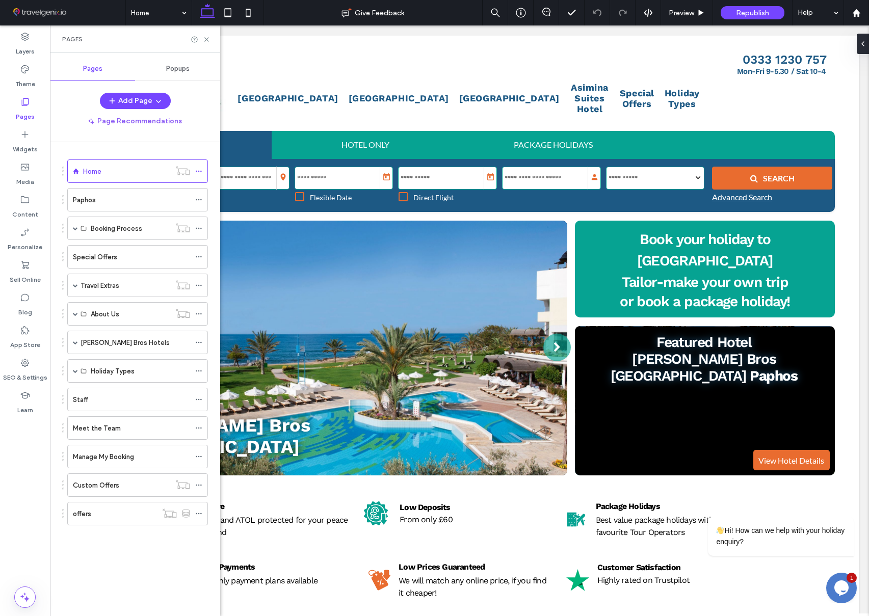
click at [118, 261] on div "Special Offers" at bounding box center [131, 257] width 117 height 11
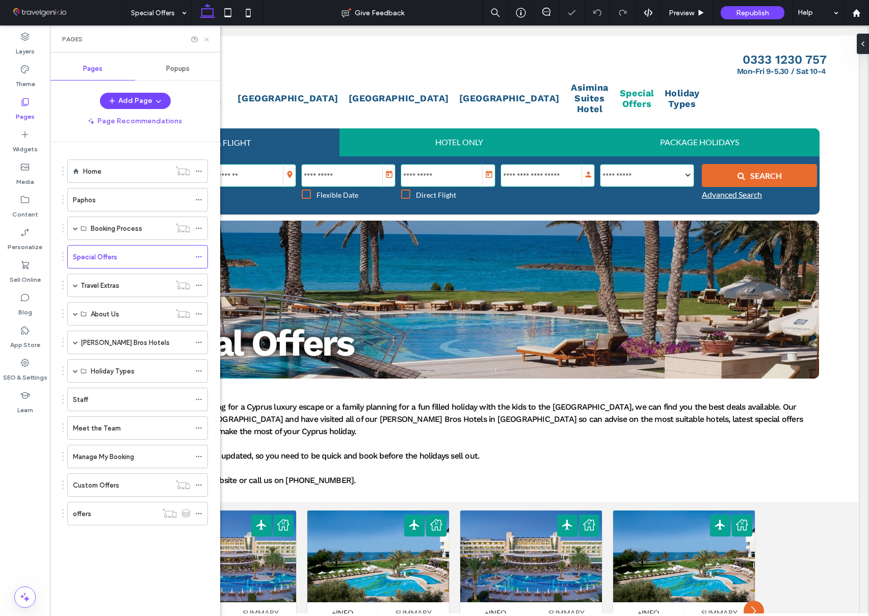
click at [205, 39] on icon at bounding box center [207, 40] width 8 height 8
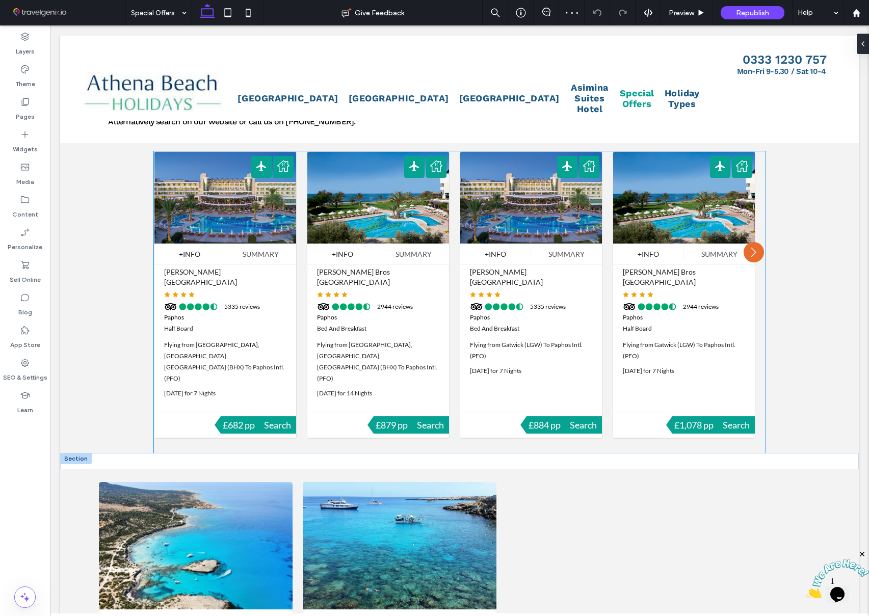
scroll to position [371, 0]
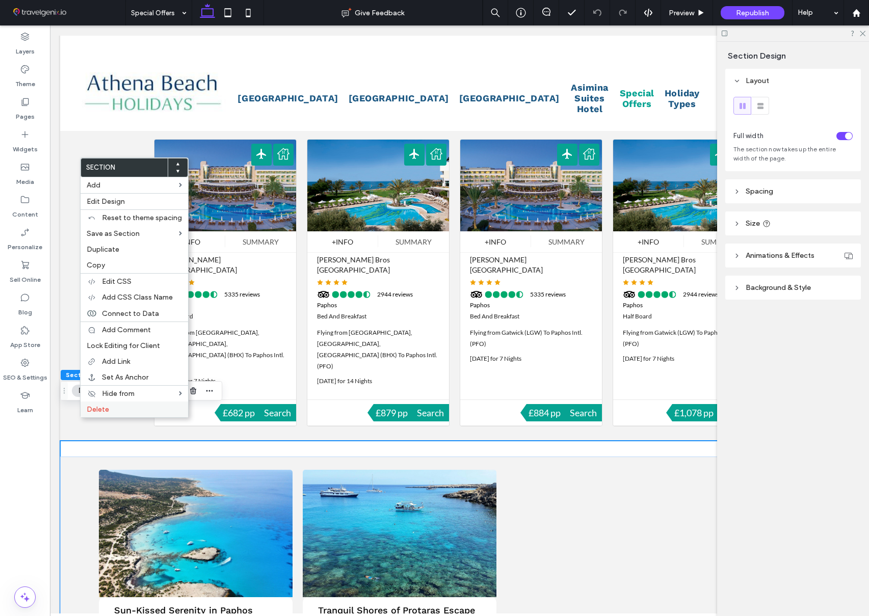
click at [109, 410] on label "Delete" at bounding box center [134, 409] width 95 height 9
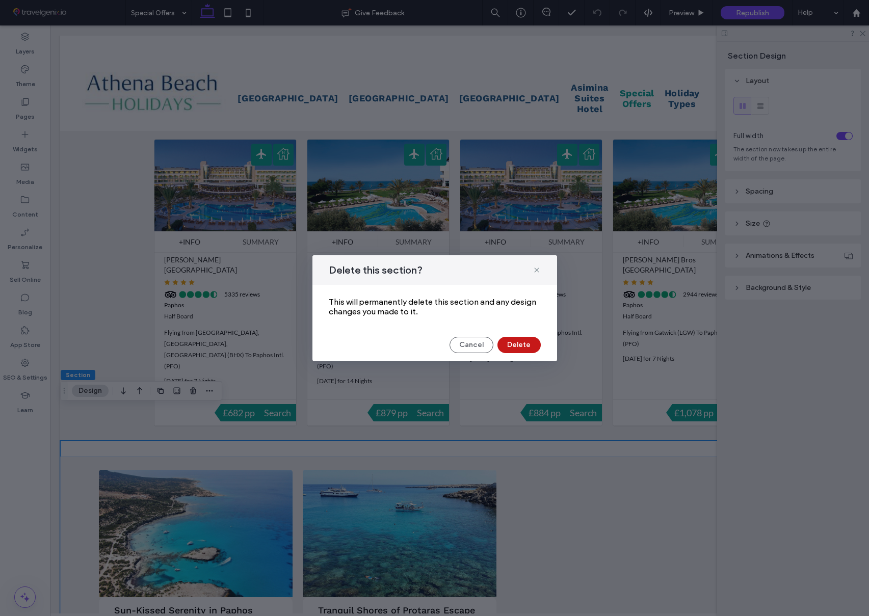
click at [514, 348] on button "Delete" at bounding box center [518, 345] width 43 height 16
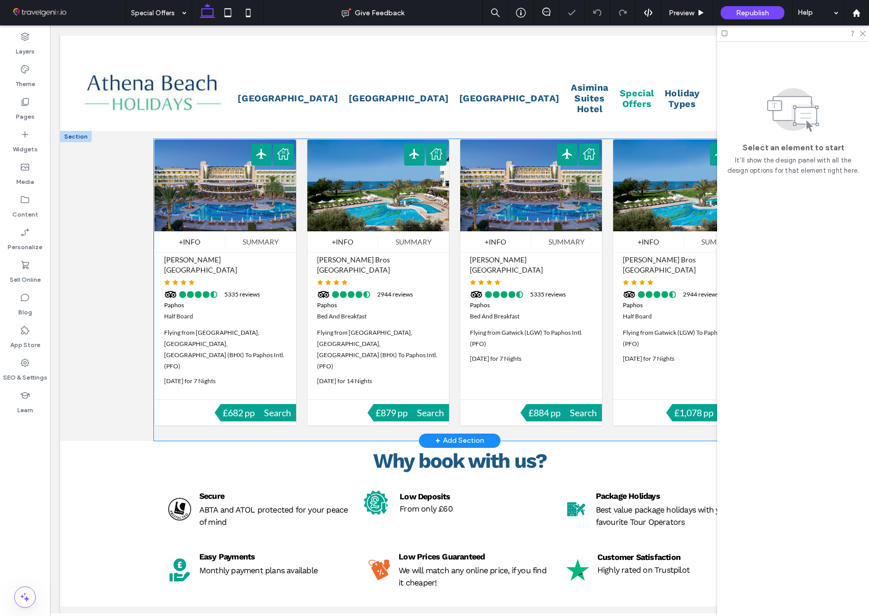
scroll to position [372, 0]
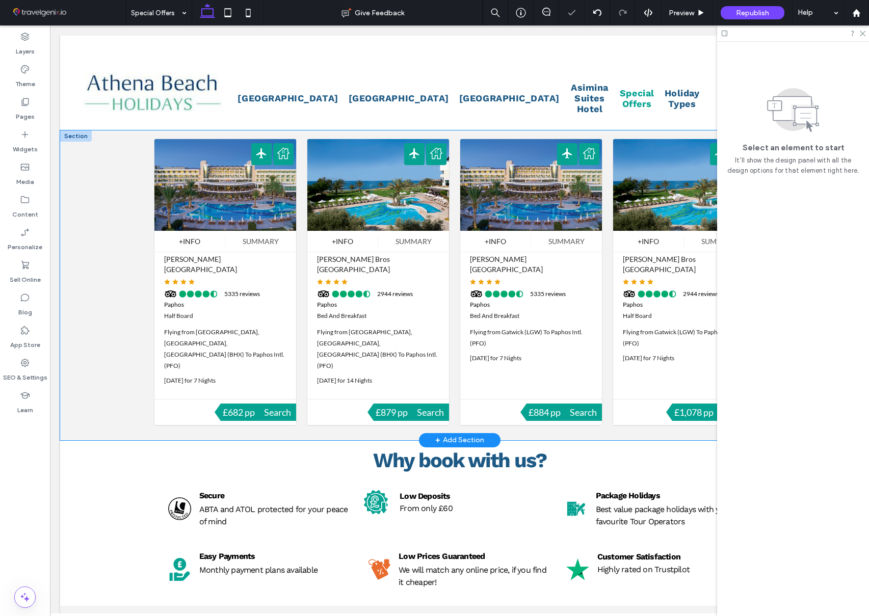
click at [130, 233] on div at bounding box center [459, 285] width 799 height 310
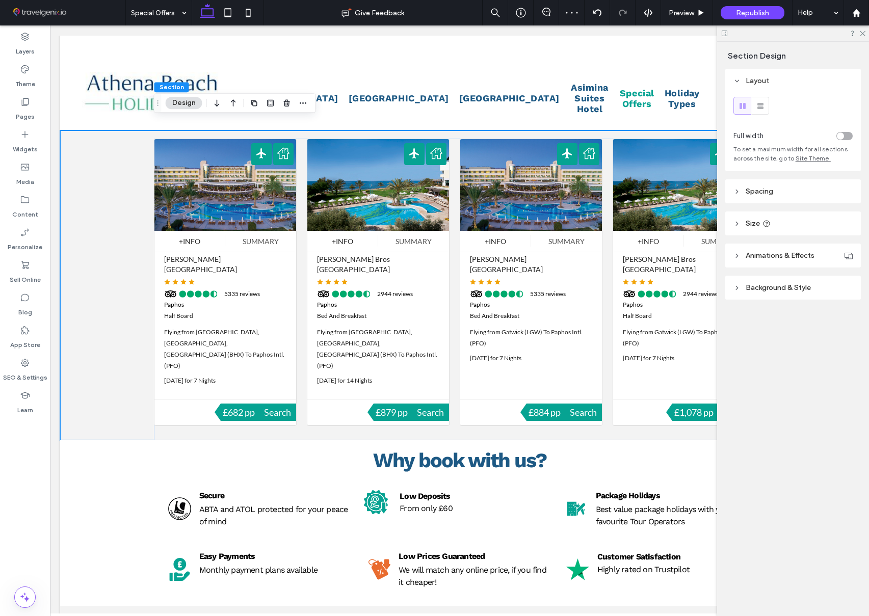
click at [767, 189] on span "Spacing" at bounding box center [760, 191] width 28 height 9
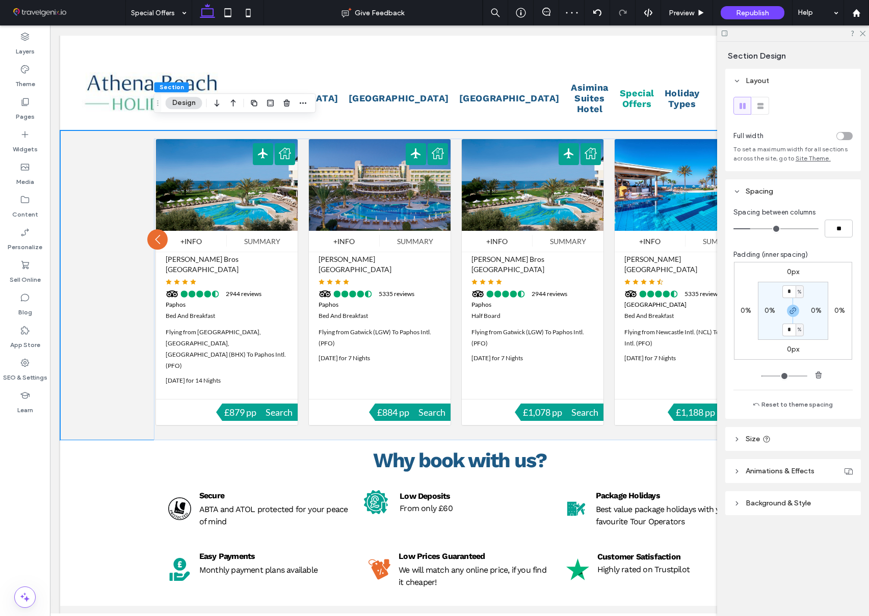
scroll to position [0, 153]
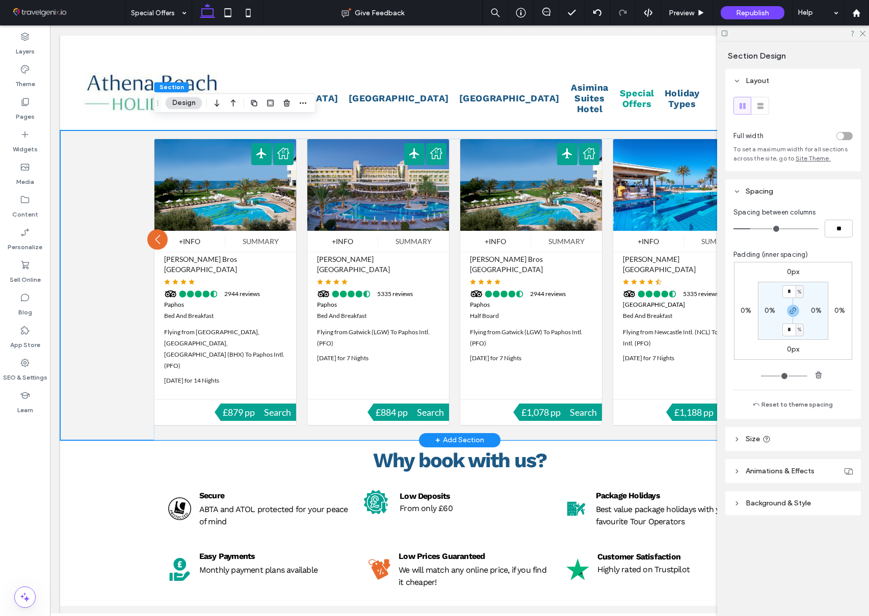
click at [124, 315] on div at bounding box center [459, 285] width 799 height 310
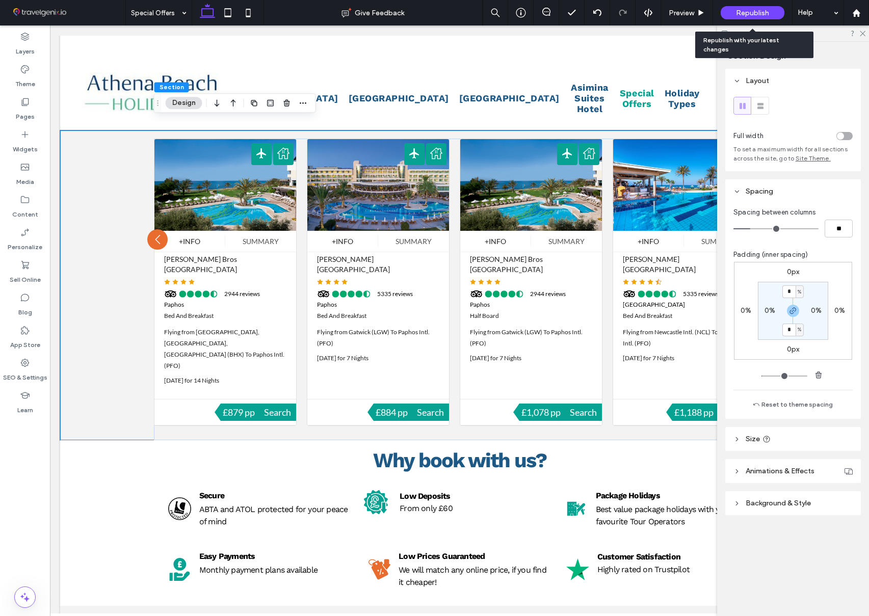
click at [743, 11] on span "Republish" at bounding box center [752, 13] width 33 height 9
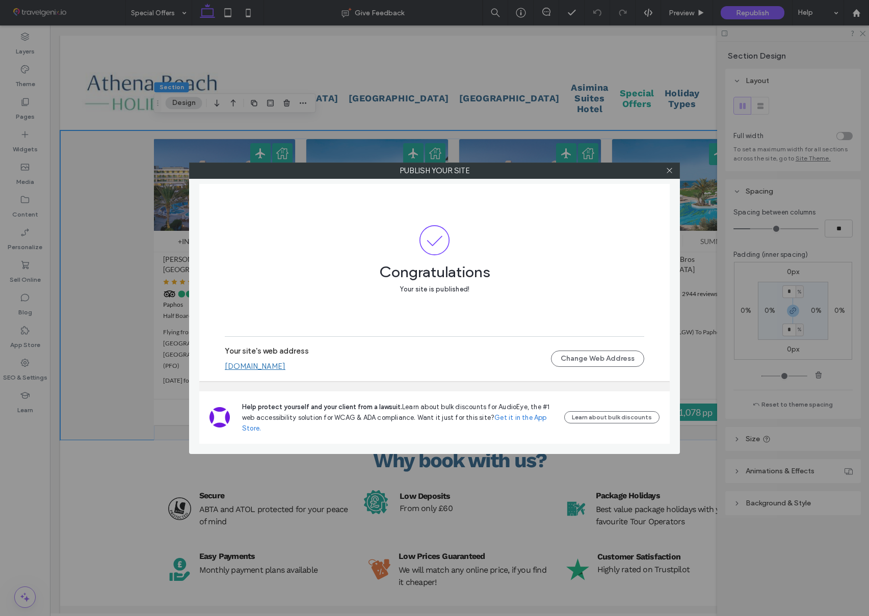
scroll to position [0, 0]
click at [670, 170] on icon at bounding box center [670, 171] width 8 height 8
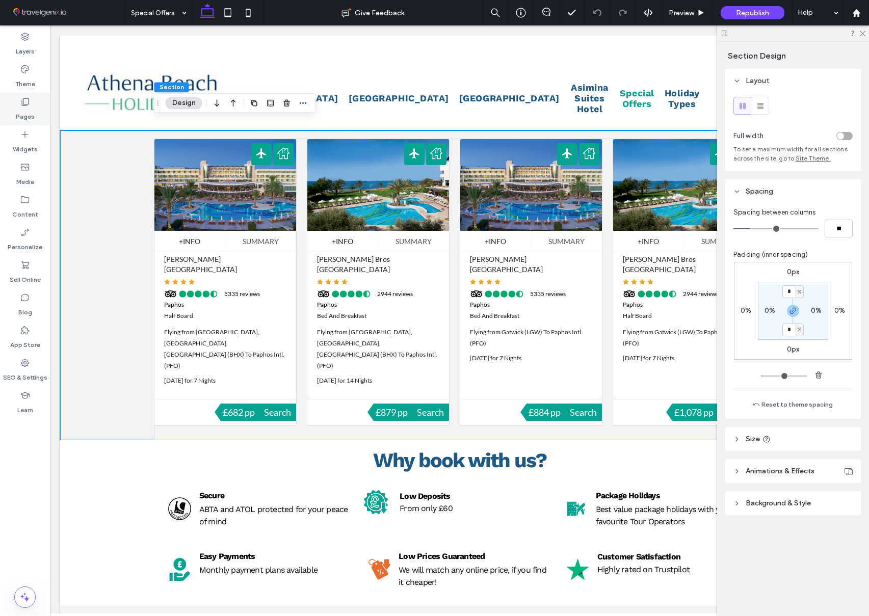
click at [26, 109] on label "Pages" at bounding box center [25, 114] width 19 height 14
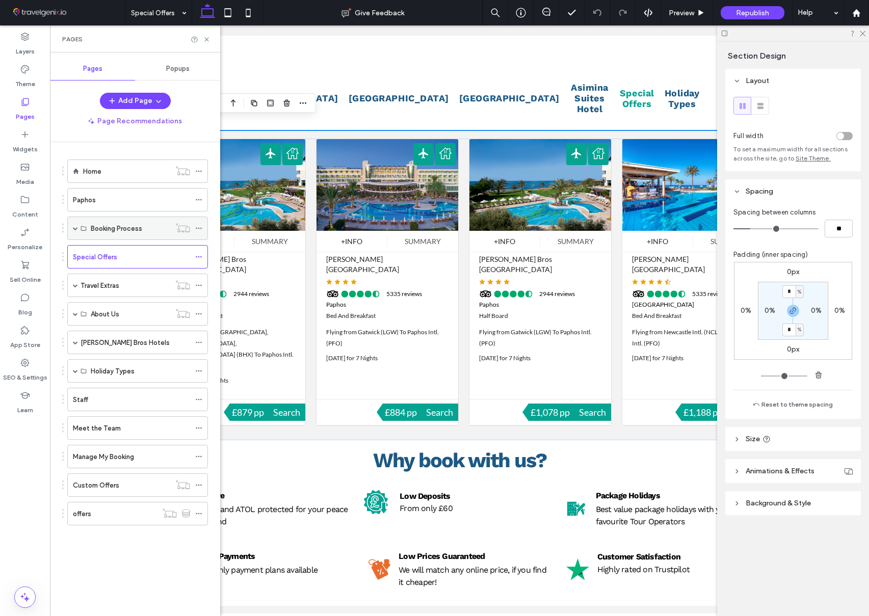
scroll to position [0, 153]
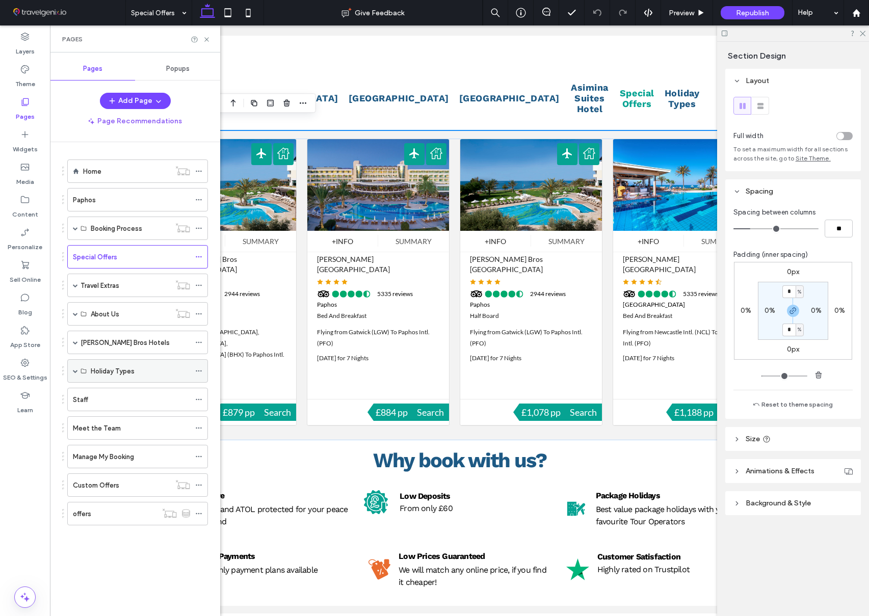
click at [76, 373] on span at bounding box center [75, 371] width 5 height 5
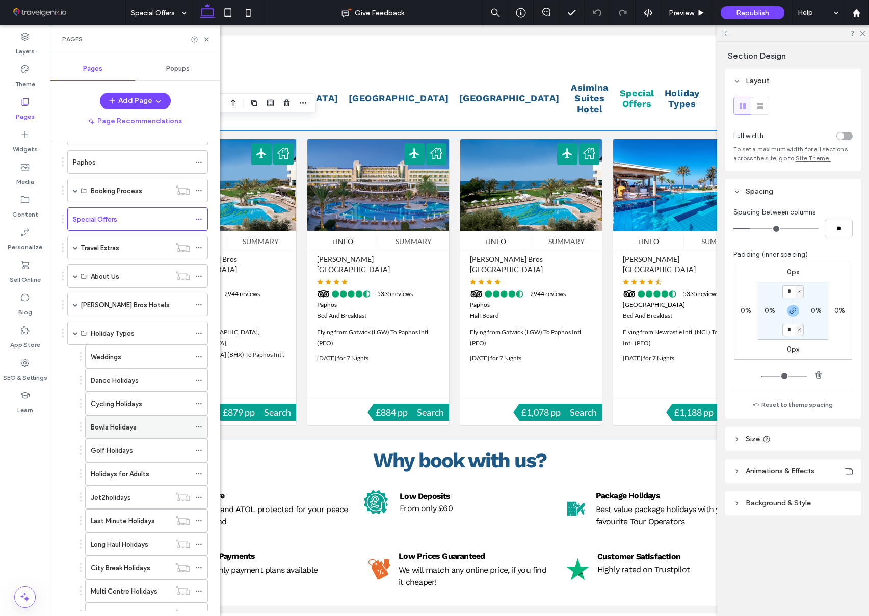
scroll to position [38, 0]
click at [111, 446] on label "Golf Holidays" at bounding box center [112, 450] width 42 height 18
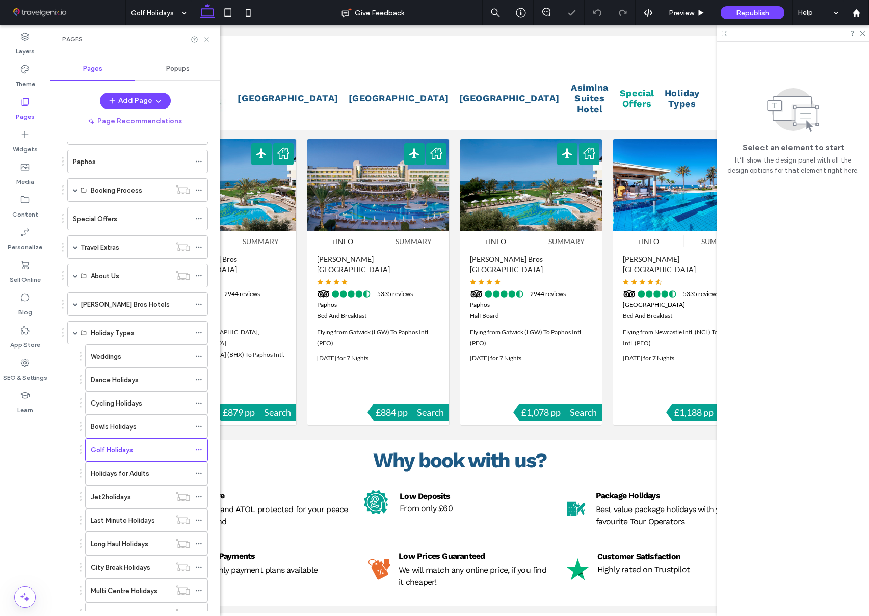
click at [207, 39] on use at bounding box center [206, 39] width 4 height 4
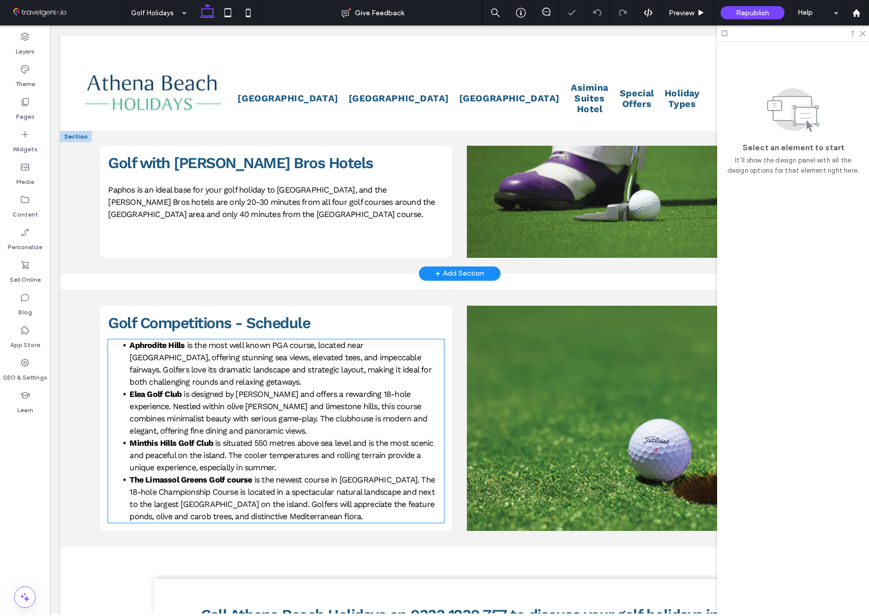
scroll to position [470, 0]
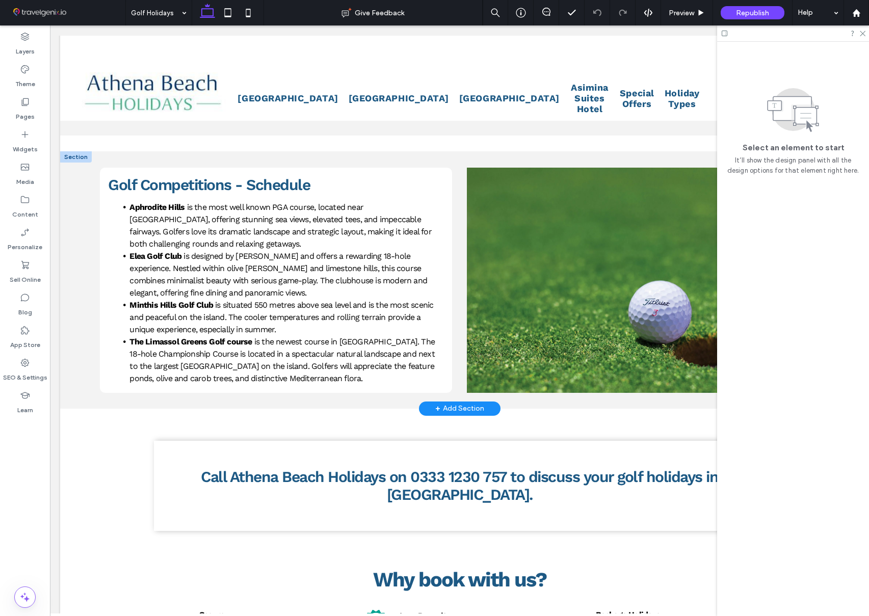
click at [196, 250] on li "Elea Golf Club is designed by Sir Nick Faldo and offers a rewarding 18-hole exp…" at bounding box center [286, 274] width 315 height 49
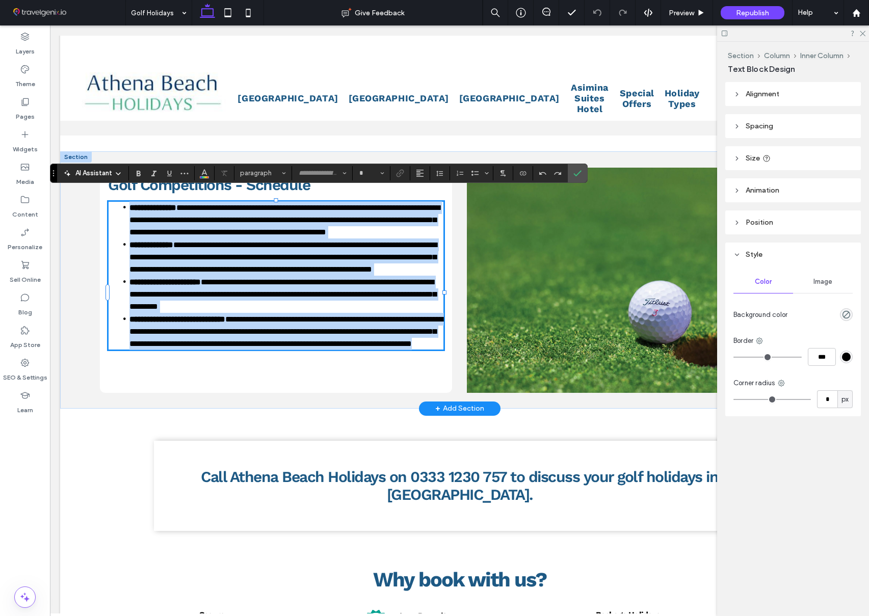
type input "*********"
type input "**"
click at [243, 276] on li "**********" at bounding box center [286, 257] width 315 height 37
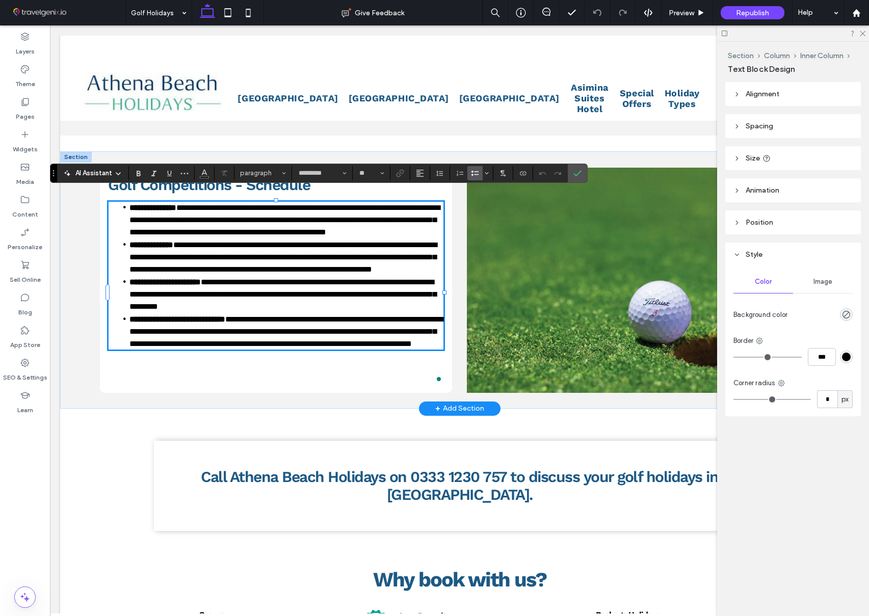
click at [235, 276] on li "**********" at bounding box center [286, 257] width 315 height 37
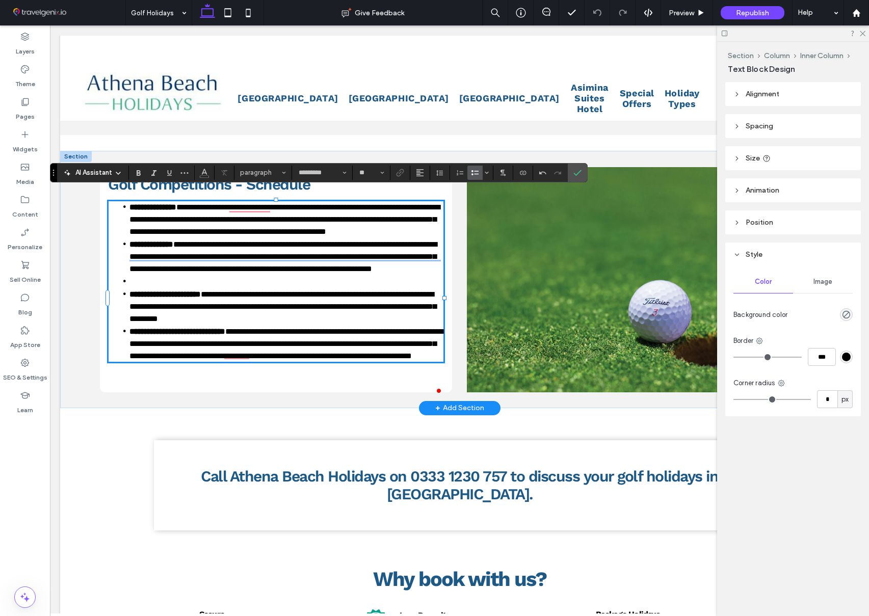
paste div
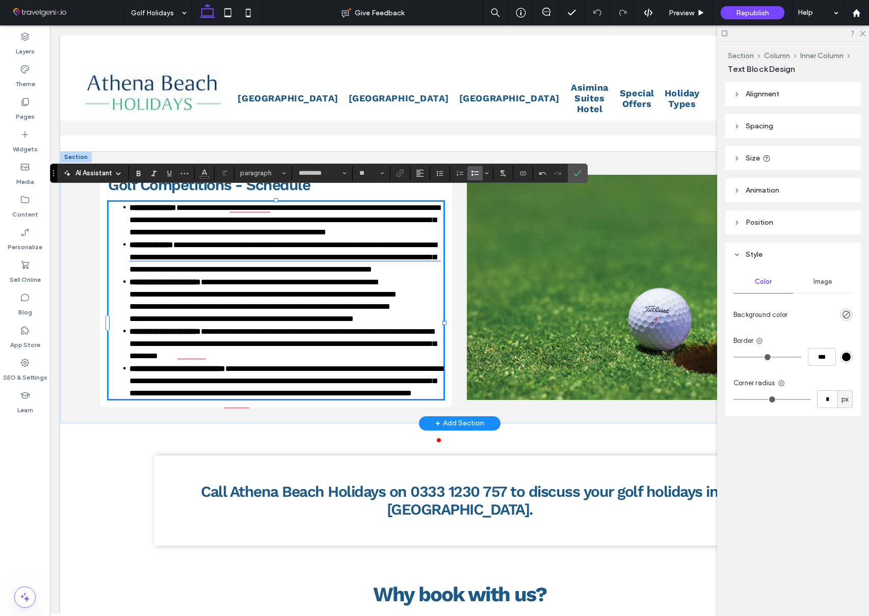
scroll to position [470, 0]
click at [132, 311] on span "**********" at bounding box center [259, 307] width 261 height 8
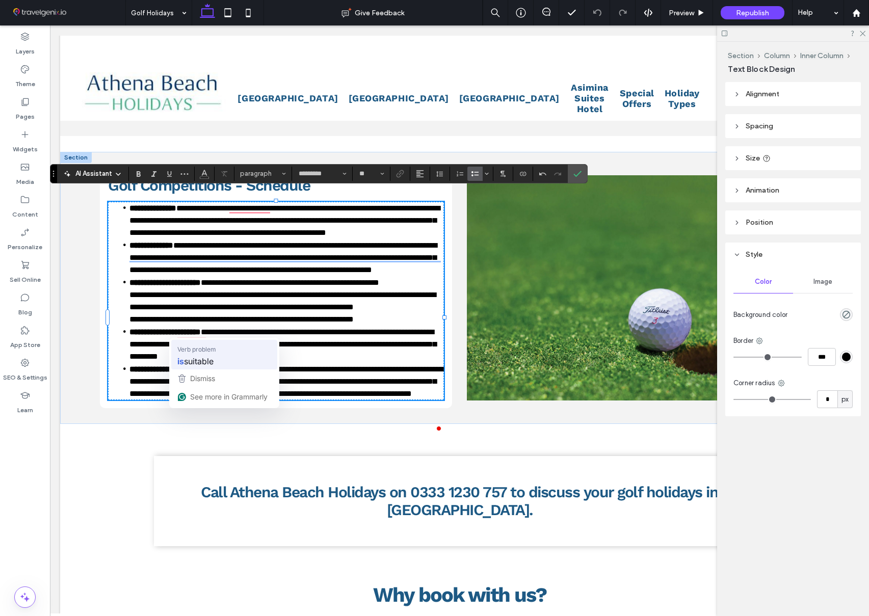
click at [196, 357] on span "suitable" at bounding box center [199, 361] width 30 height 13
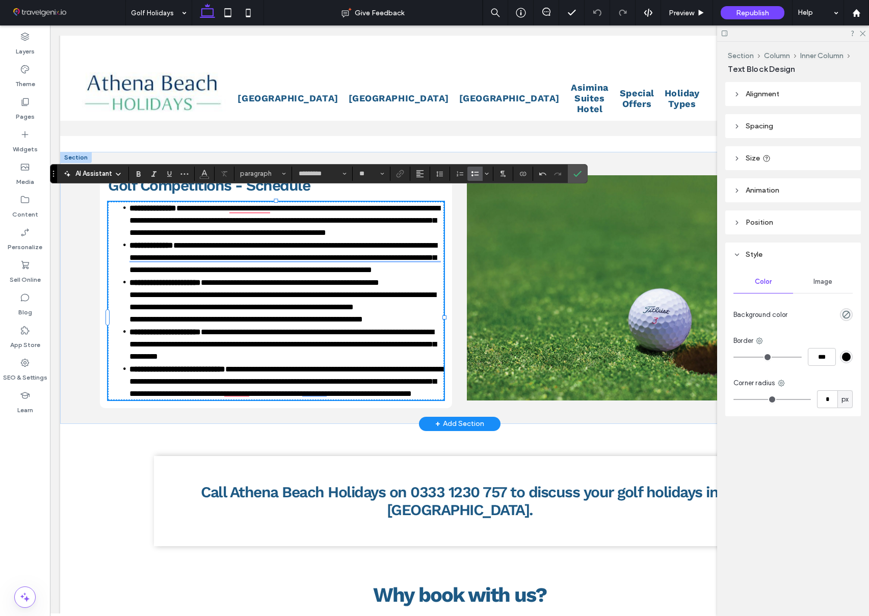
click at [169, 310] on span "**********" at bounding box center [282, 301] width 306 height 20
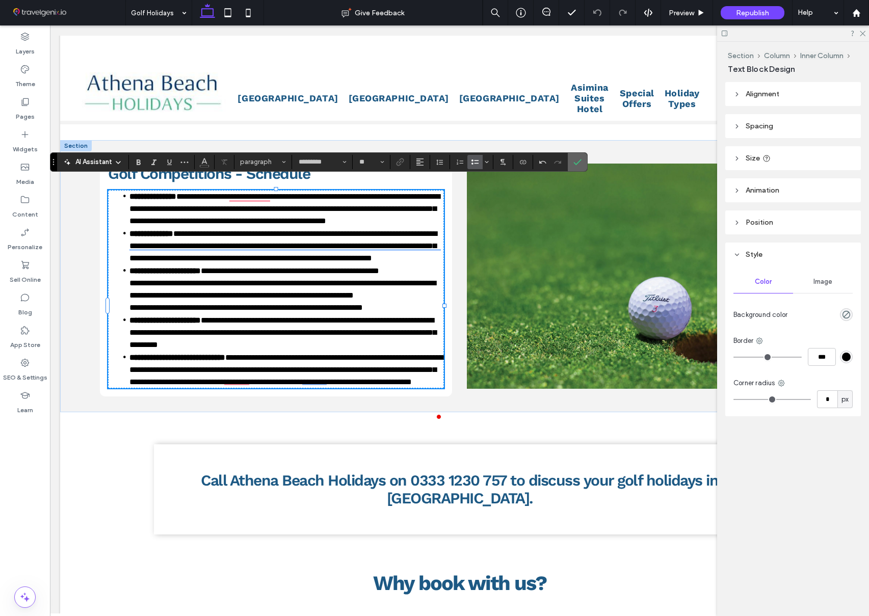
click at [573, 163] on icon "Confirm" at bounding box center [577, 162] width 8 height 8
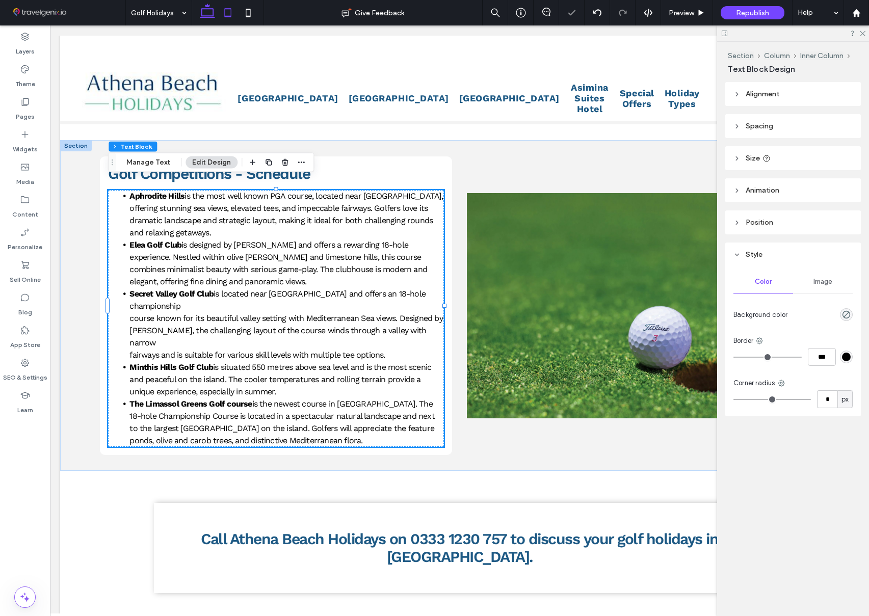
click at [228, 16] on use at bounding box center [227, 12] width 7 height 9
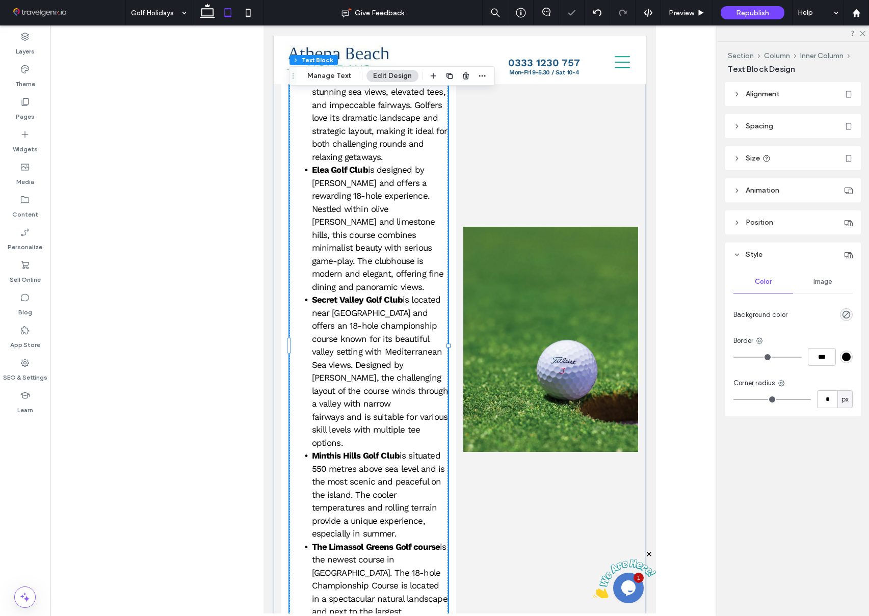
scroll to position [767, 0]
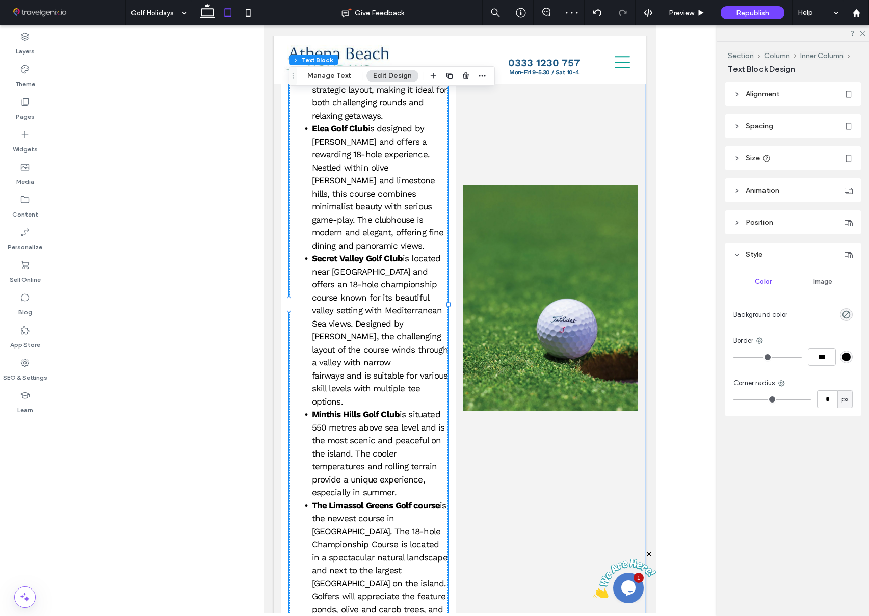
click at [331, 293] on span "course known for its beautiful valley setting with Mediterranean Sea views. Des…" at bounding box center [379, 330] width 136 height 75
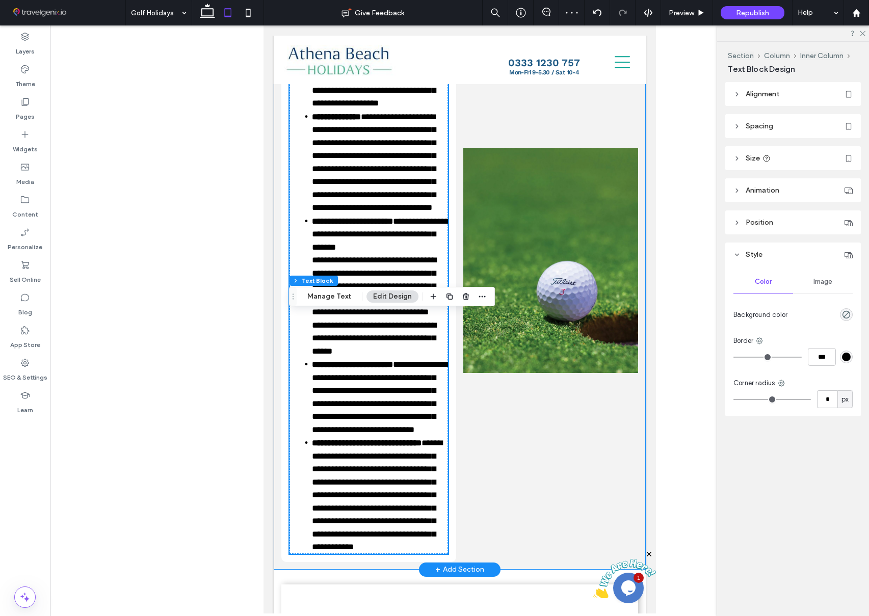
scroll to position [433, 0]
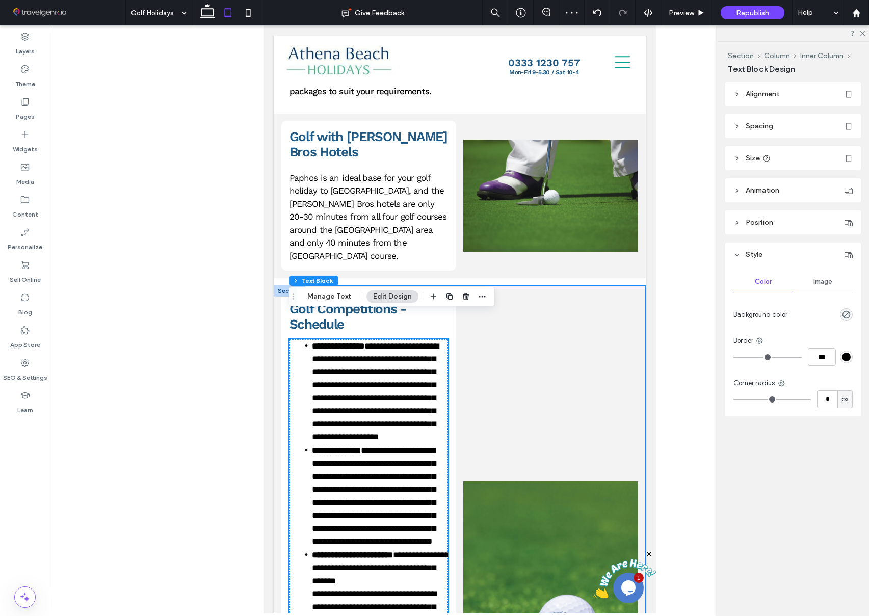
type input "*********"
type input "**"
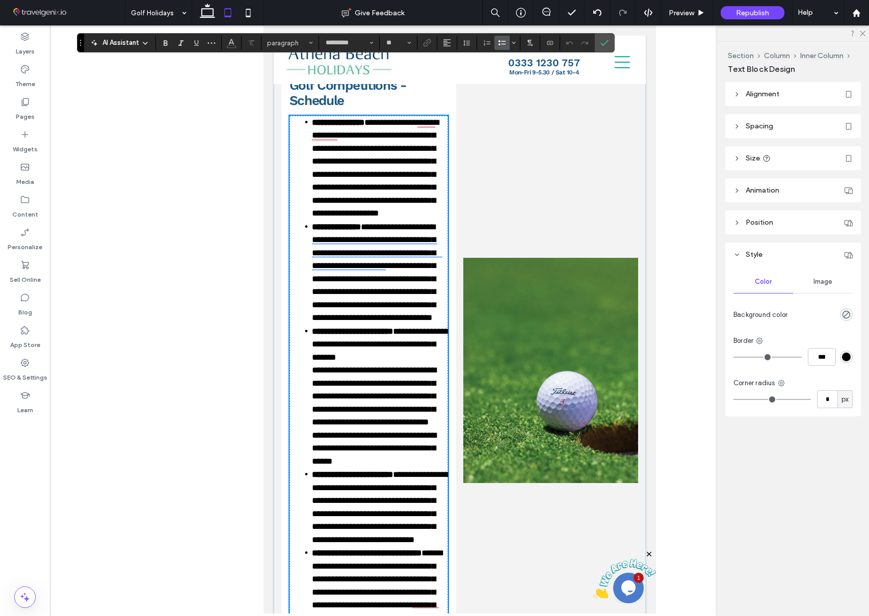
scroll to position [658, 0]
click at [312, 370] on span "**********" at bounding box center [380, 396] width 138 height 139
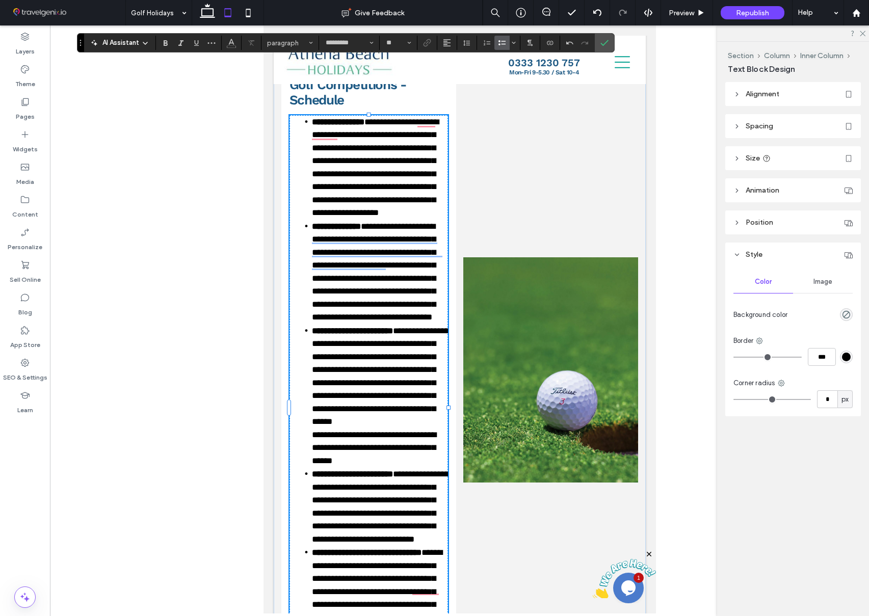
drag, startPoint x: 312, startPoint y: 432, endPoint x: 322, endPoint y: 455, distance: 24.4
click at [312, 432] on span "**********" at bounding box center [380, 396] width 138 height 139
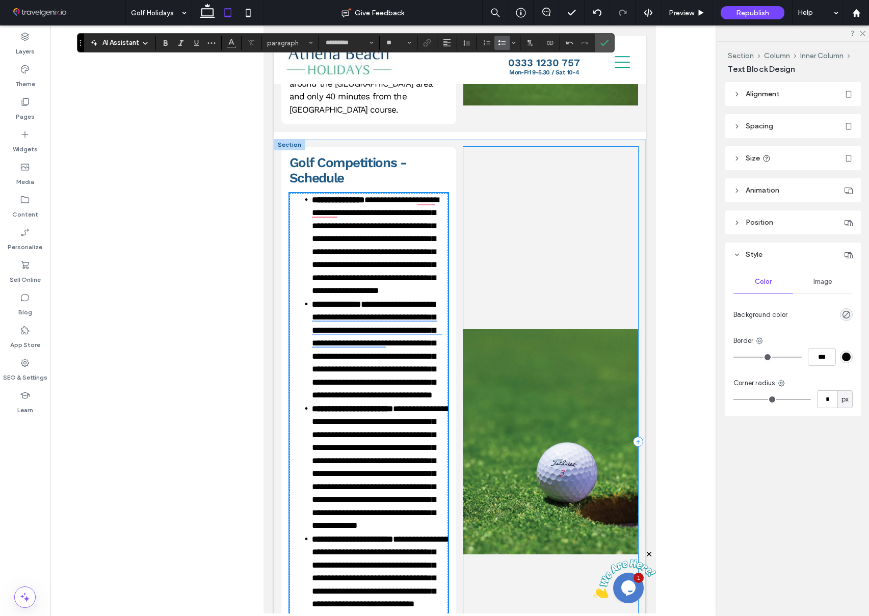
scroll to position [580, 0]
click at [466, 146] on div at bounding box center [550, 441] width 175 height 590
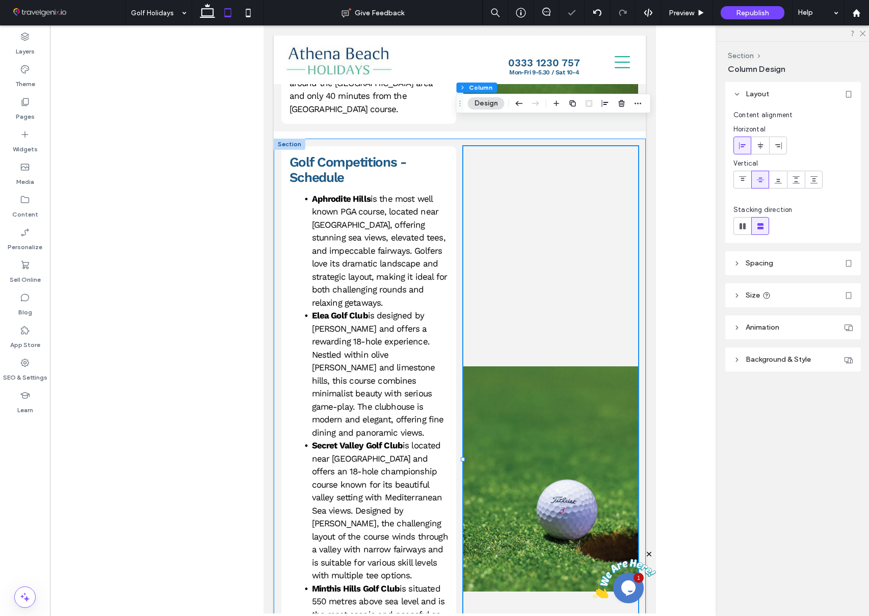
click at [459, 139] on div "Golf Competitions - Schedule Aphrodite Hills is the most well known PGA course,…" at bounding box center [459, 479] width 372 height 680
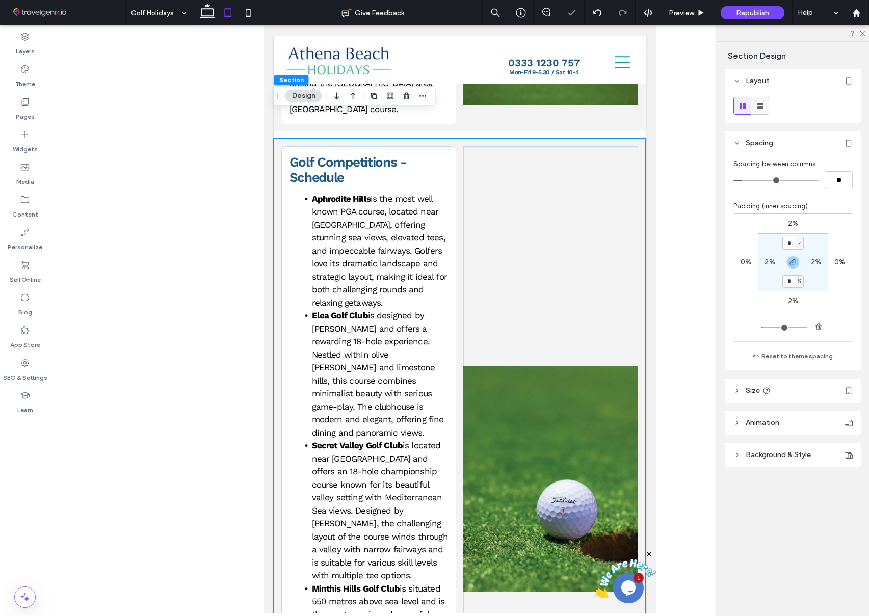
click at [761, 105] on use at bounding box center [760, 106] width 6 height 6
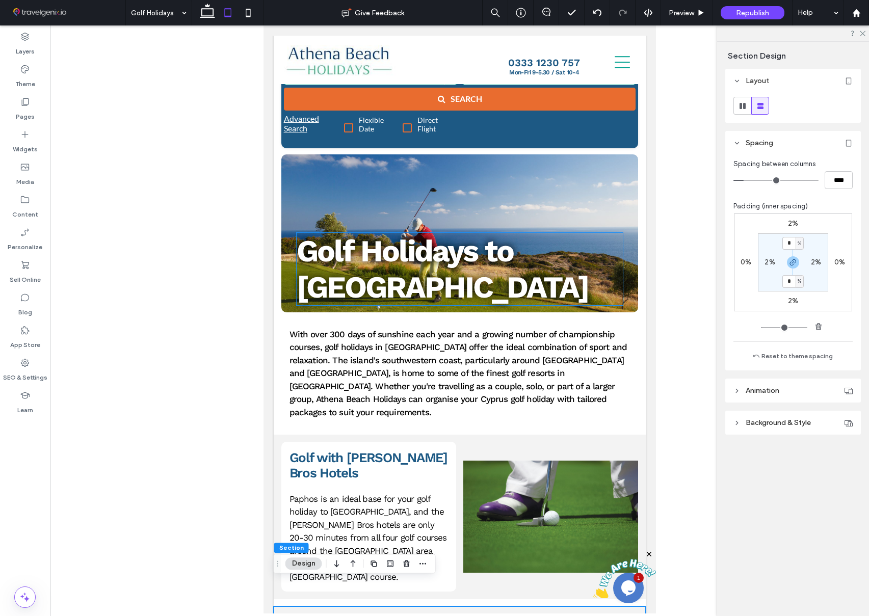
scroll to position [0, 0]
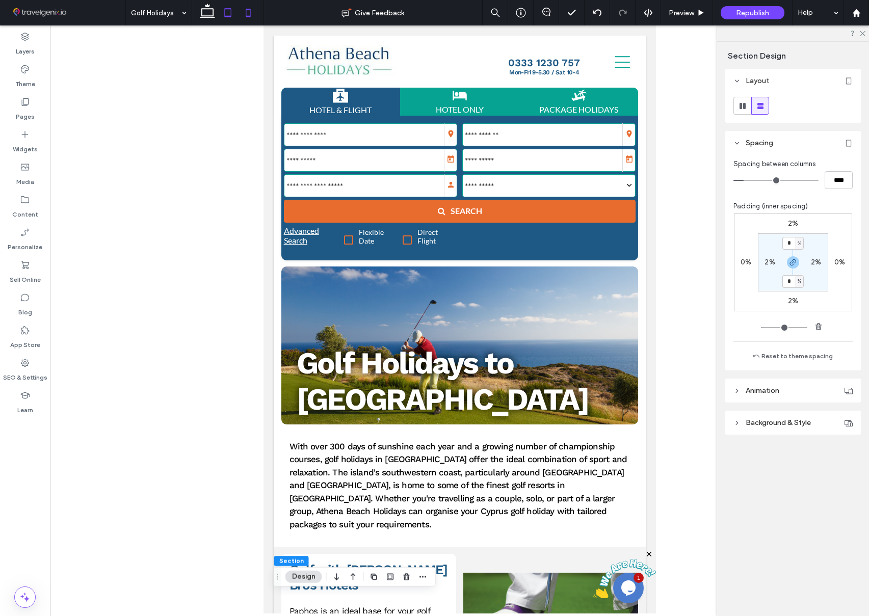
click at [246, 13] on icon at bounding box center [248, 13] width 20 height 20
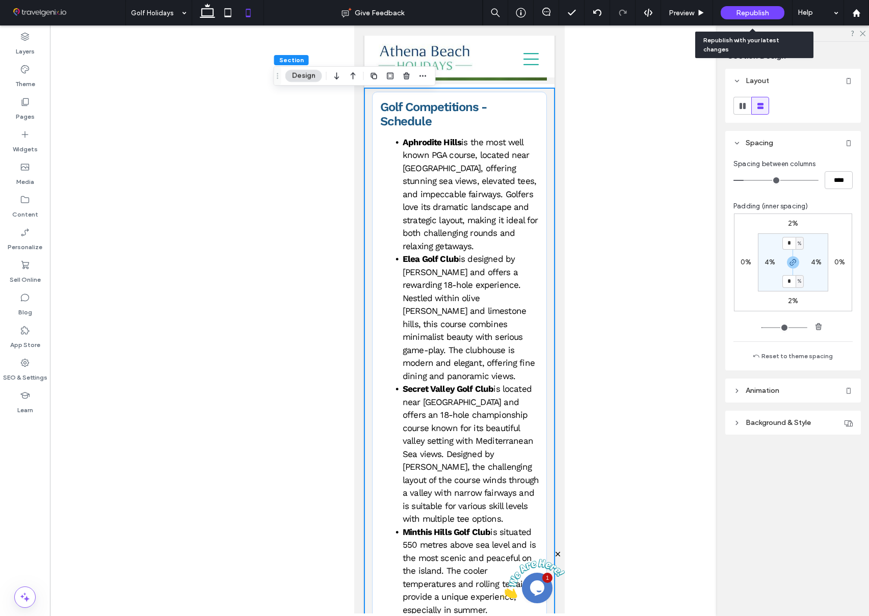
scroll to position [858, 0]
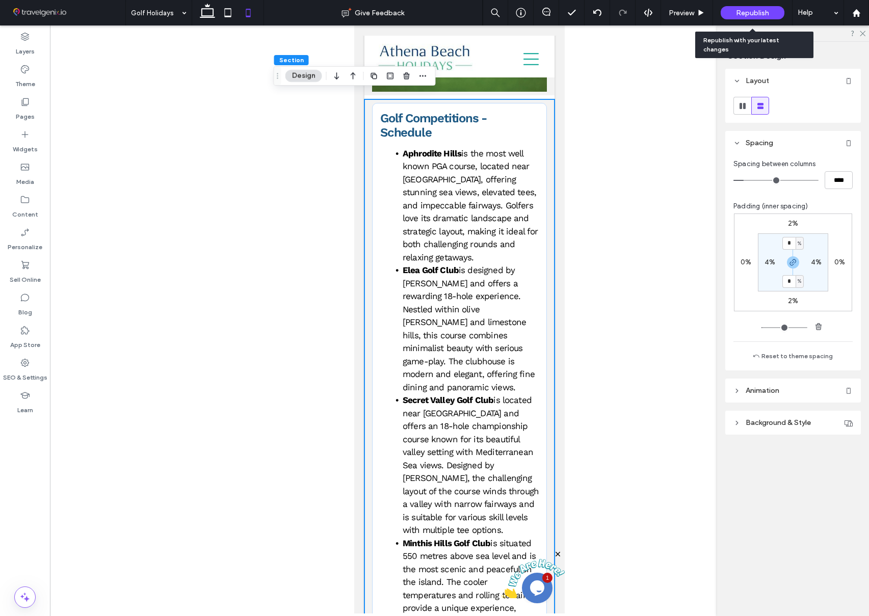
click at [741, 11] on span "Republish" at bounding box center [752, 13] width 33 height 9
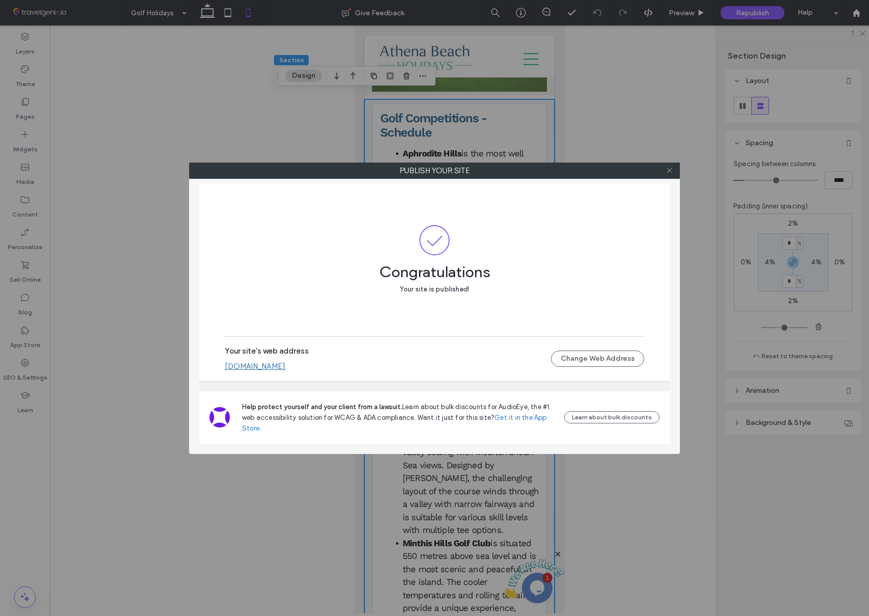
click at [672, 172] on icon at bounding box center [670, 171] width 8 height 8
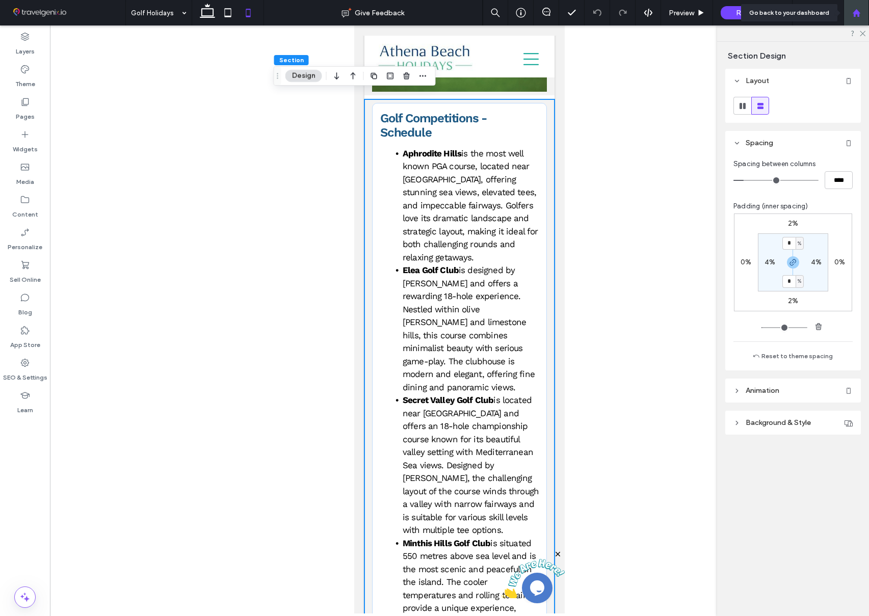
click at [855, 11] on use at bounding box center [856, 13] width 8 height 8
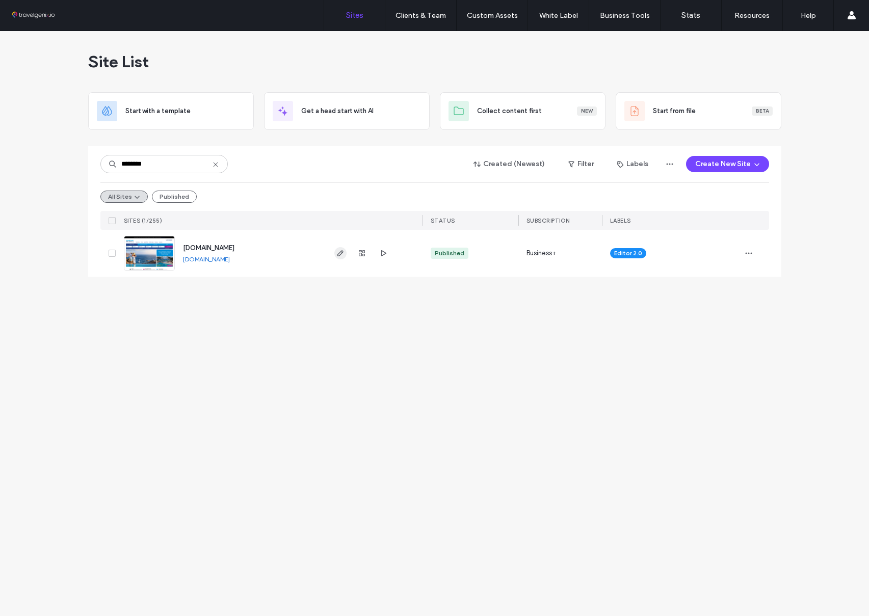
type input "********"
click at [343, 250] on icon "button" at bounding box center [340, 253] width 8 height 8
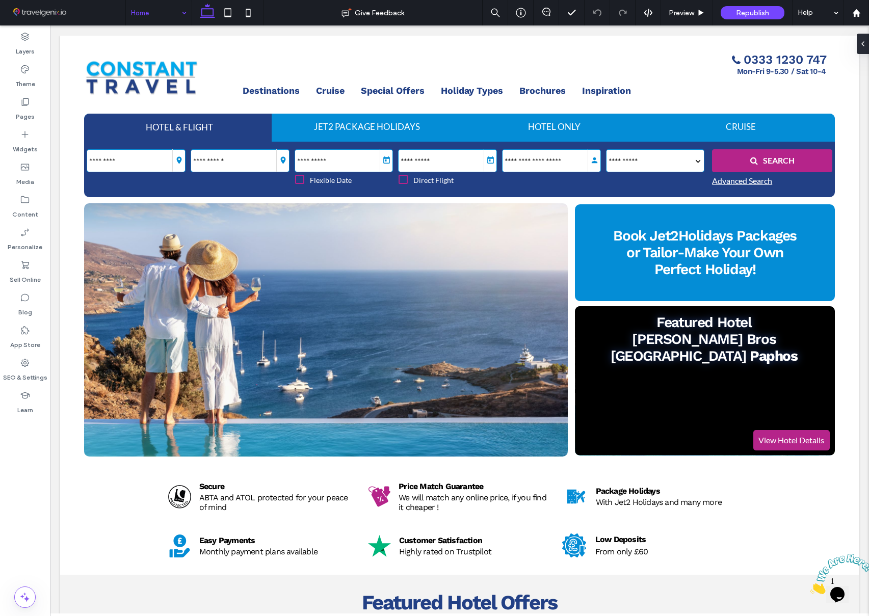
scroll to position [0, 188]
click at [855, 17] on div at bounding box center [856, 12] width 25 height 25
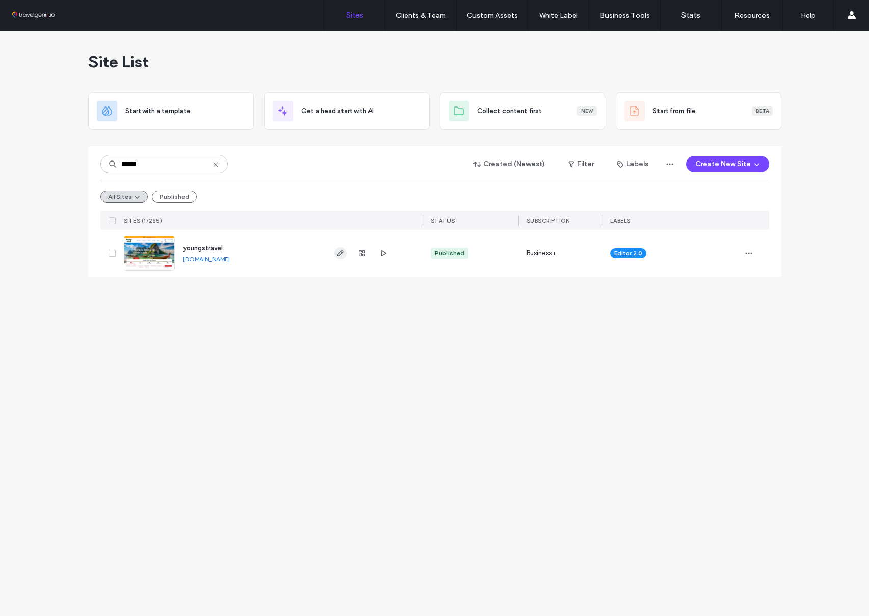
type input "******"
click at [337, 255] on use "button" at bounding box center [340, 253] width 6 height 6
